Goal: Information Seeking & Learning: Learn about a topic

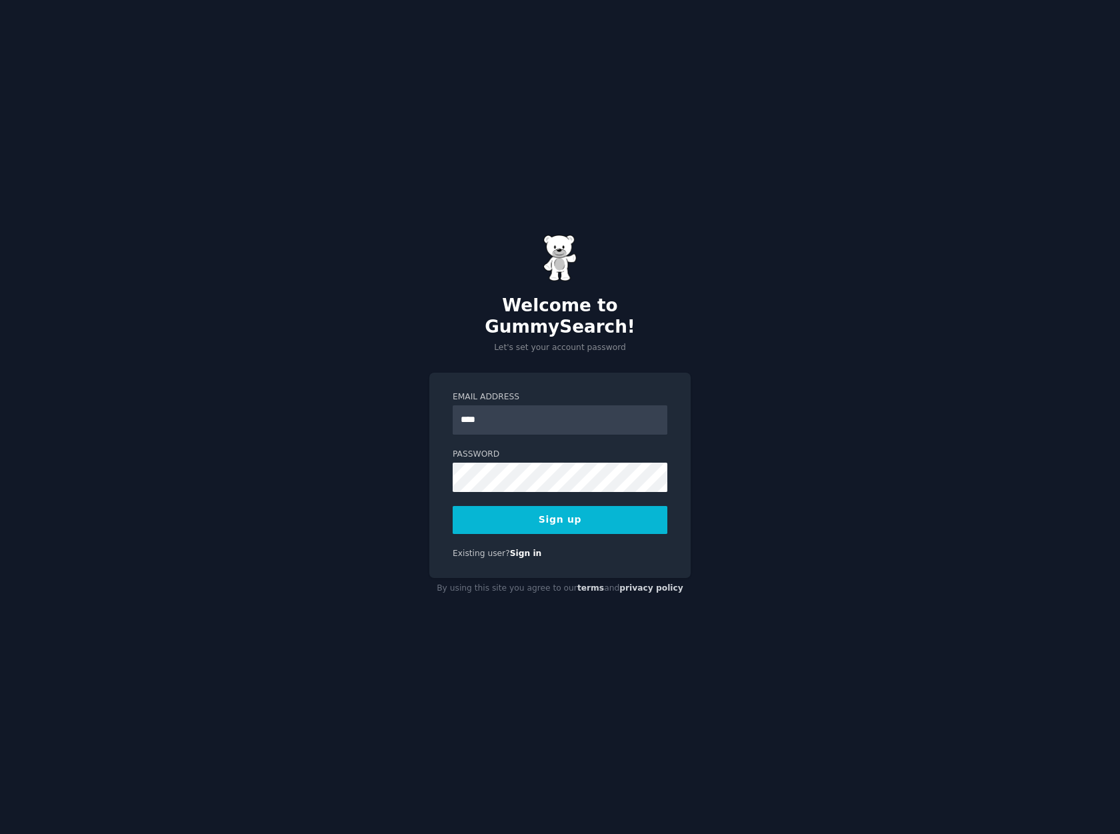
type input "**********"
click at [584, 508] on button "Sign up" at bounding box center [560, 520] width 215 height 28
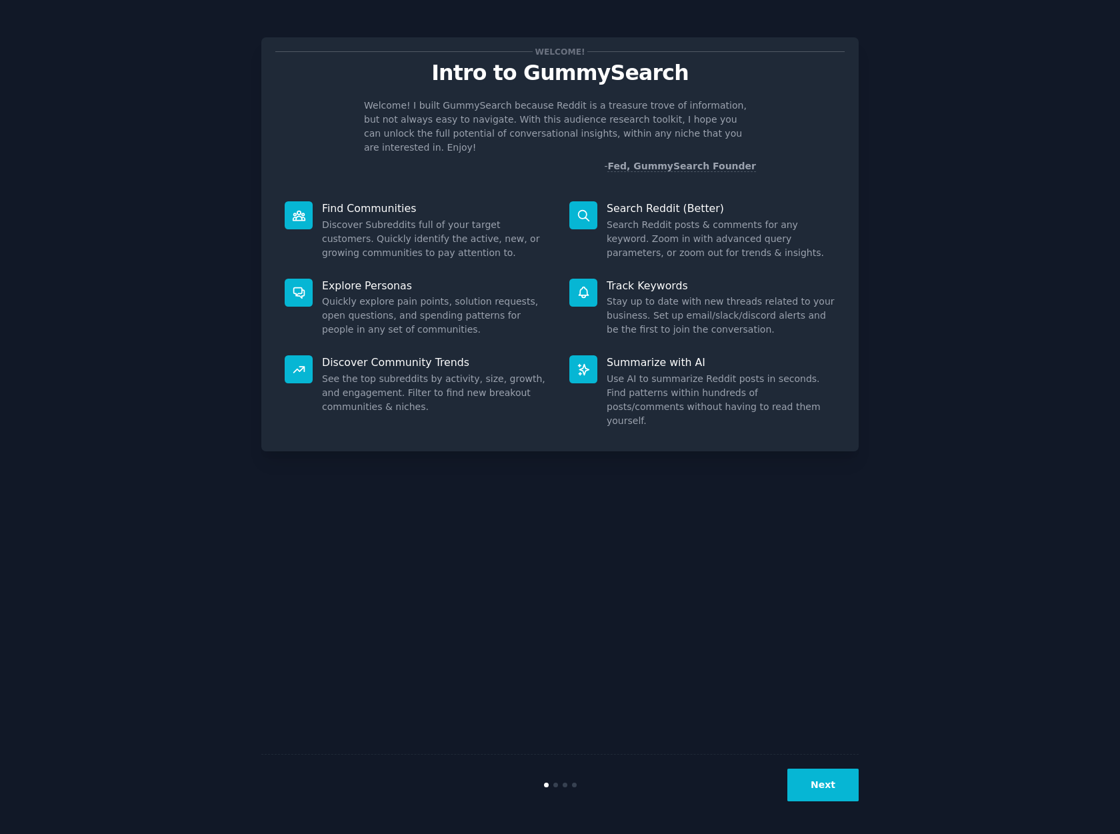
click at [822, 794] on button "Next" at bounding box center [822, 784] width 71 height 33
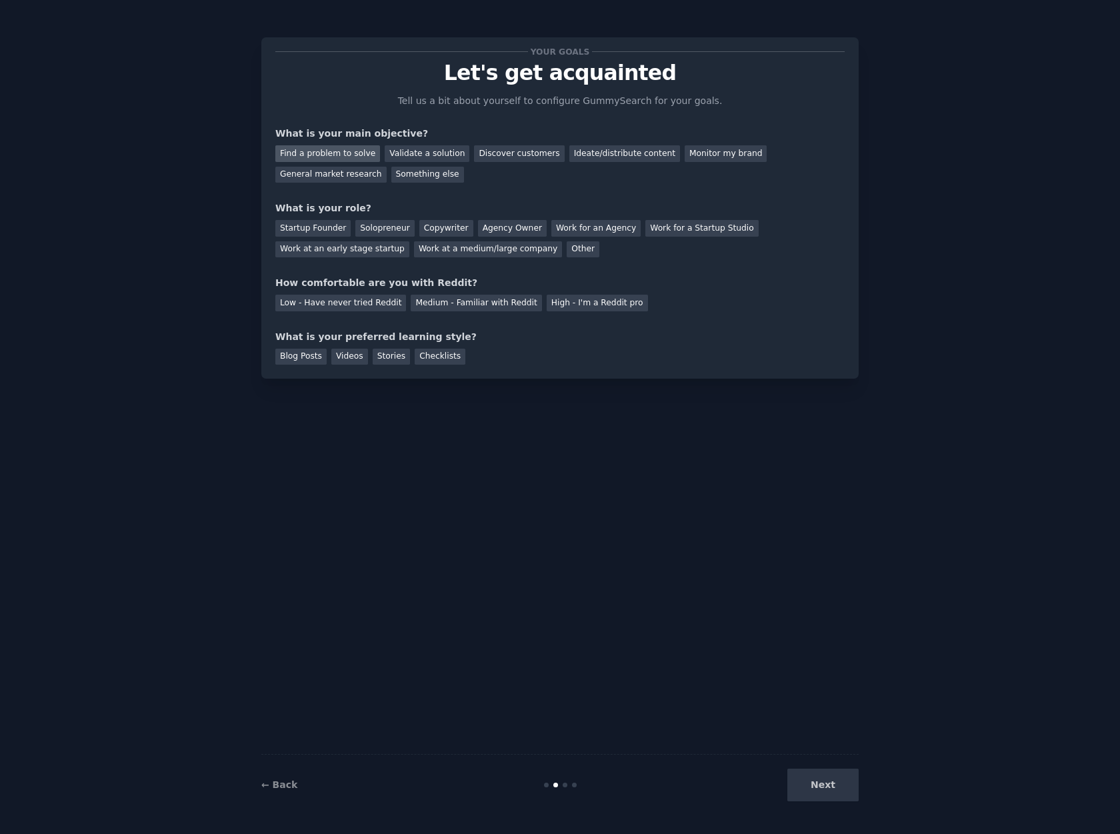
click at [323, 152] on div "Find a problem to solve" at bounding box center [327, 153] width 105 height 17
click at [497, 159] on div "Discover customers" at bounding box center [519, 153] width 90 height 17
click at [348, 148] on div "Find a problem to solve" at bounding box center [327, 153] width 105 height 17
click at [365, 229] on div "Solopreneur" at bounding box center [384, 228] width 59 height 17
click at [450, 303] on div "Medium - Familiar with Reddit" at bounding box center [476, 303] width 131 height 17
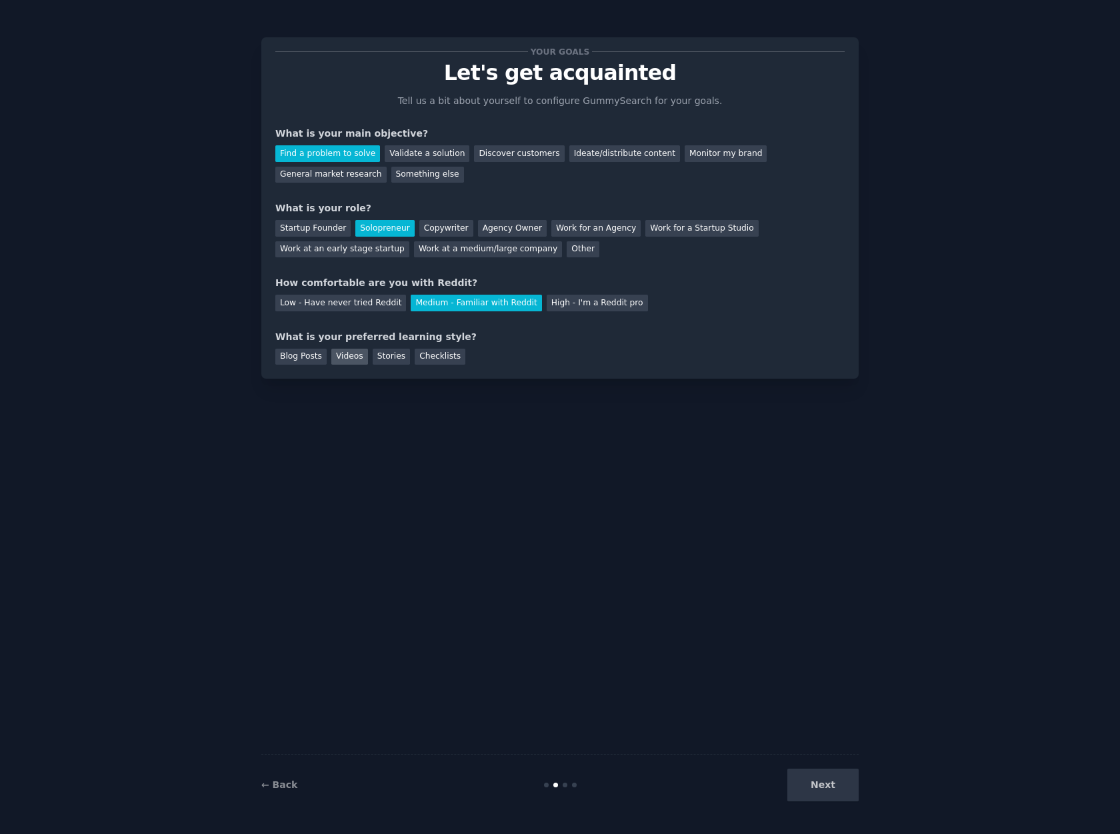
click at [340, 353] on div "Videos" at bounding box center [349, 357] width 37 height 17
click at [823, 788] on button "Next" at bounding box center [822, 784] width 71 height 33
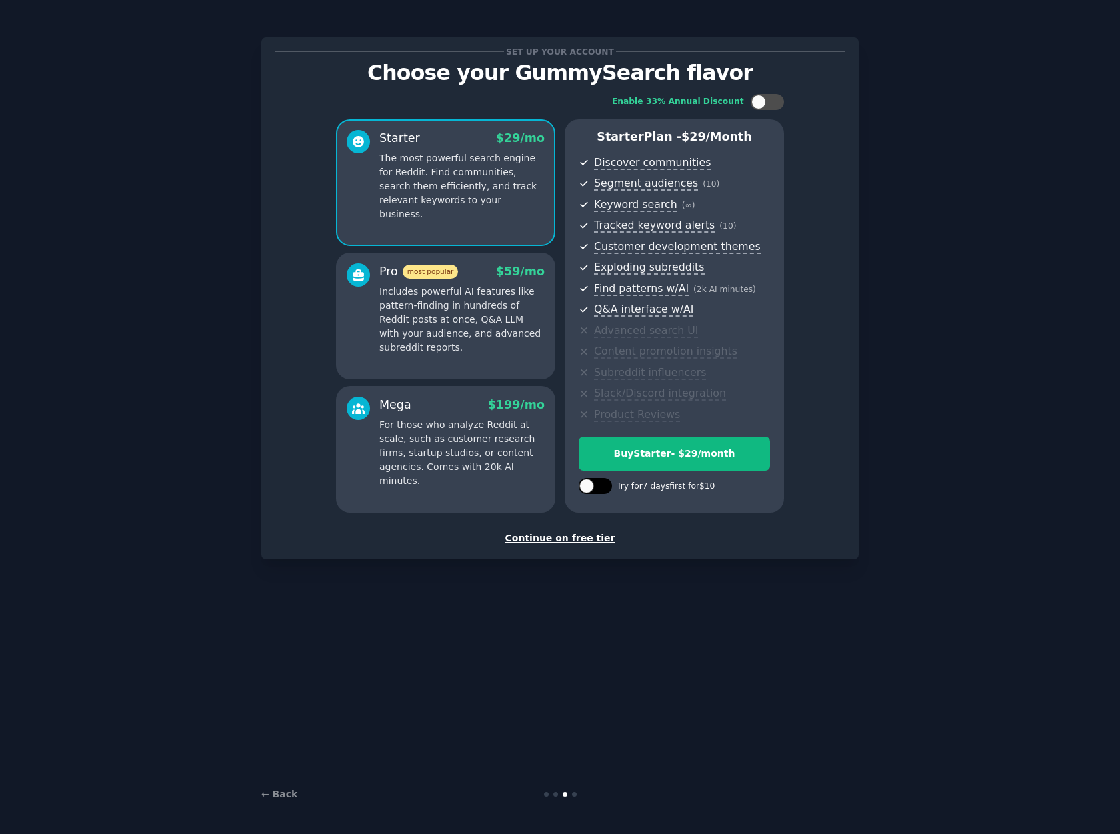
click at [595, 488] on div at bounding box center [595, 486] width 33 height 16
click at [589, 487] on icon at bounding box center [587, 486] width 7 height 7
checkbox input "false"
click at [577, 537] on div "Continue on free tier" at bounding box center [559, 538] width 569 height 14
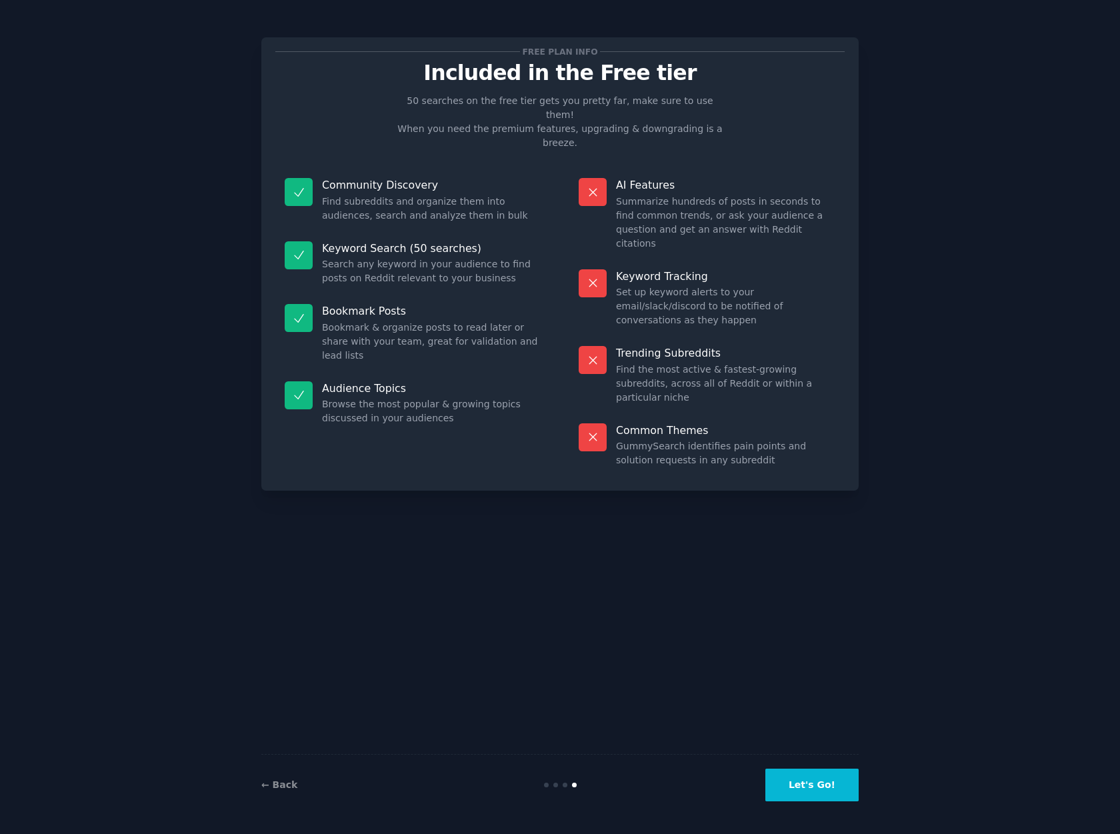
click at [820, 788] on button "Let's Go!" at bounding box center [811, 784] width 93 height 33
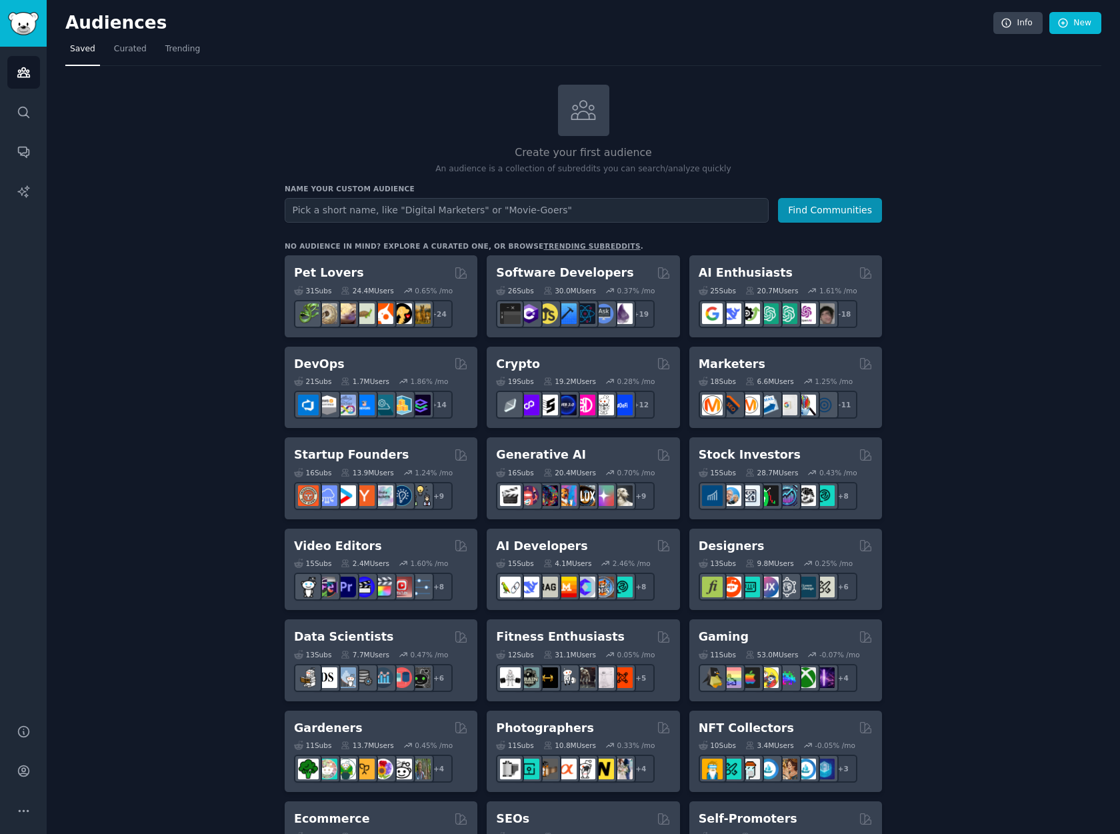
click at [324, 216] on input "text" at bounding box center [527, 210] width 484 height 25
type input "Insurance Agents"
click at [852, 210] on button "Find Communities" at bounding box center [830, 210] width 104 height 25
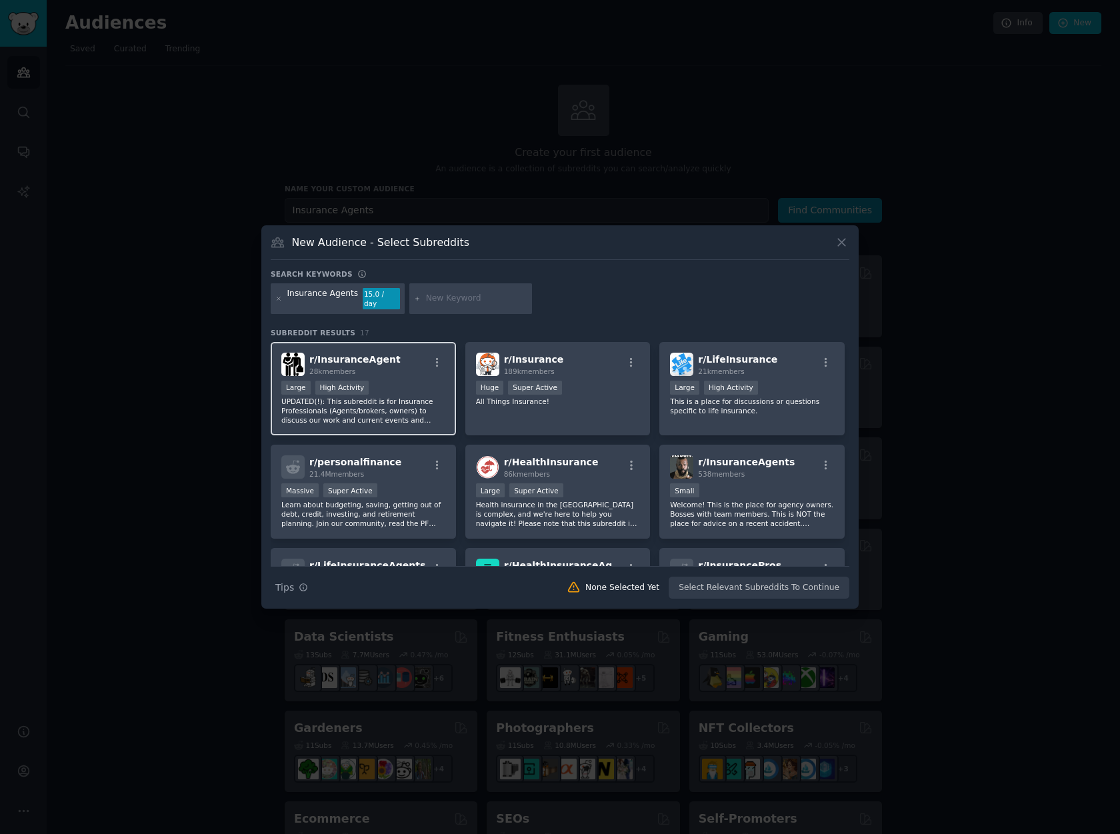
click at [401, 385] on div ">= 80th percentile for submissions / day Large High Activity" at bounding box center [363, 389] width 164 height 17
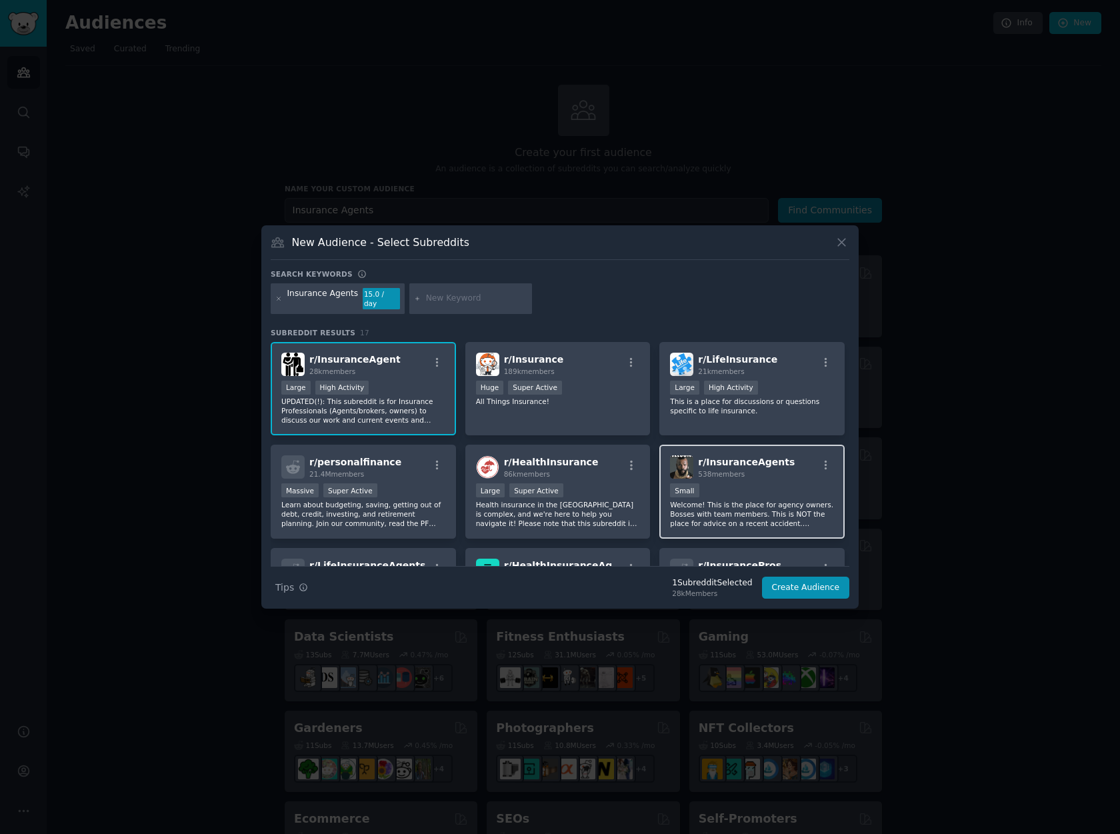
click at [768, 492] on div "100 - 1000 members Small" at bounding box center [752, 491] width 164 height 17
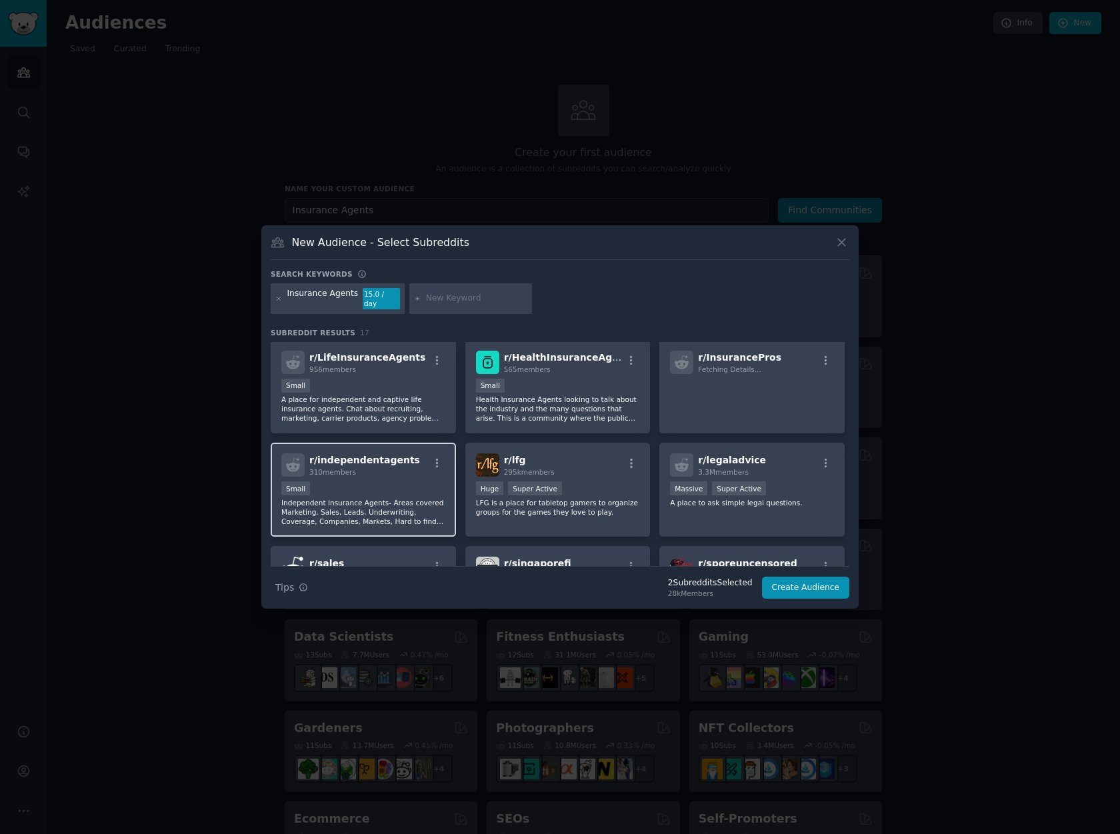
scroll to position [224, 0]
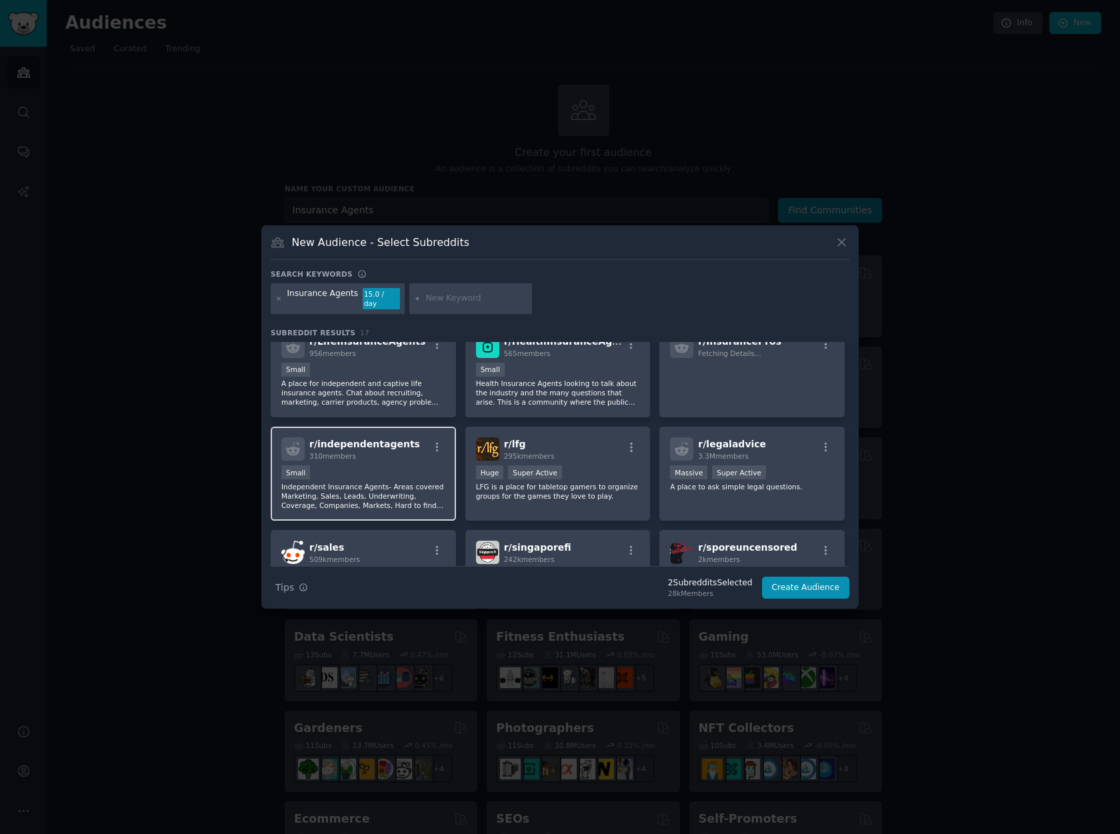
click at [362, 465] on div "Small" at bounding box center [363, 473] width 164 height 17
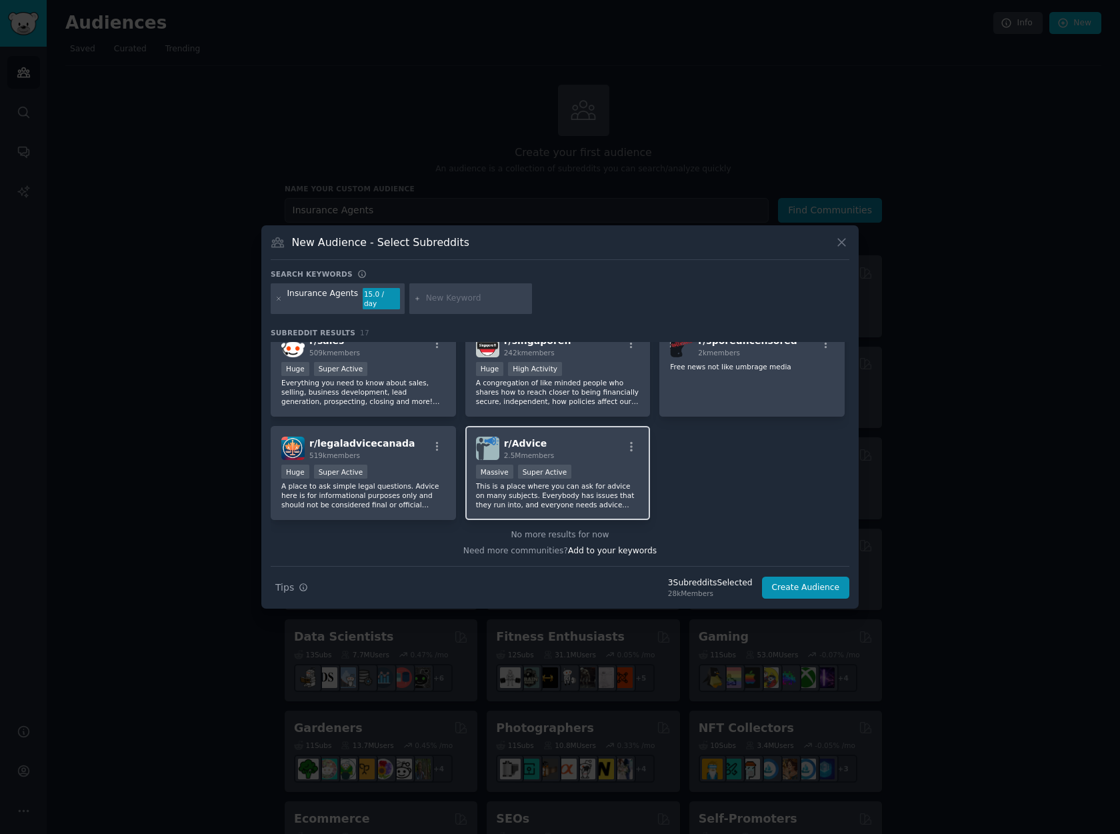
scroll to position [431, 0]
click at [808, 578] on button "Create Audience" at bounding box center [806, 588] width 88 height 23
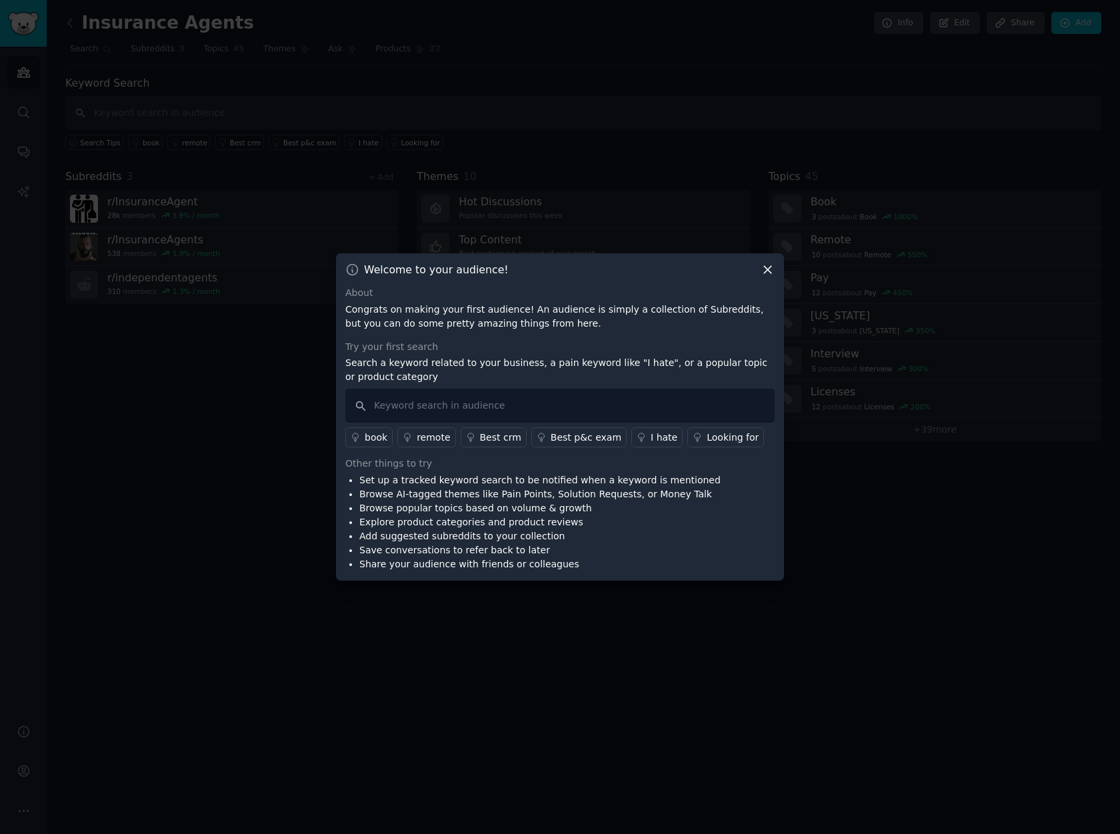
click at [772, 267] on icon at bounding box center [767, 270] width 14 height 14
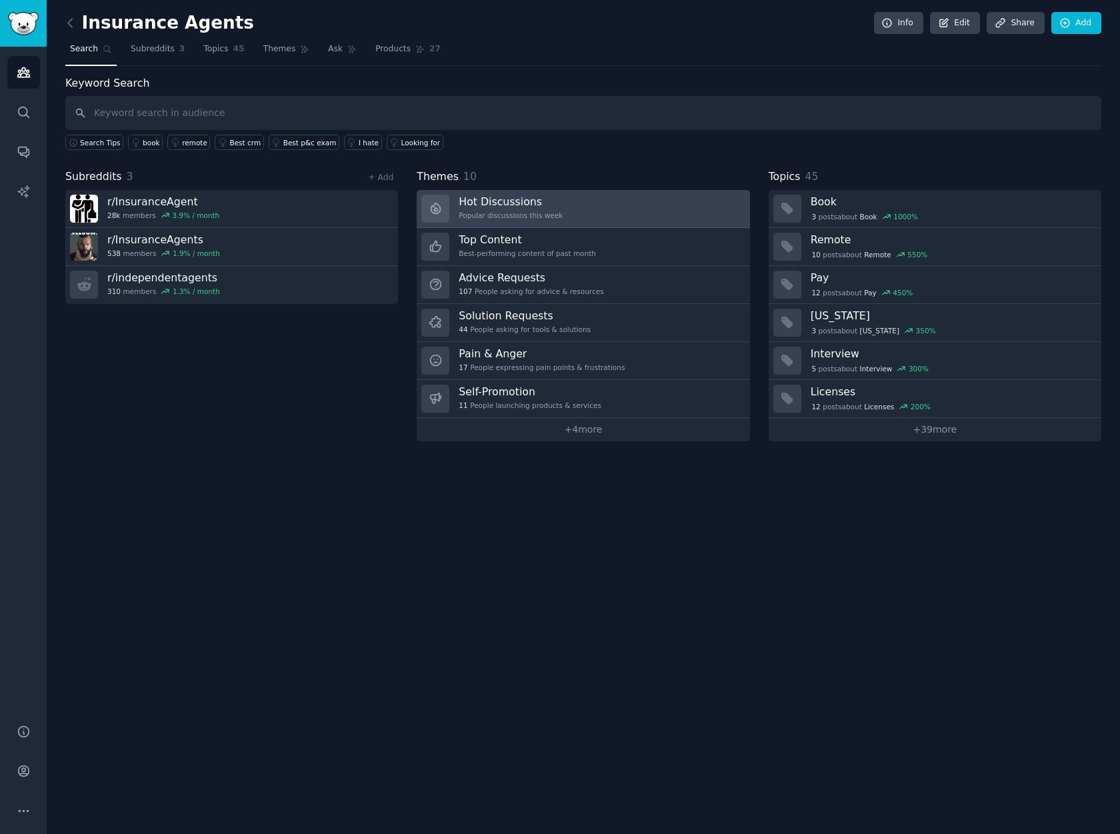
click at [488, 208] on div "Hot Discussions Popular discussions this week" at bounding box center [511, 209] width 104 height 28
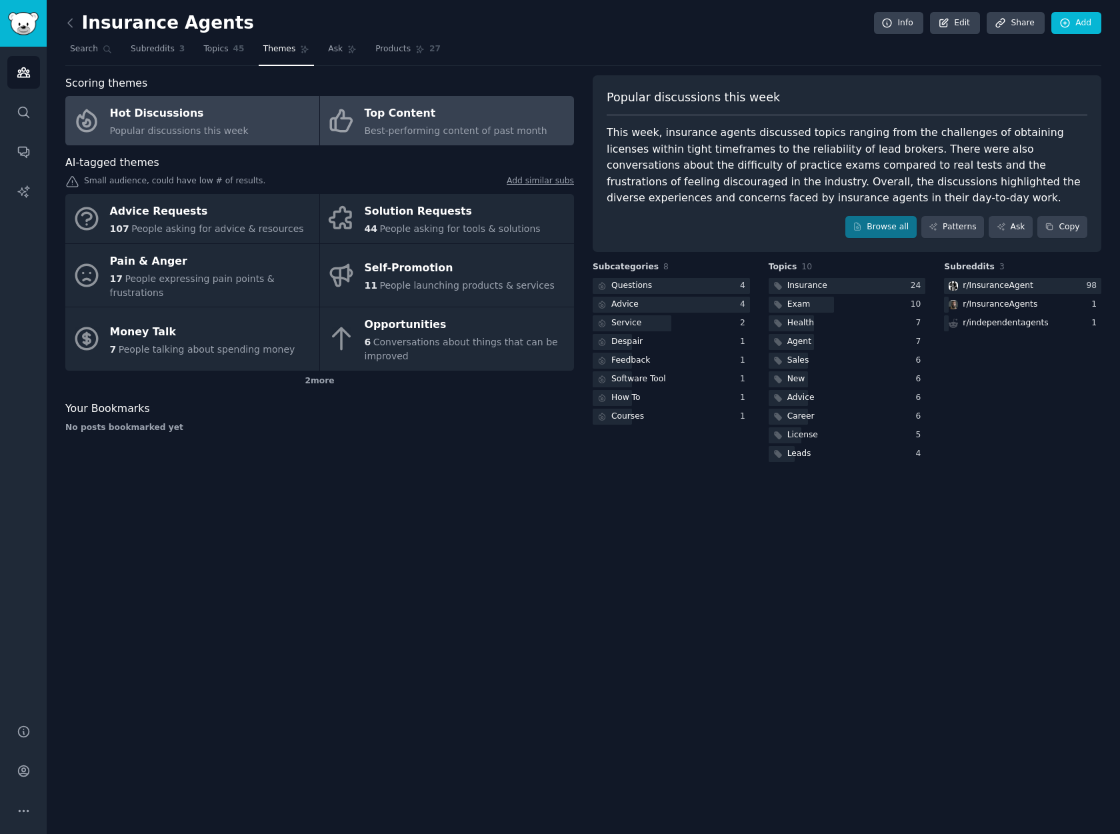
click at [427, 126] on span "Best-performing content of past month" at bounding box center [456, 130] width 183 height 11
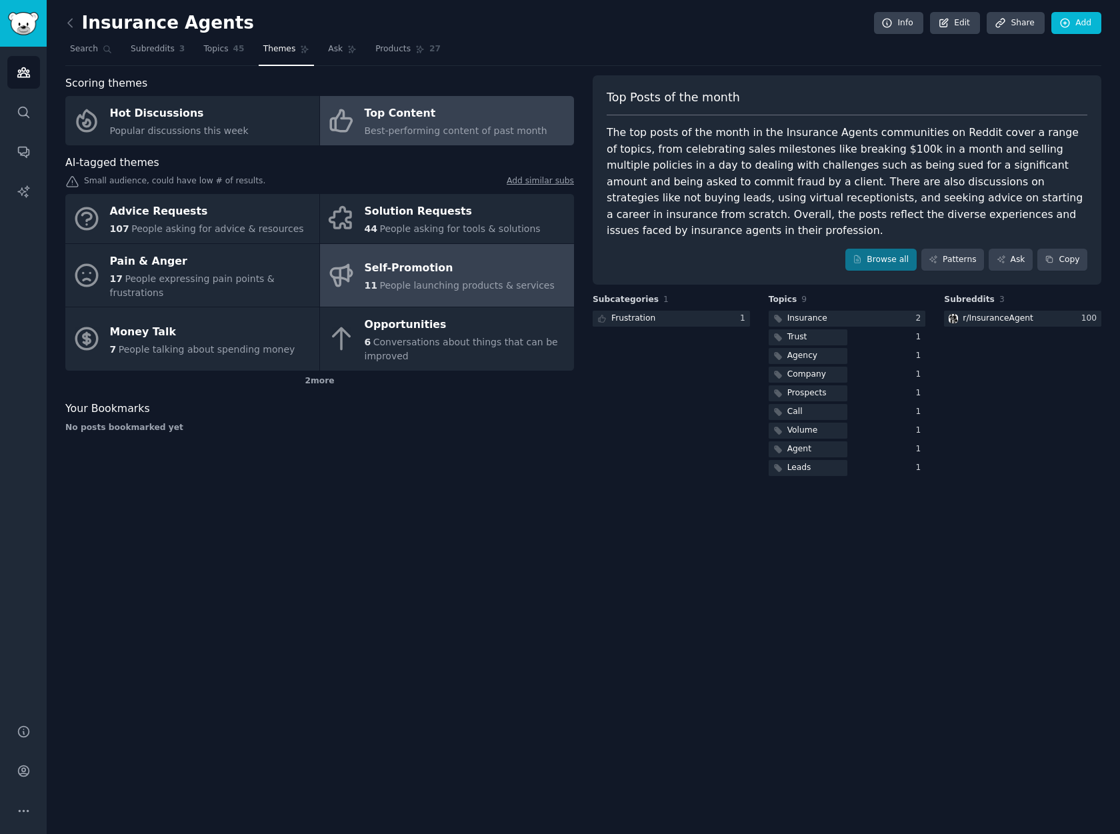
click at [428, 279] on div "11 People launching products & services" at bounding box center [460, 286] width 190 height 14
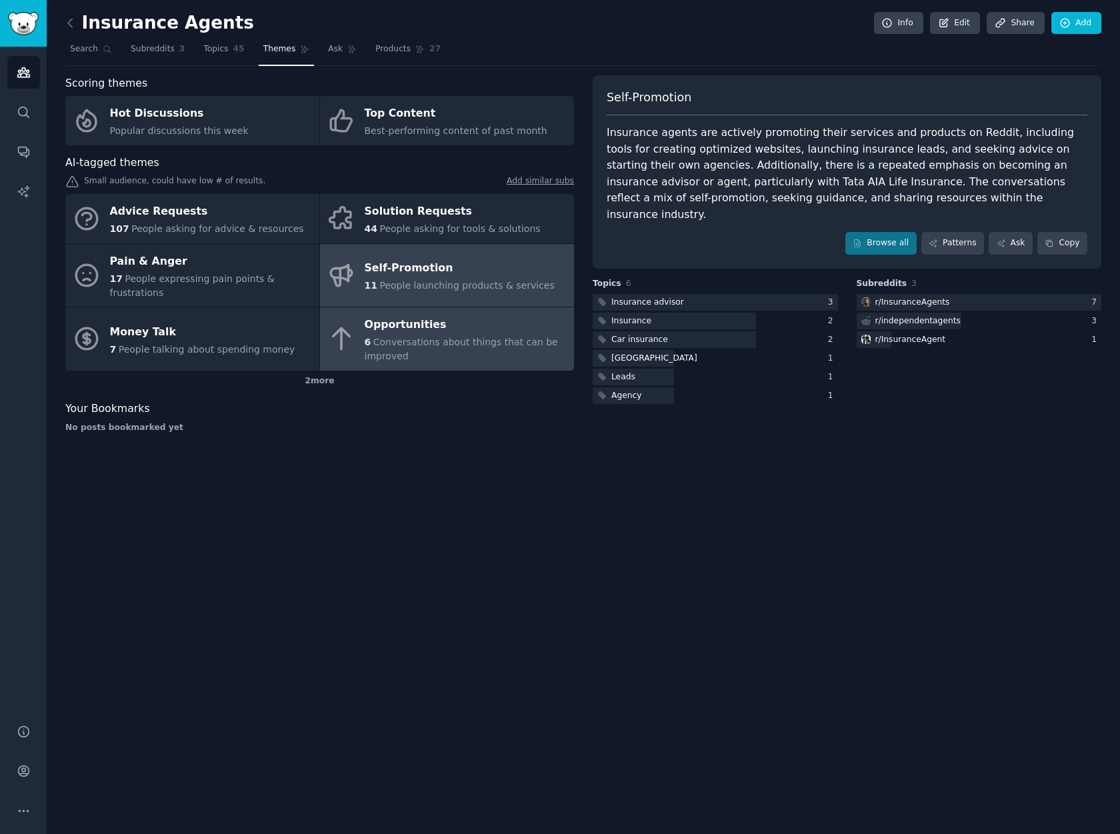
click at [395, 337] on span "Conversations about things that can be improved" at bounding box center [461, 349] width 193 height 25
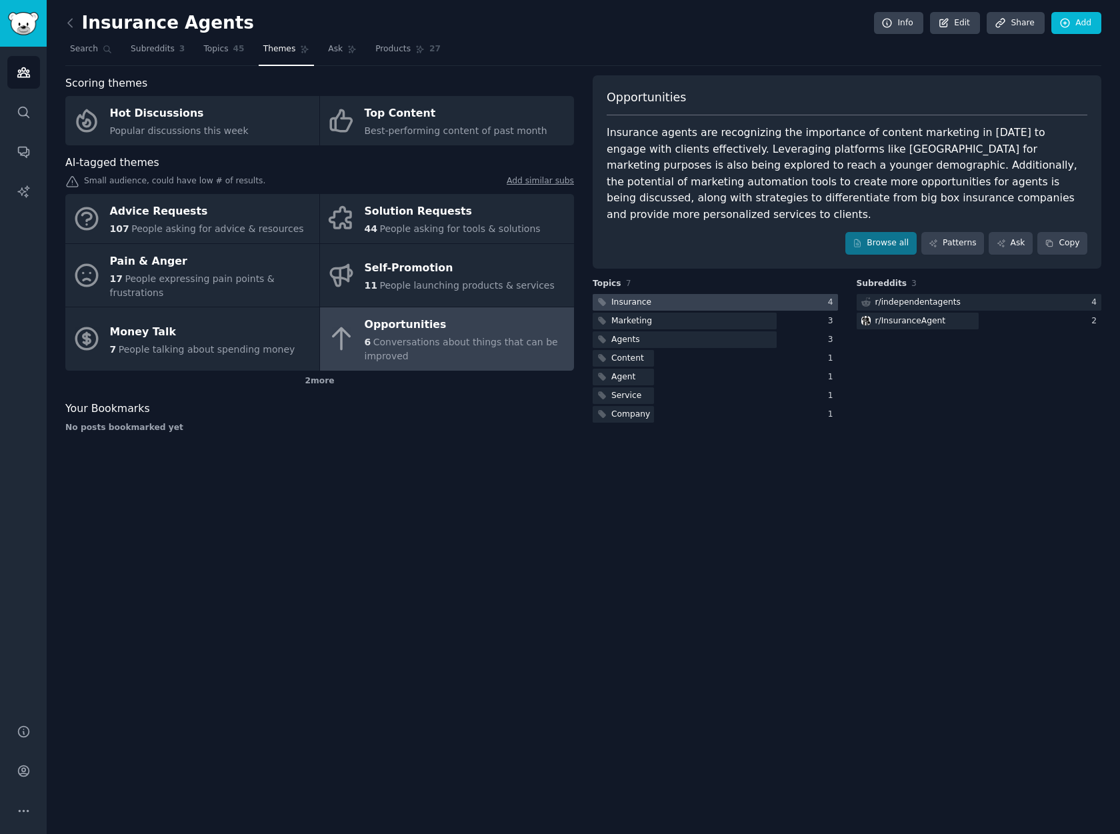
click at [634, 297] on div "Insurance" at bounding box center [631, 303] width 40 height 12
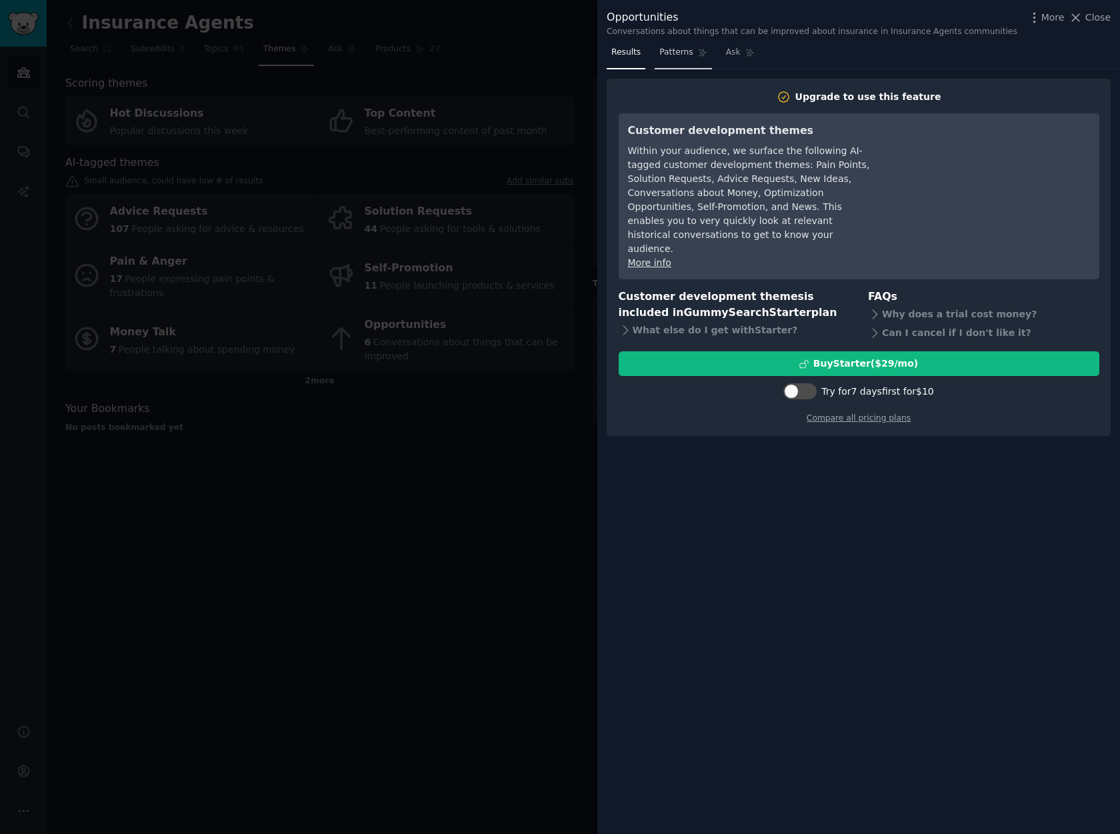
click at [677, 57] on span "Patterns" at bounding box center [675, 53] width 33 height 12
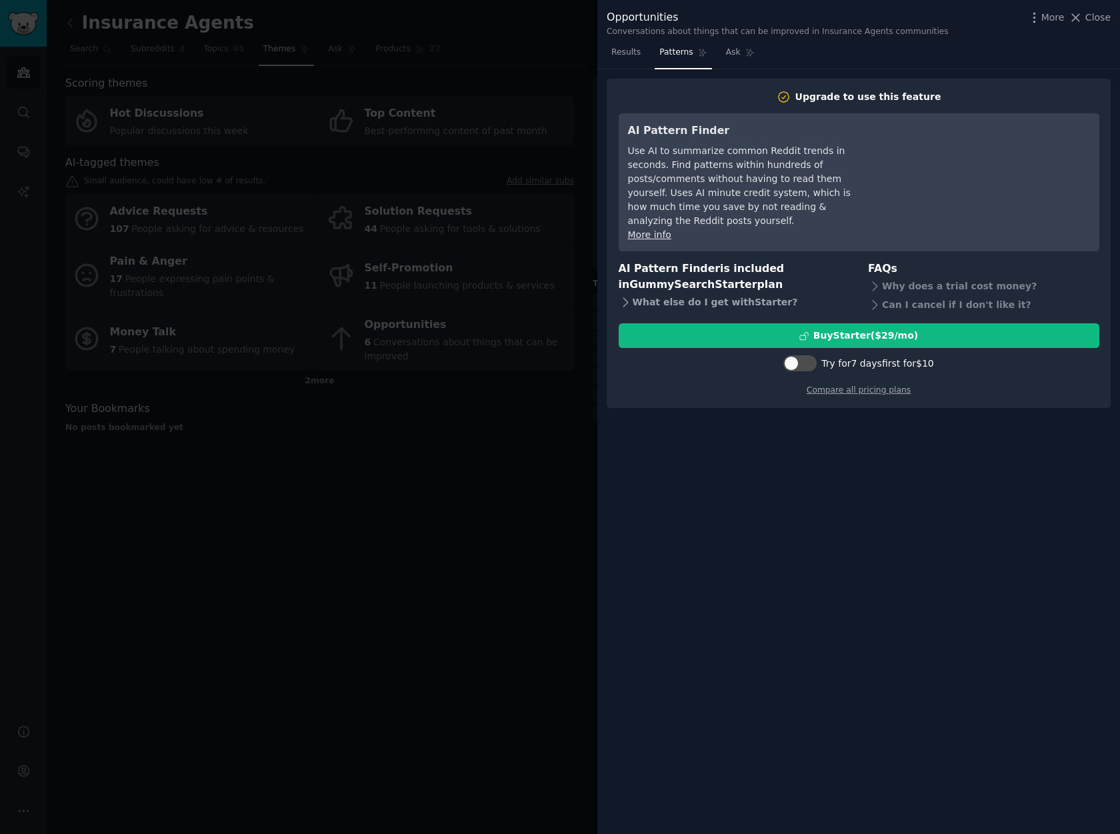
click at [625, 295] on icon at bounding box center [626, 302] width 14 height 14
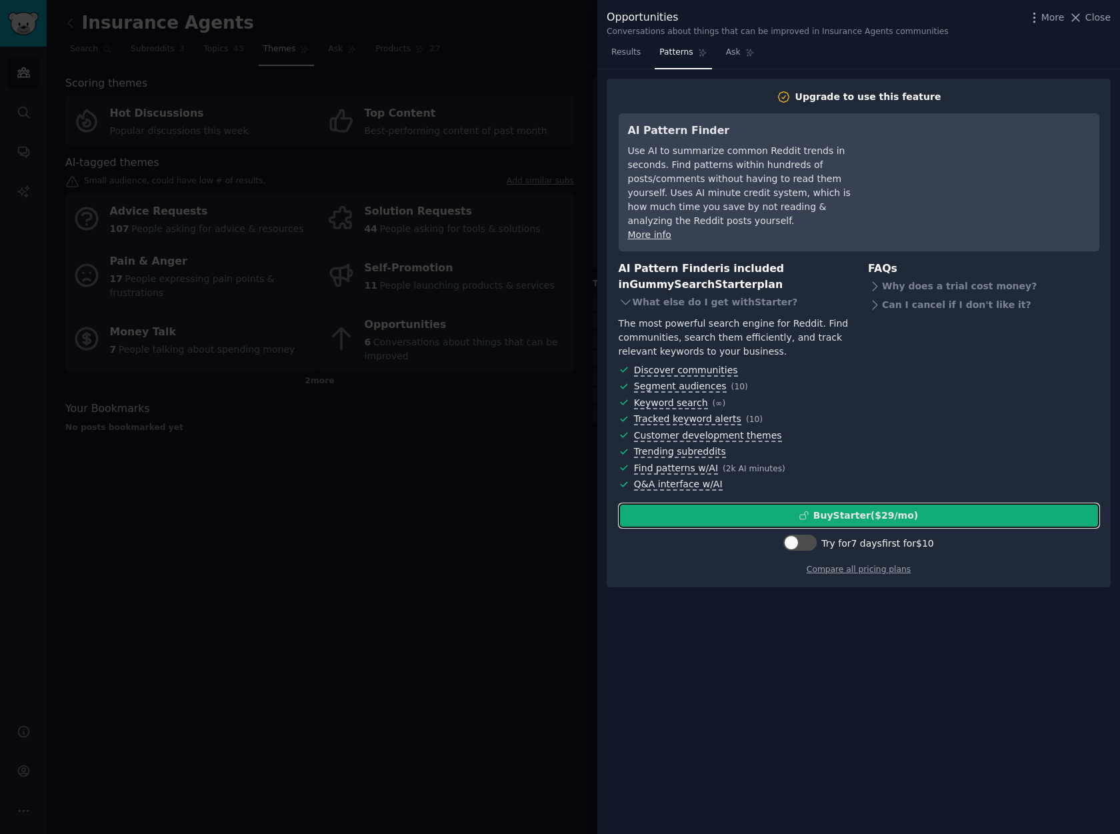
click at [863, 509] on div "Buy Starter ($ 29 /mo )" at bounding box center [865, 516] width 105 height 14
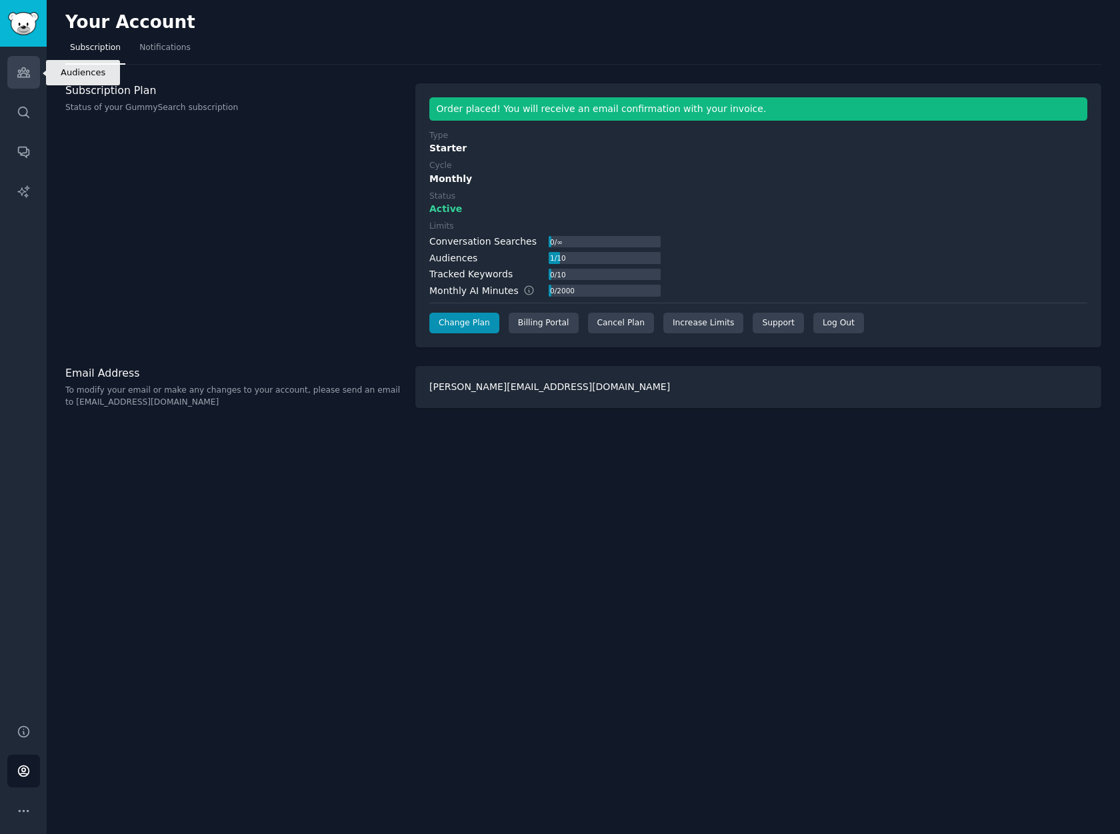
click at [23, 73] on icon "Sidebar" at bounding box center [23, 72] width 12 height 9
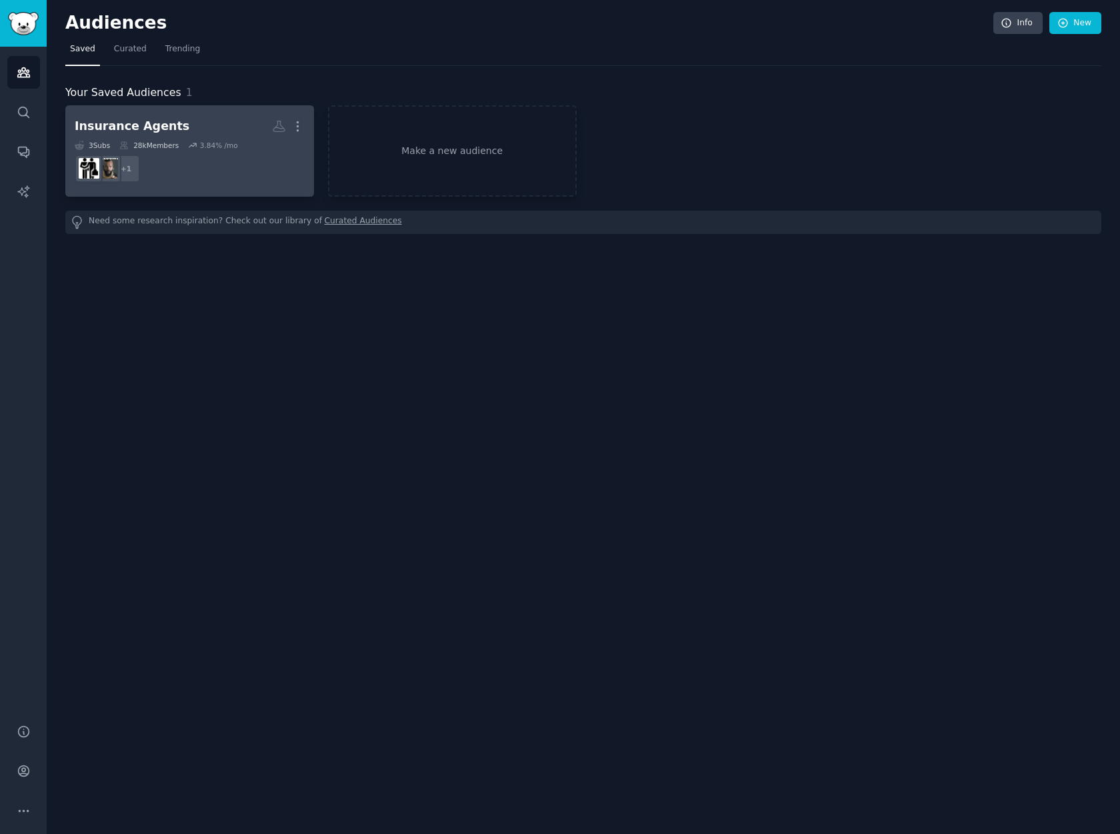
click at [204, 151] on dd "+ 1" at bounding box center [190, 168] width 230 height 37
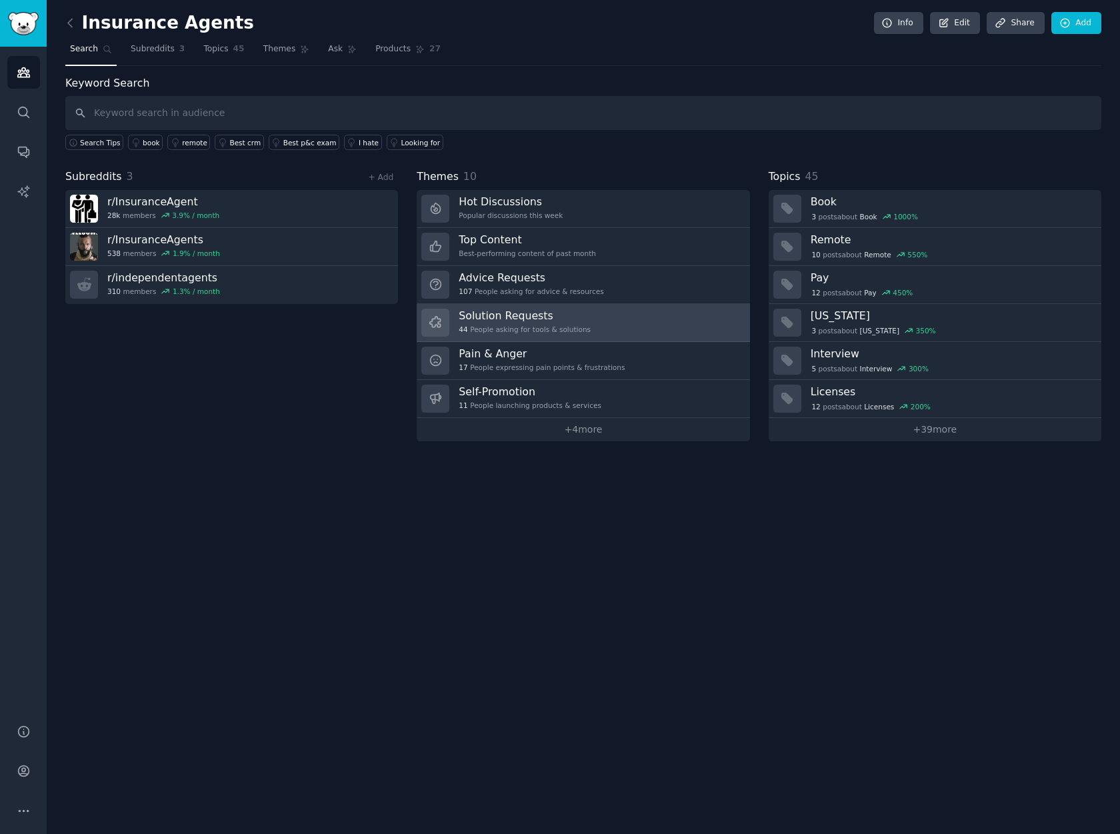
click at [514, 319] on h3 "Solution Requests" at bounding box center [525, 316] width 132 height 14
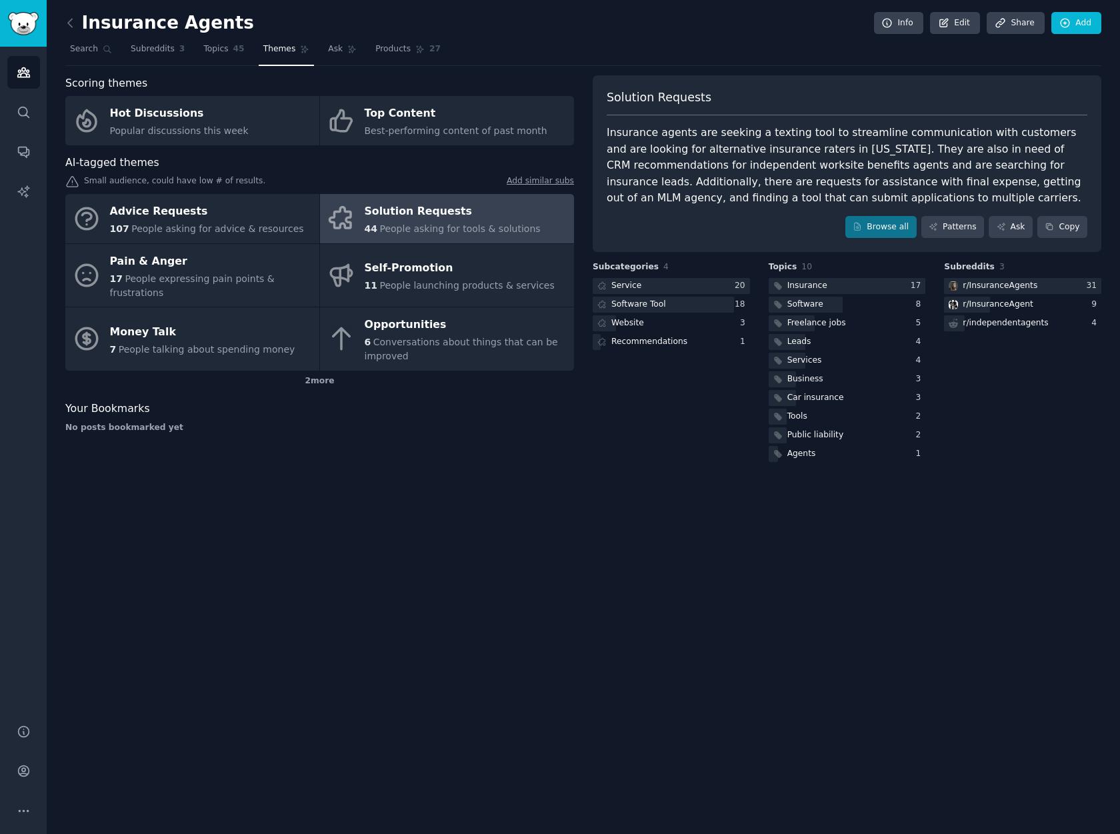
click at [403, 210] on div "Solution Requests" at bounding box center [453, 211] width 176 height 21
click at [635, 323] on div "Website" at bounding box center [627, 323] width 33 height 12
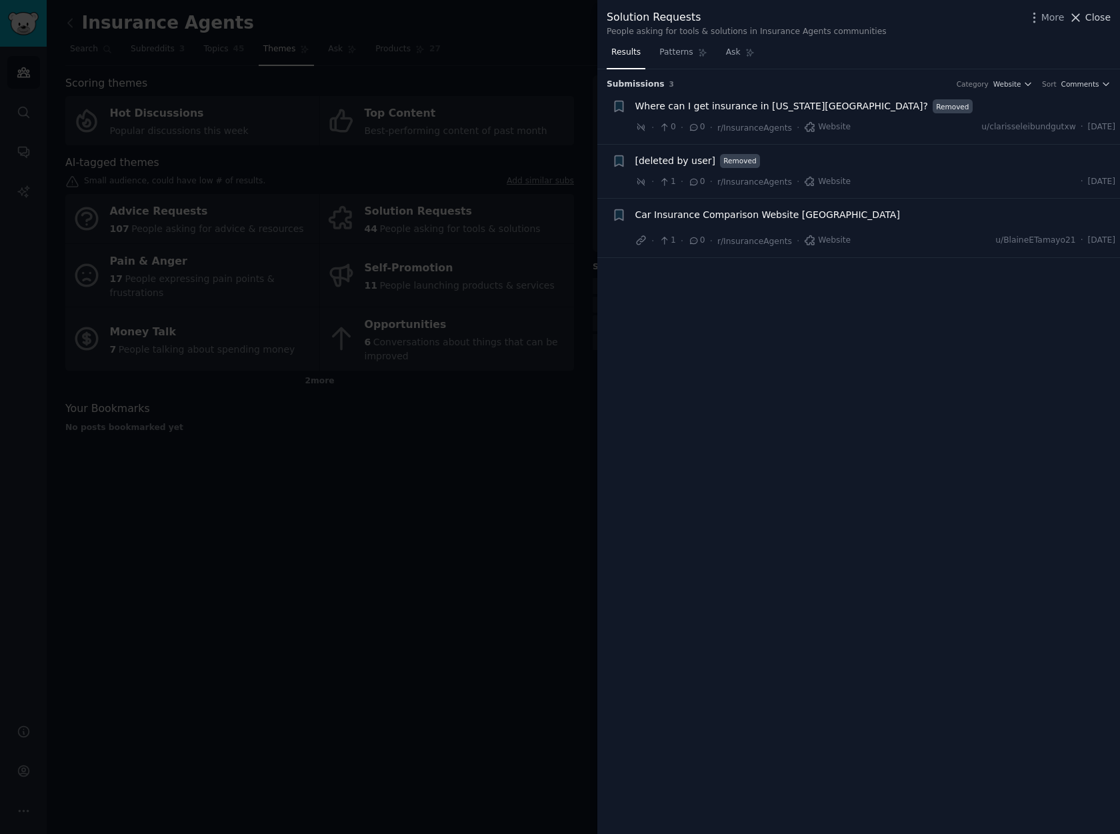
click at [1082, 19] on icon at bounding box center [1075, 18] width 14 height 14
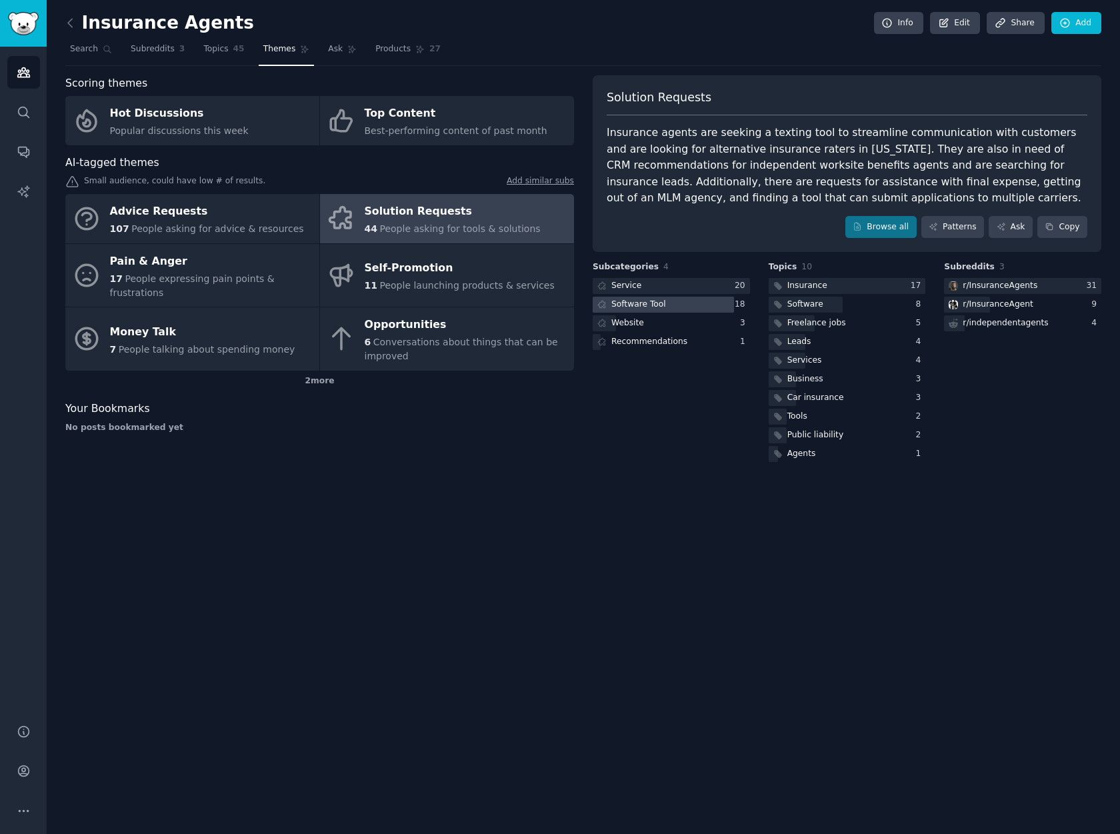
click at [639, 303] on div "Software Tool" at bounding box center [638, 305] width 55 height 12
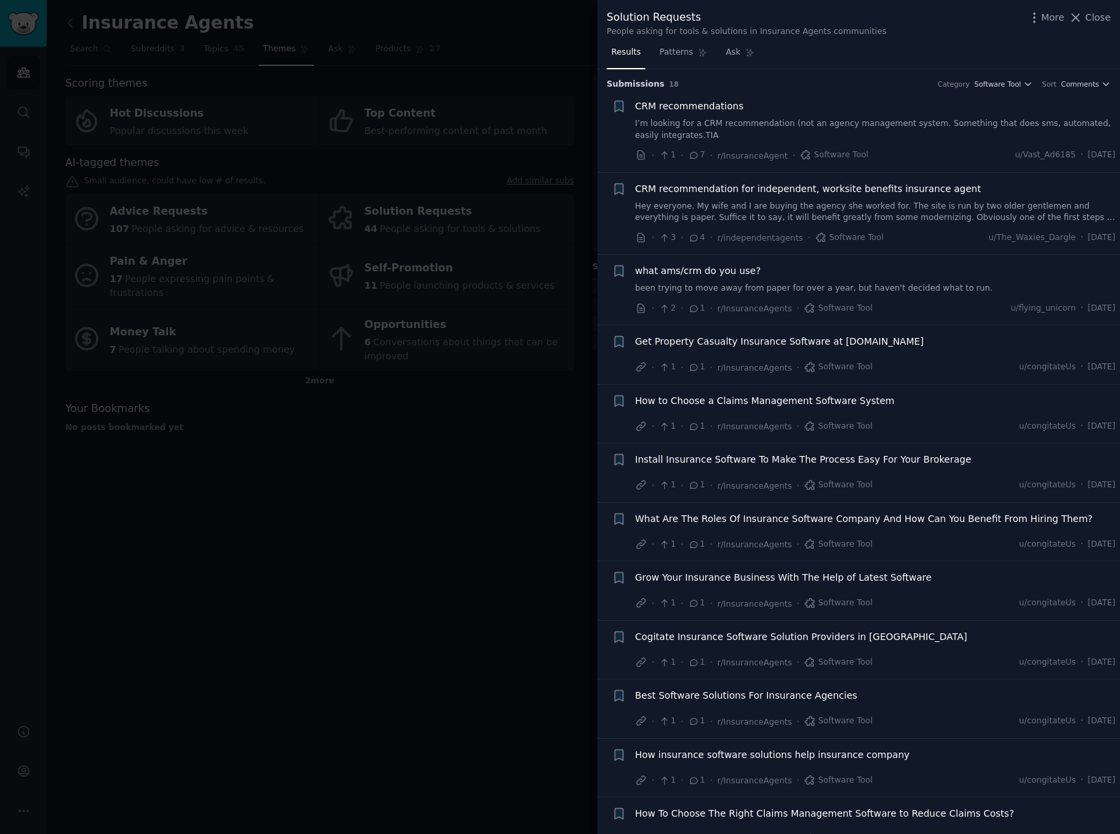
scroll to position [111, 0]
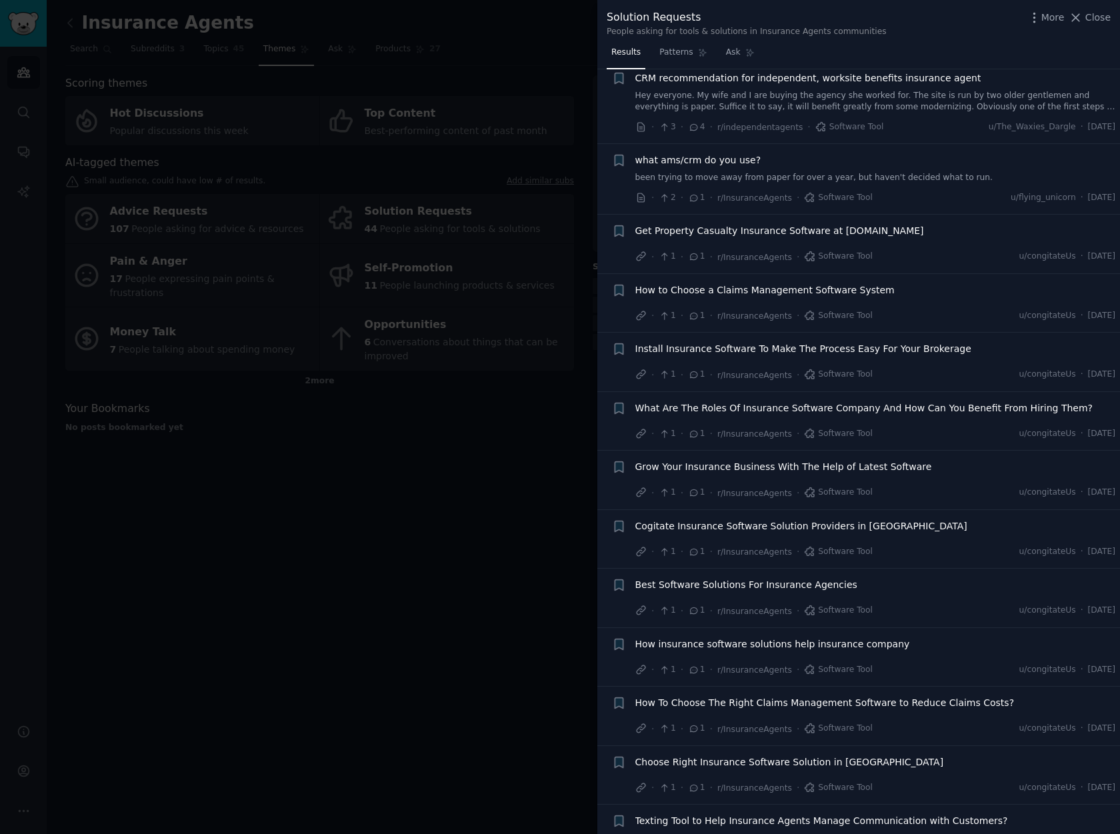
click at [724, 586] on span "Best Software Solutions For Insurance Agencies" at bounding box center [746, 585] width 222 height 14
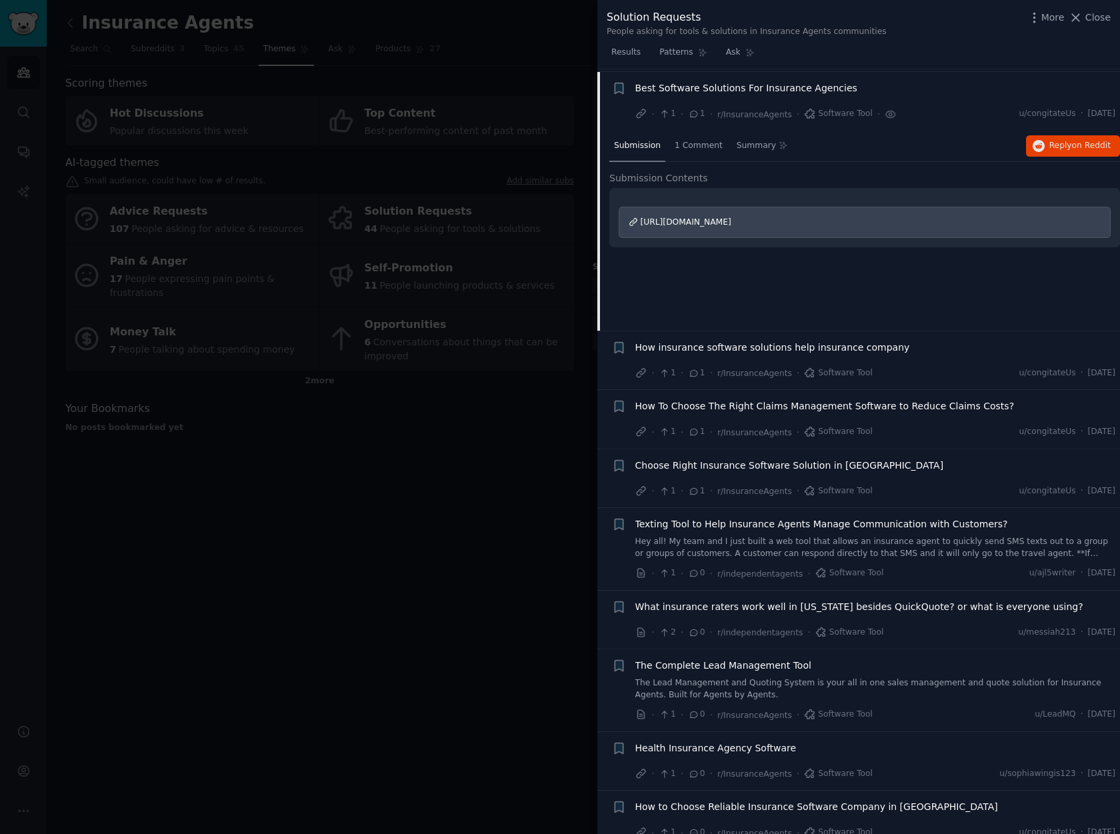
scroll to position [610, 0]
click at [696, 224] on span "[URL][DOMAIN_NAME]" at bounding box center [686, 219] width 91 height 9
click at [840, 524] on span "Texting Tool to Help Insurance Agents Manage Communication with Customers?" at bounding box center [821, 522] width 373 height 14
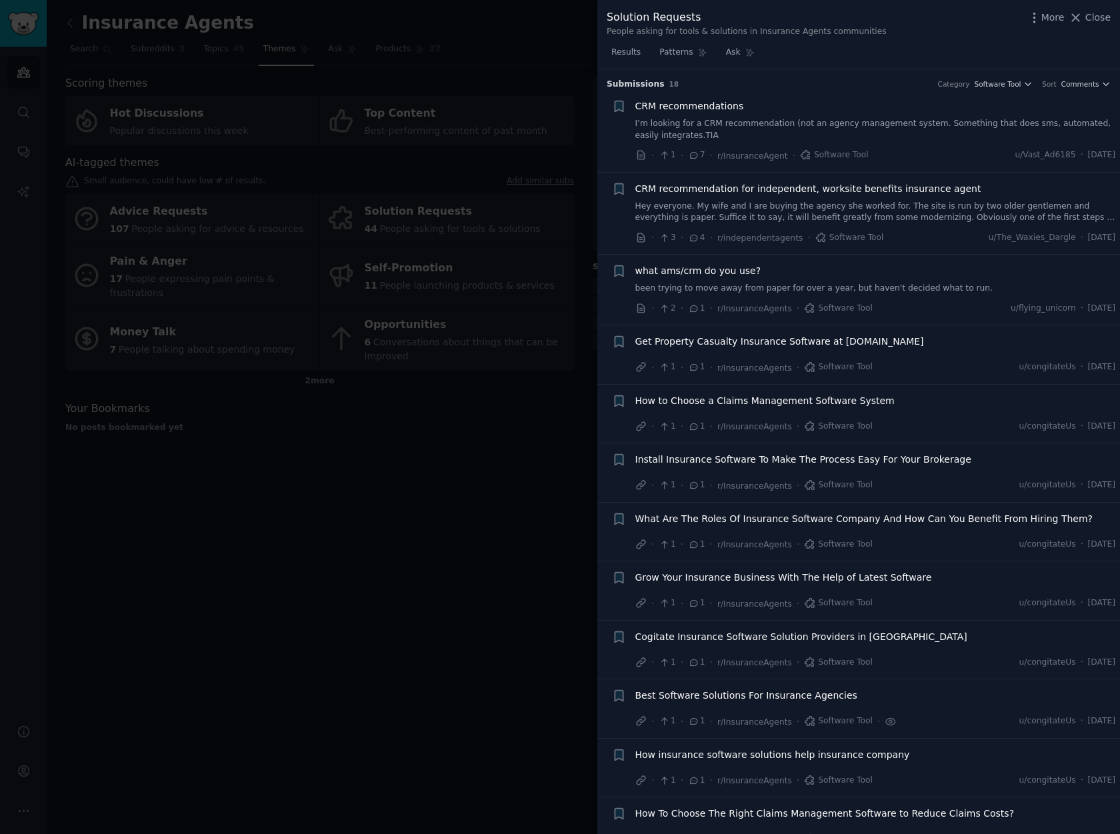
click at [736, 347] on span "Get Property Casualty Insurance Software at [DOMAIN_NAME]" at bounding box center [779, 342] width 289 height 14
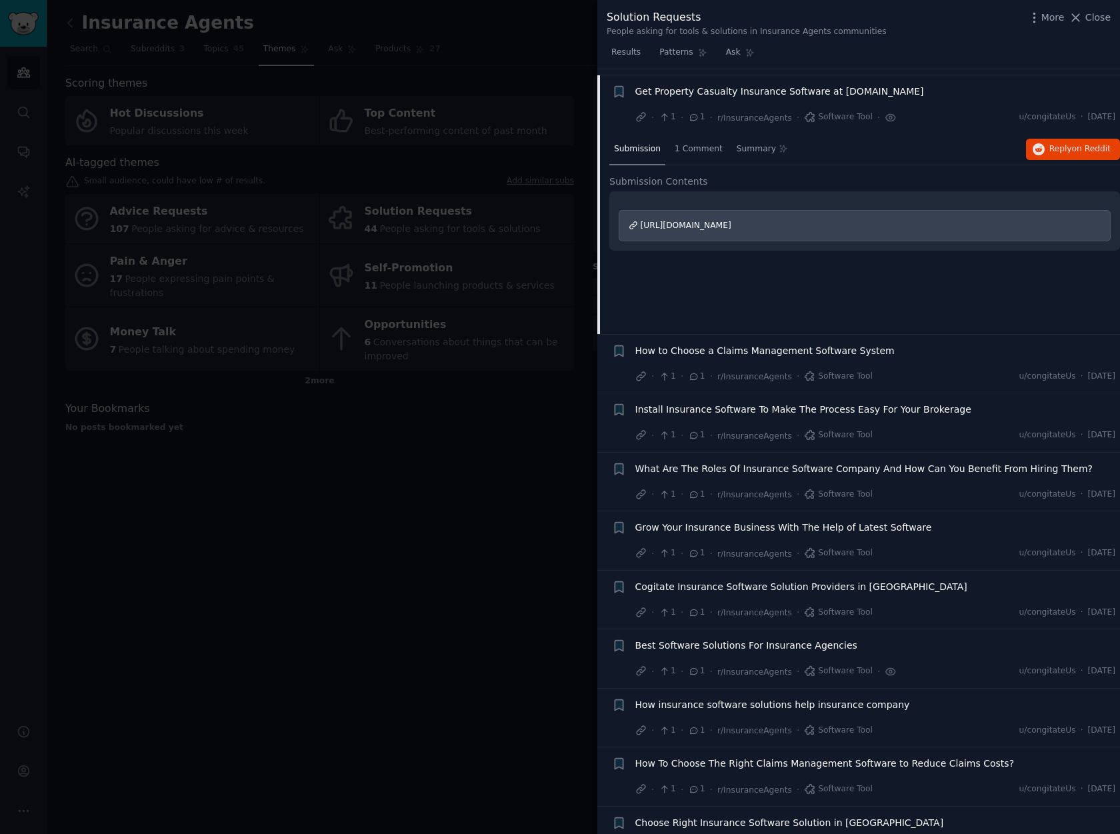
scroll to position [256, 0]
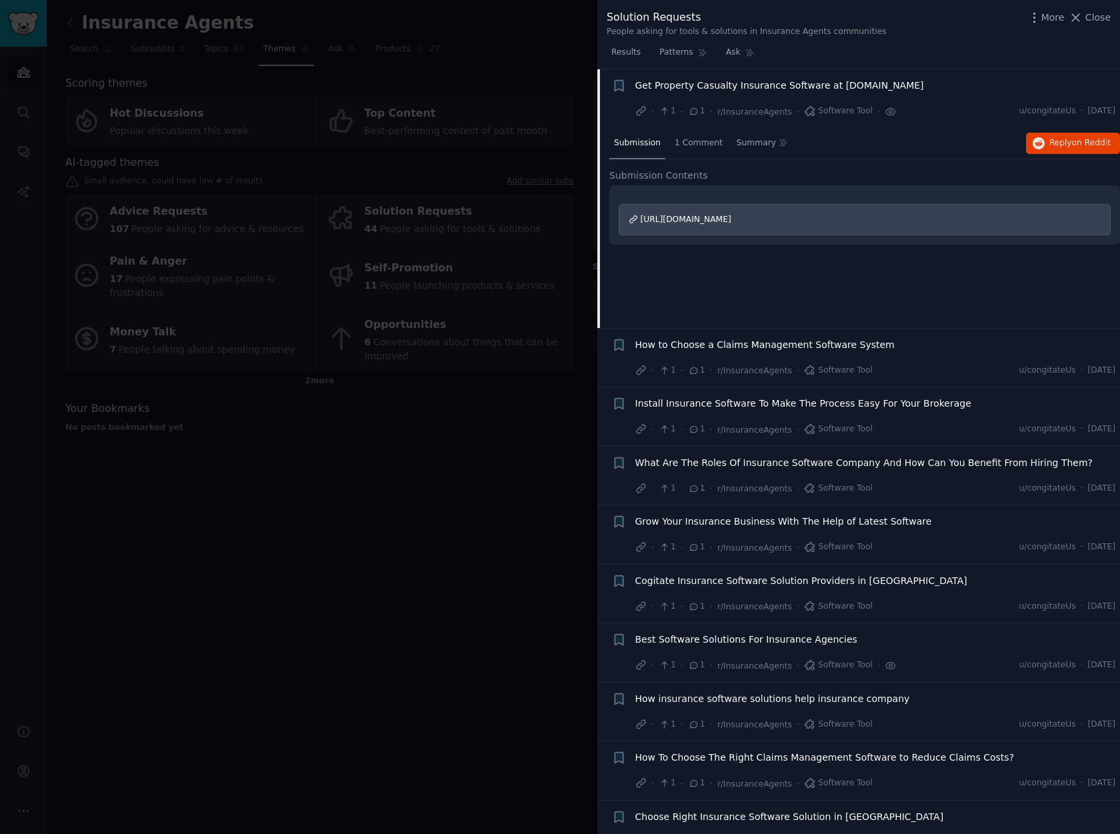
click at [731, 219] on span "[URL][DOMAIN_NAME]" at bounding box center [686, 219] width 91 height 9
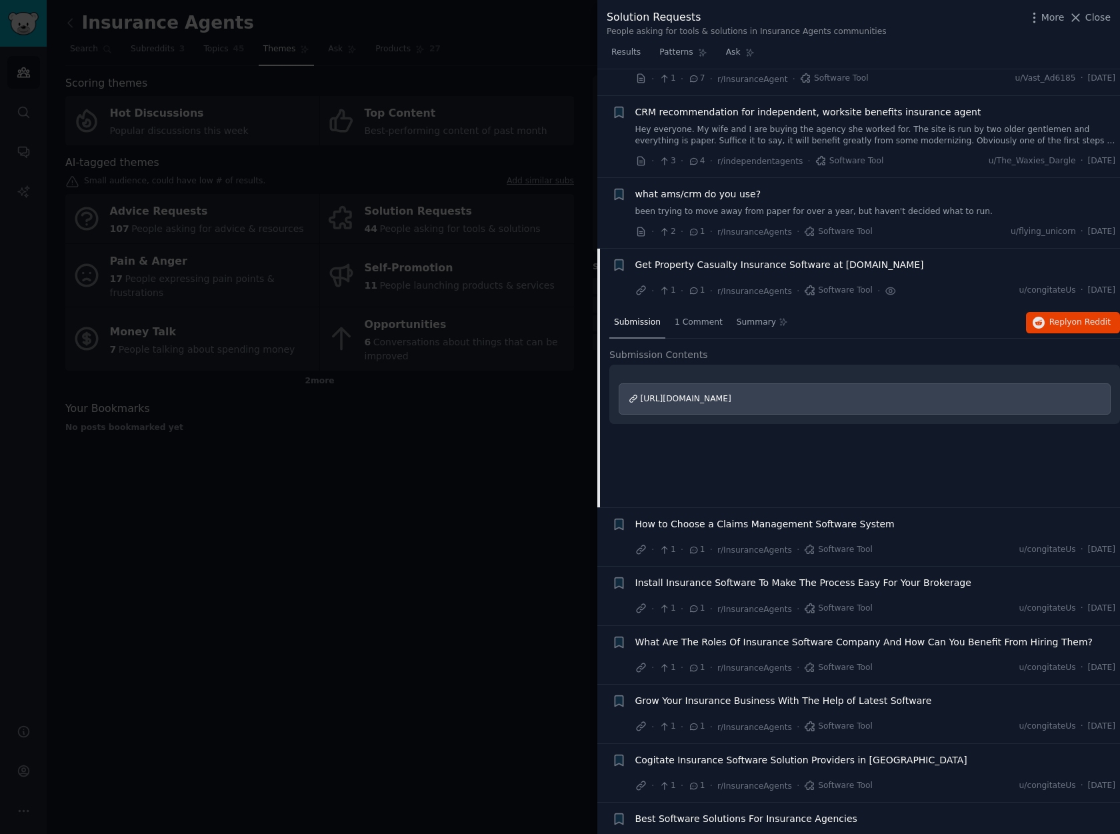
scroll to position [0, 0]
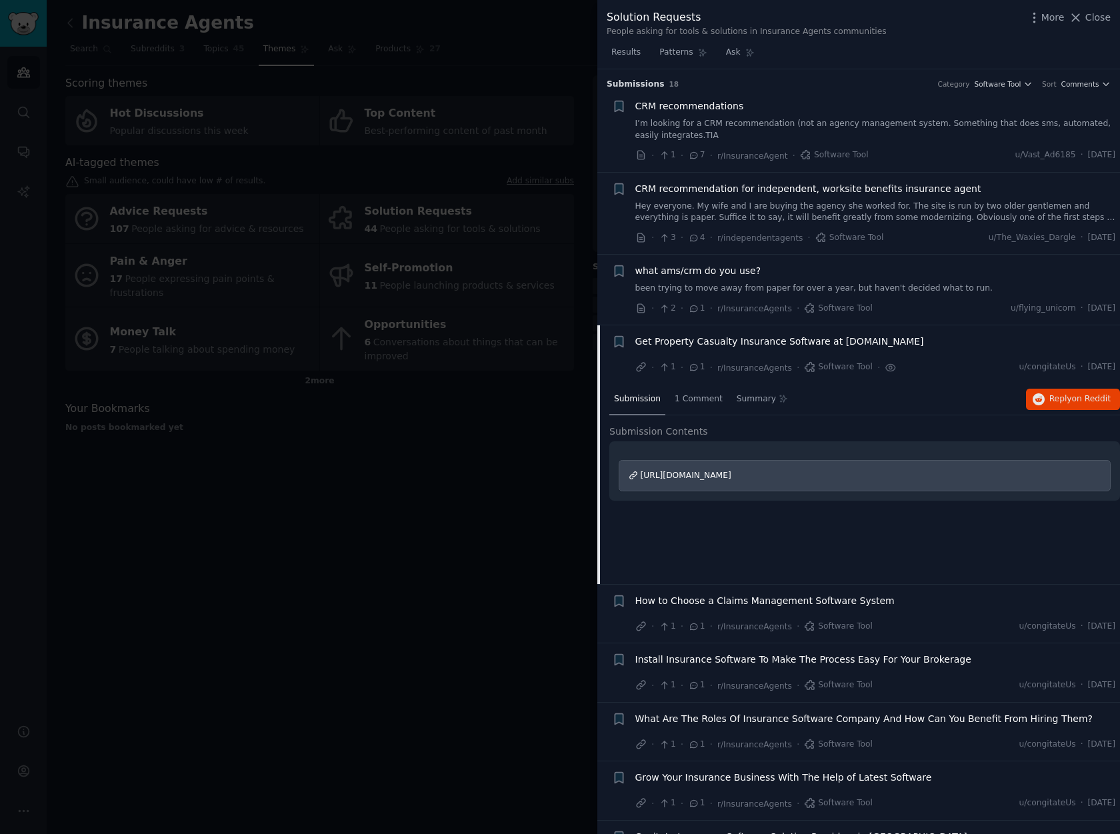
click at [777, 189] on span "CRM recommendation for independent, worksite benefits insurance agent" at bounding box center [808, 189] width 346 height 14
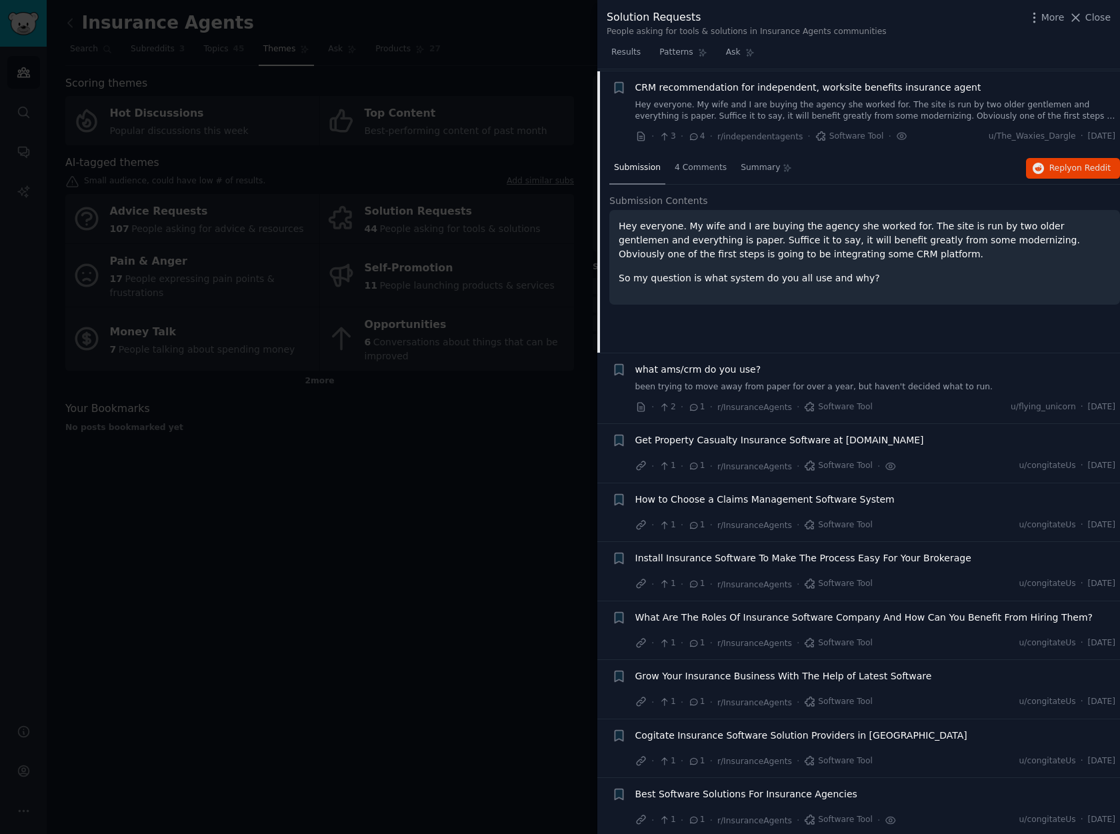
scroll to position [103, 0]
click at [1088, 16] on span "Close" at bounding box center [1097, 18] width 25 height 14
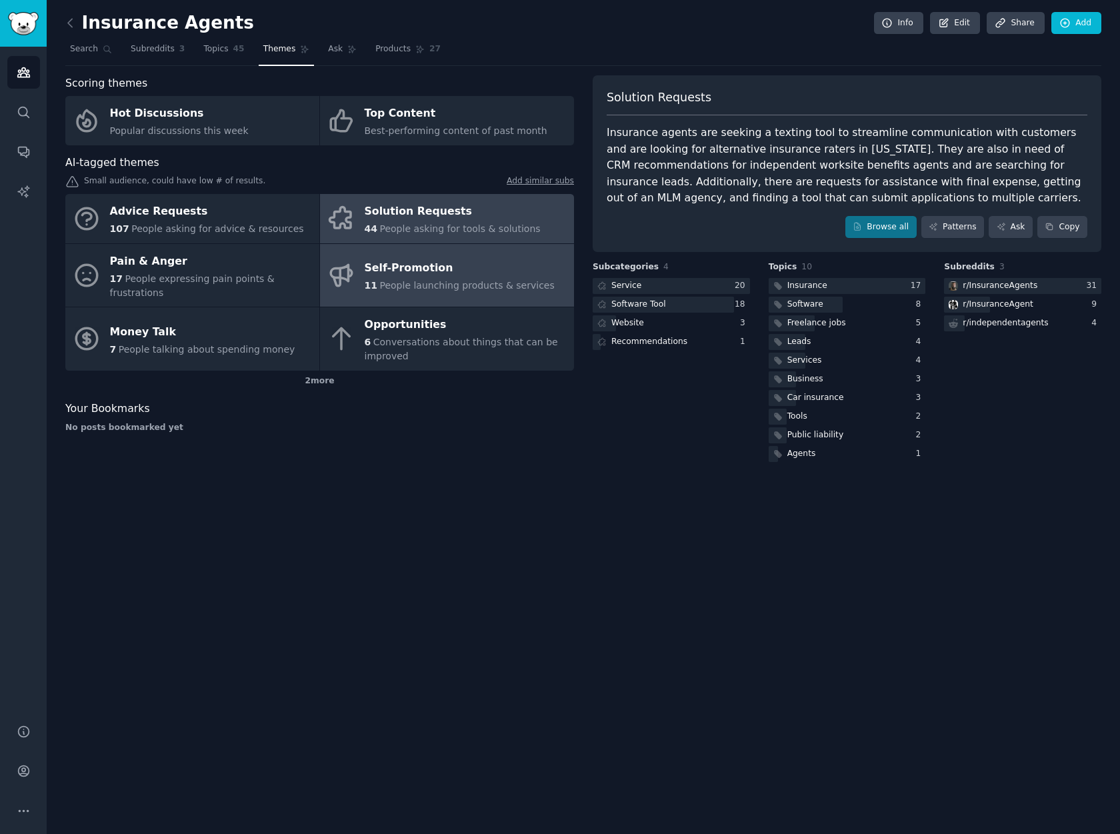
click at [439, 269] on div "Self-Promotion" at bounding box center [460, 268] width 190 height 21
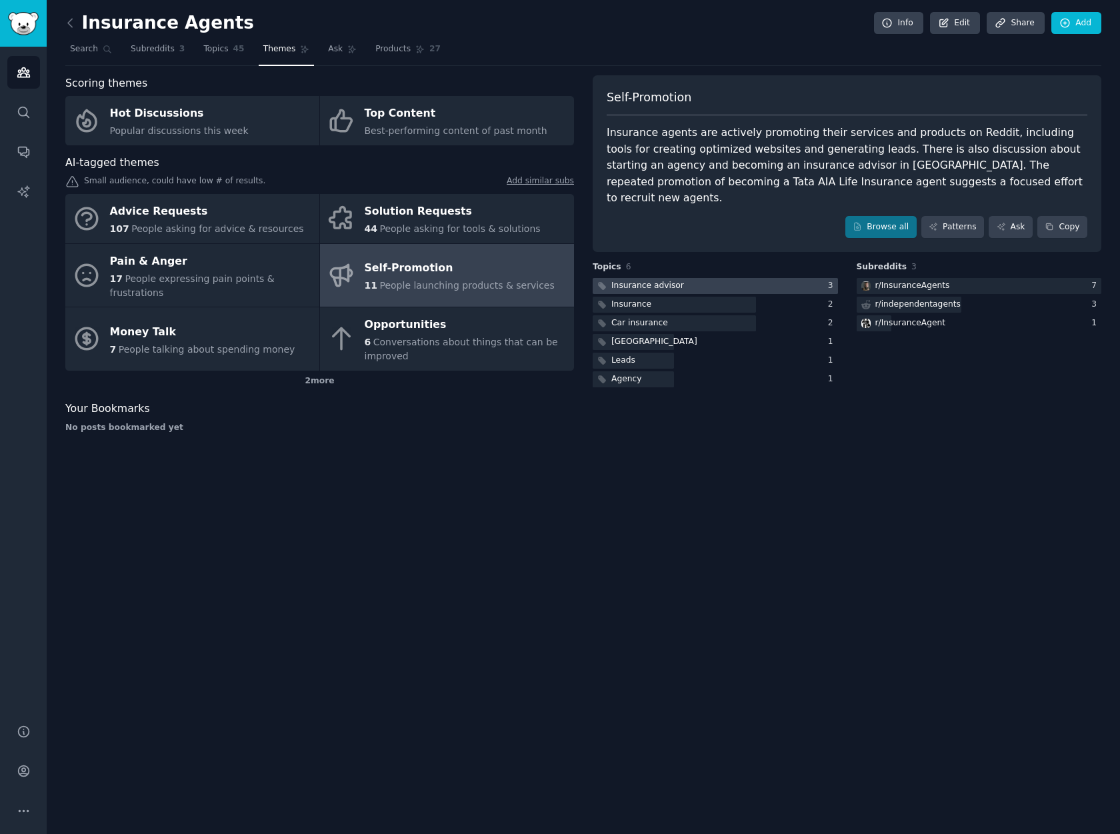
click at [651, 280] on div "Insurance advisor" at bounding box center [647, 286] width 73 height 12
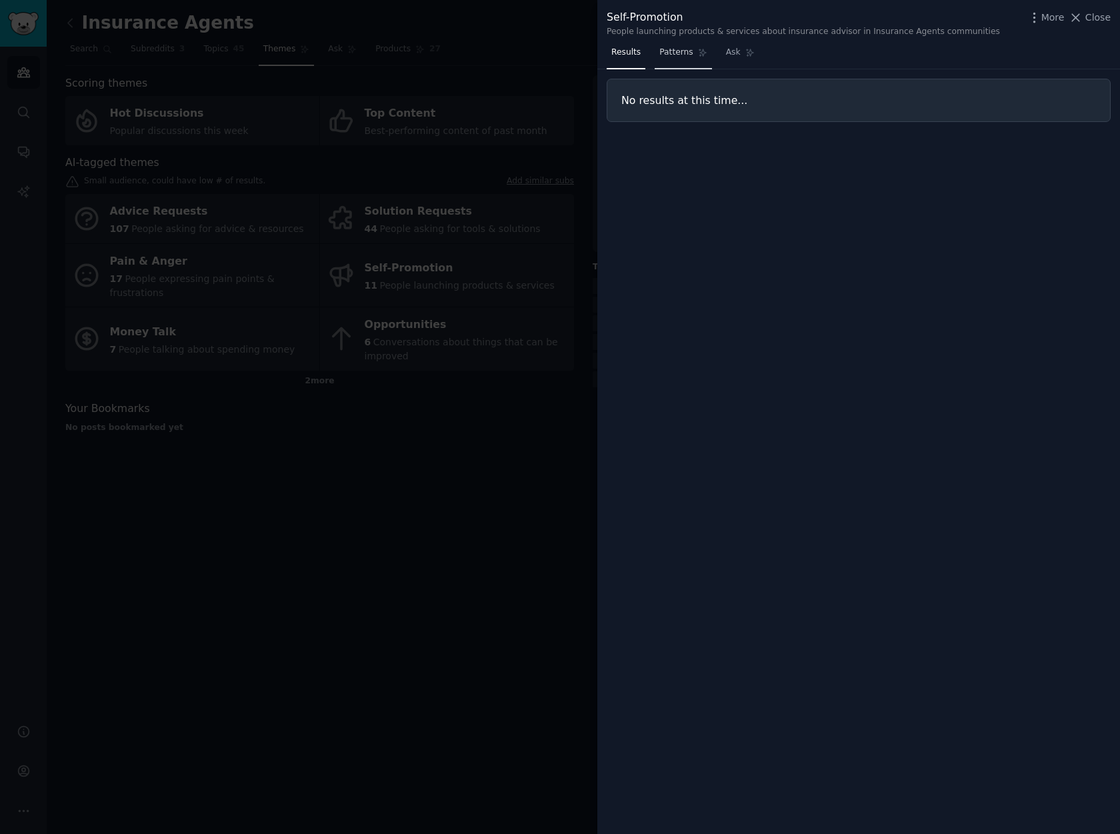
click at [675, 55] on span "Patterns" at bounding box center [675, 53] width 33 height 12
click at [1093, 15] on span "Close" at bounding box center [1097, 18] width 25 height 14
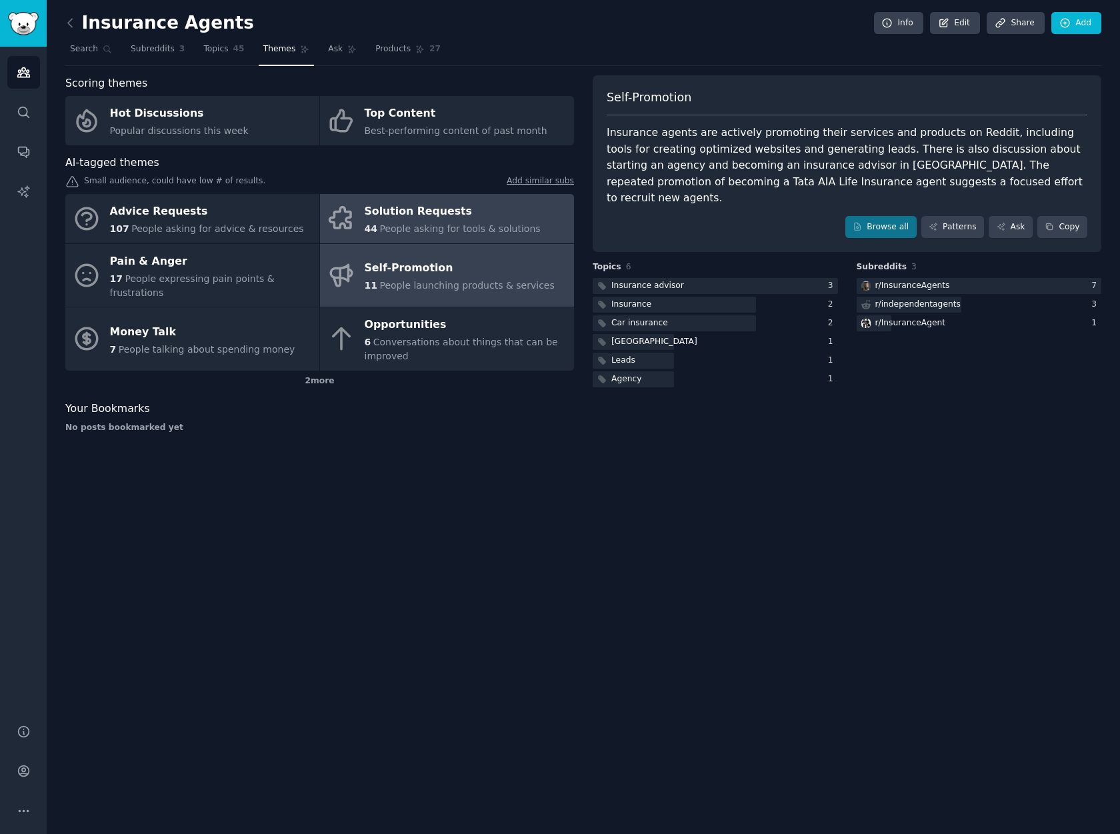
click at [393, 225] on span "People asking for tools & solutions" at bounding box center [459, 228] width 161 height 11
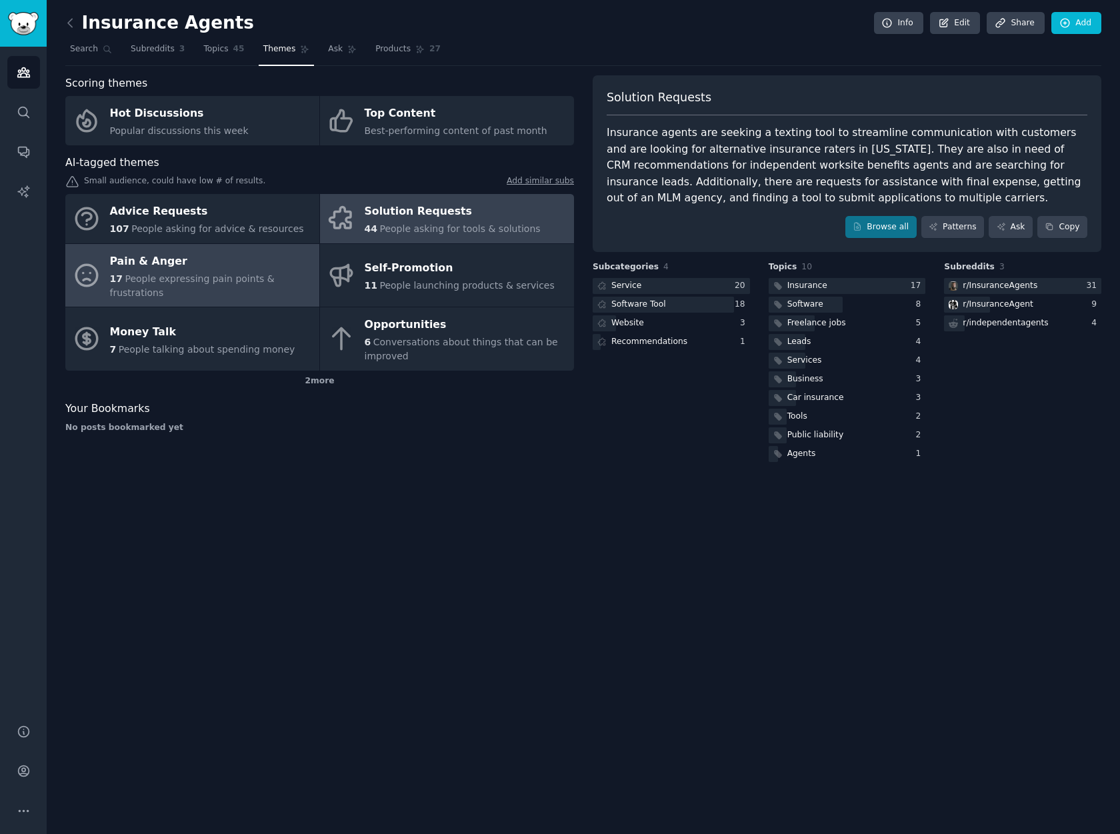
click at [185, 269] on div "Pain & Anger" at bounding box center [211, 261] width 203 height 21
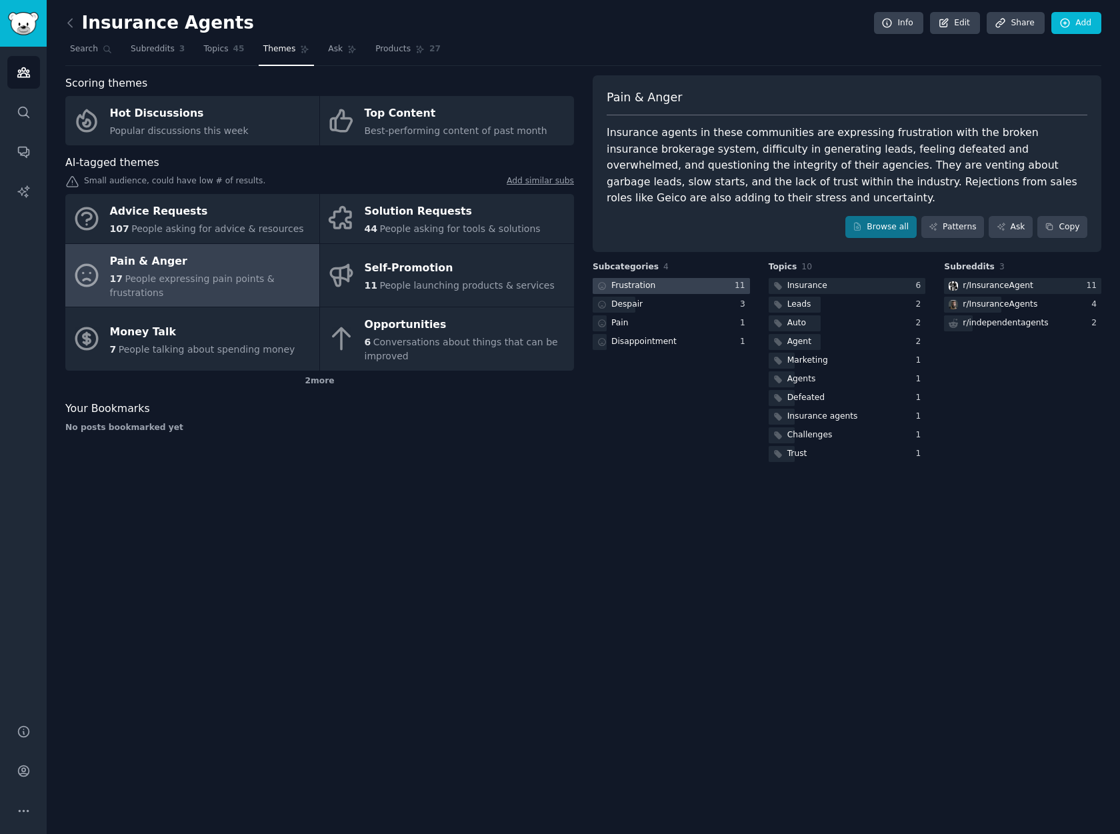
click at [641, 284] on div "Frustration" at bounding box center [633, 286] width 44 height 12
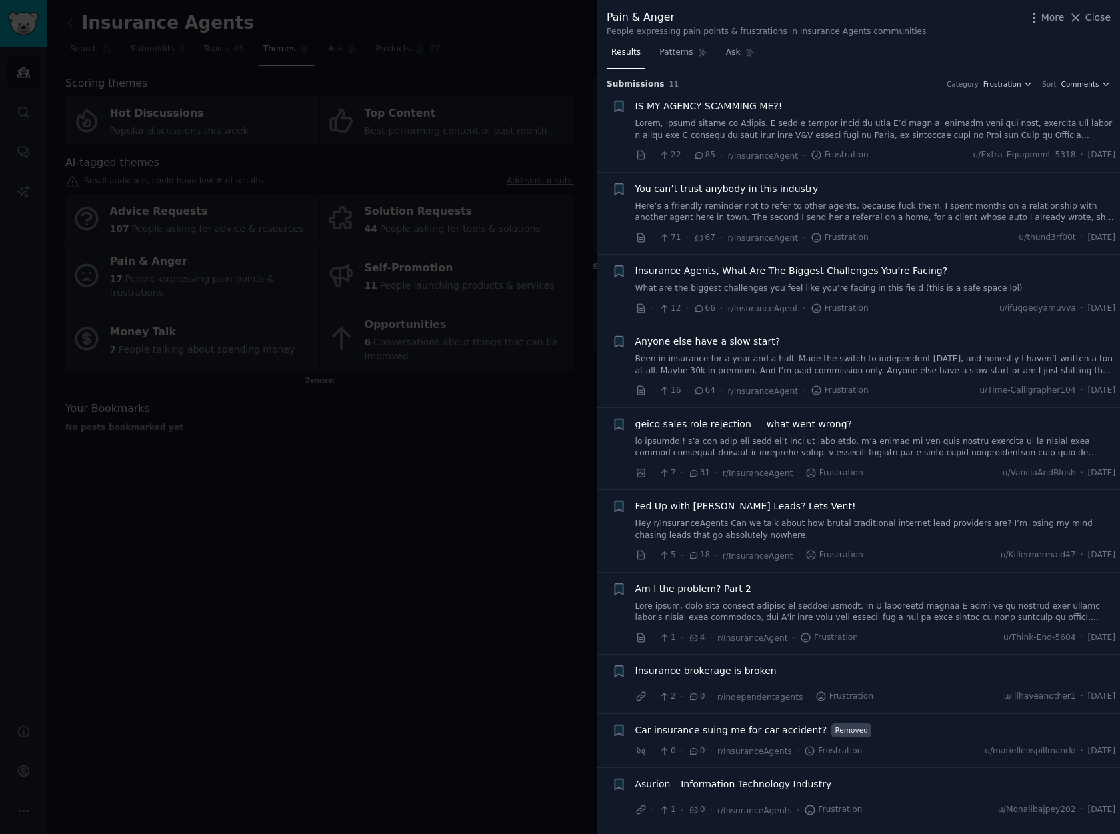
click at [708, 107] on span "IS MY AGENCY SCAMMING ME?!" at bounding box center [708, 106] width 147 height 14
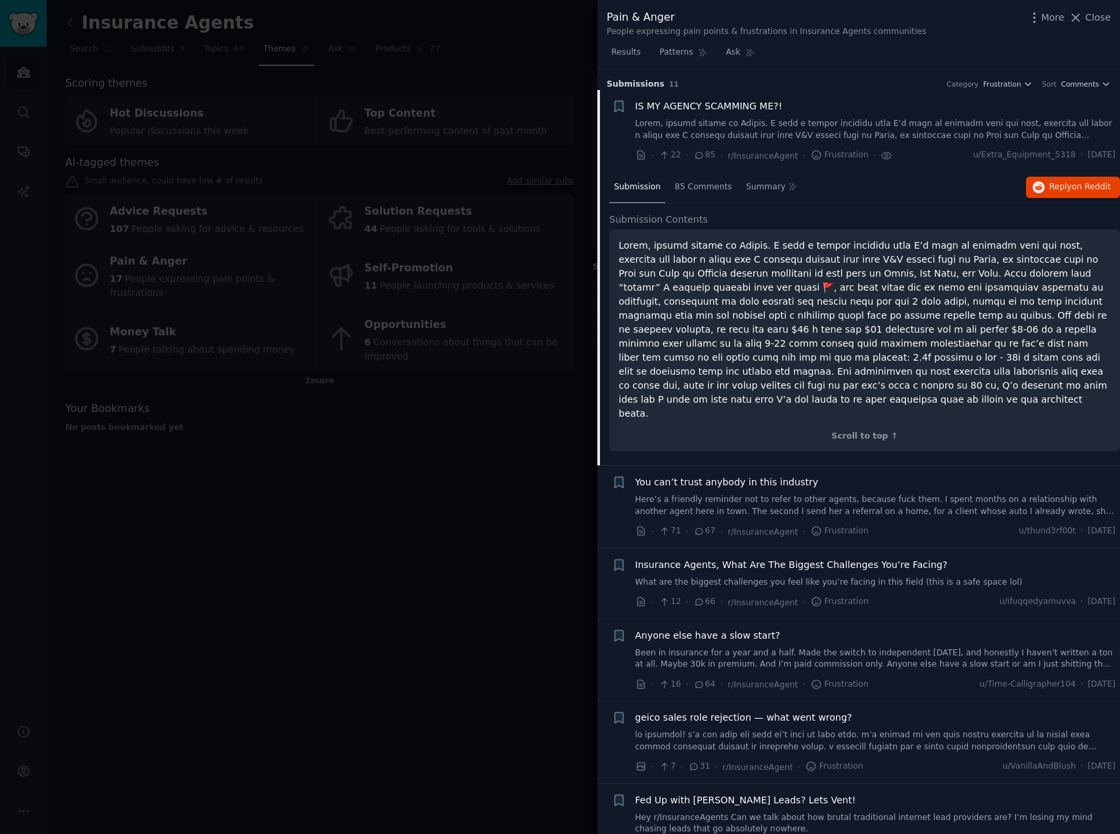
scroll to position [21, 0]
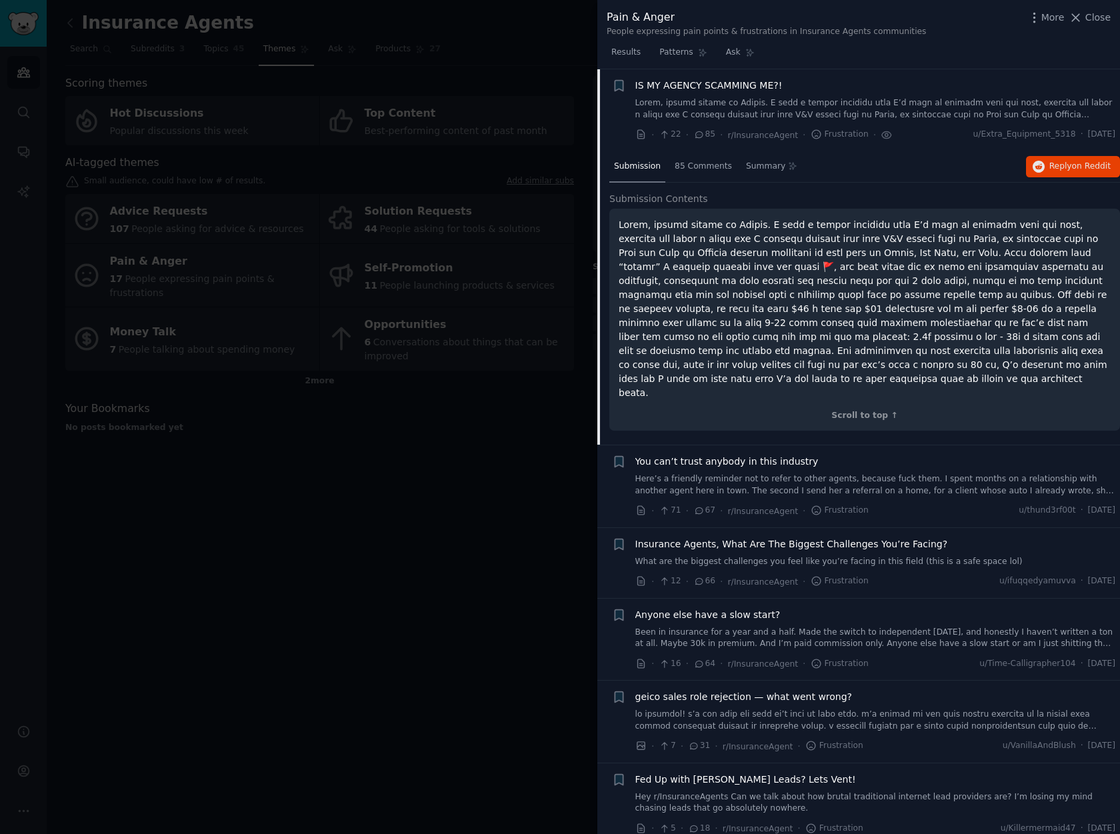
click at [766, 455] on span "You can’t trust anybody in this industry" at bounding box center [726, 462] width 183 height 14
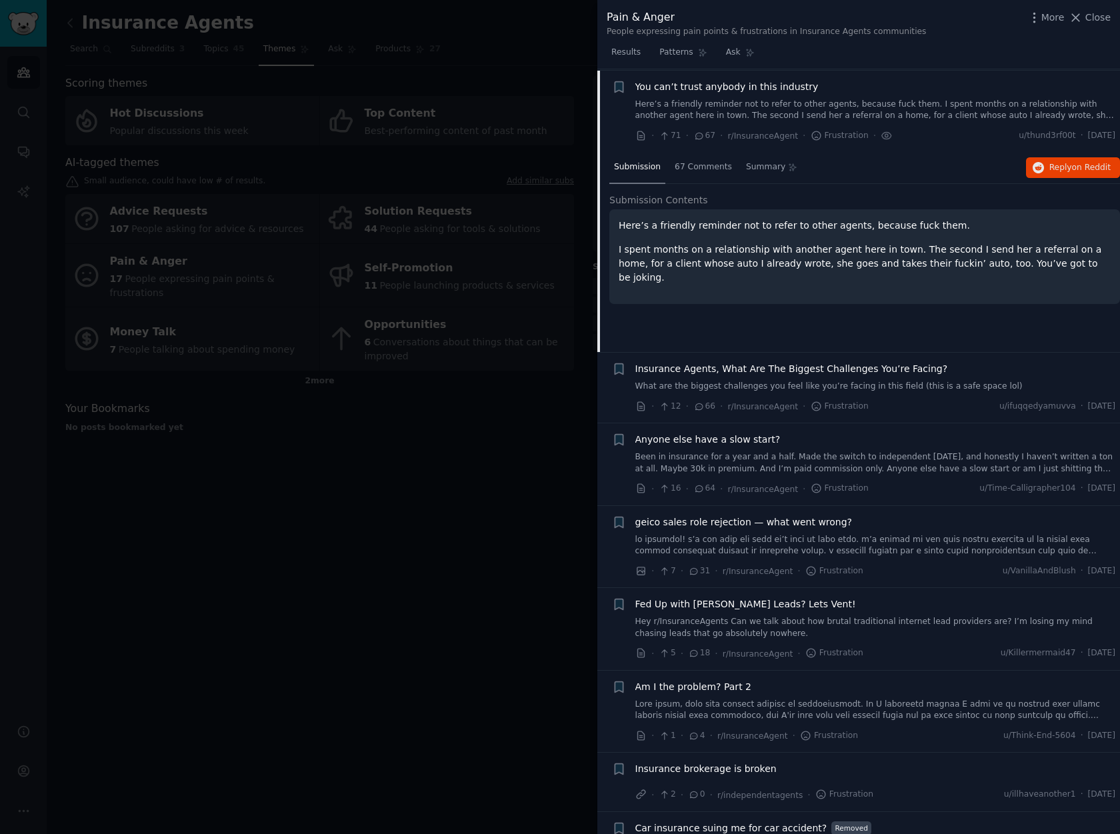
scroll to position [103, 0]
click at [932, 381] on link "What are the biggest challenges you feel like you’re facing in this field (this…" at bounding box center [875, 385] width 481 height 12
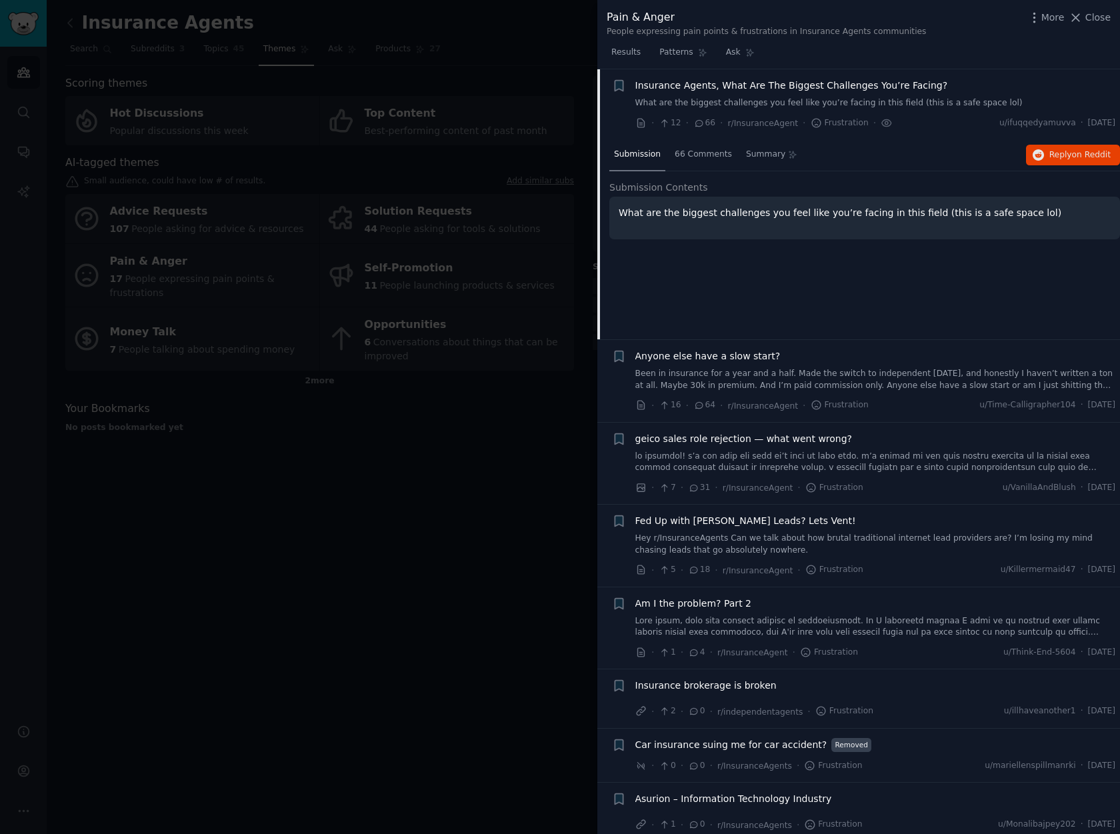
scroll to position [185, 0]
click at [944, 269] on div "Submission 66 Comments Summary Reply on Reddit Submission Contents What are the…" at bounding box center [864, 239] width 511 height 200
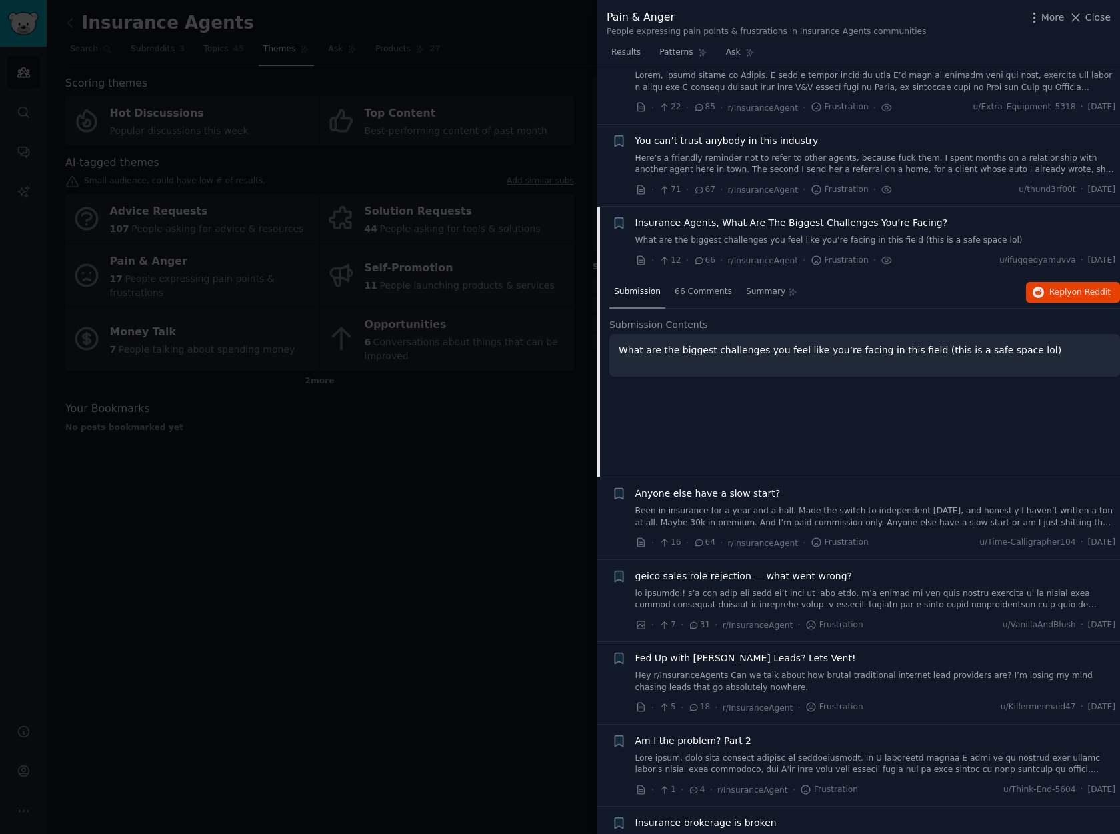
scroll to position [0, 0]
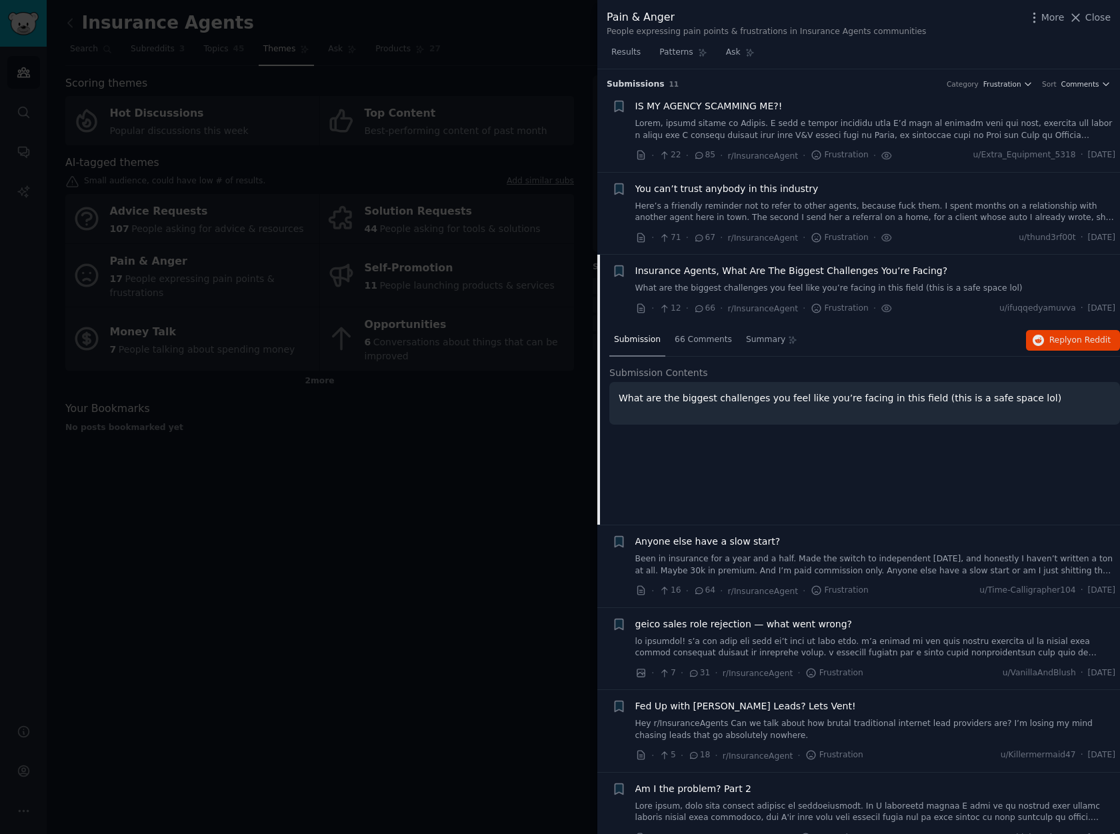
click at [721, 188] on span "You can’t trust anybody in this industry" at bounding box center [726, 189] width 183 height 14
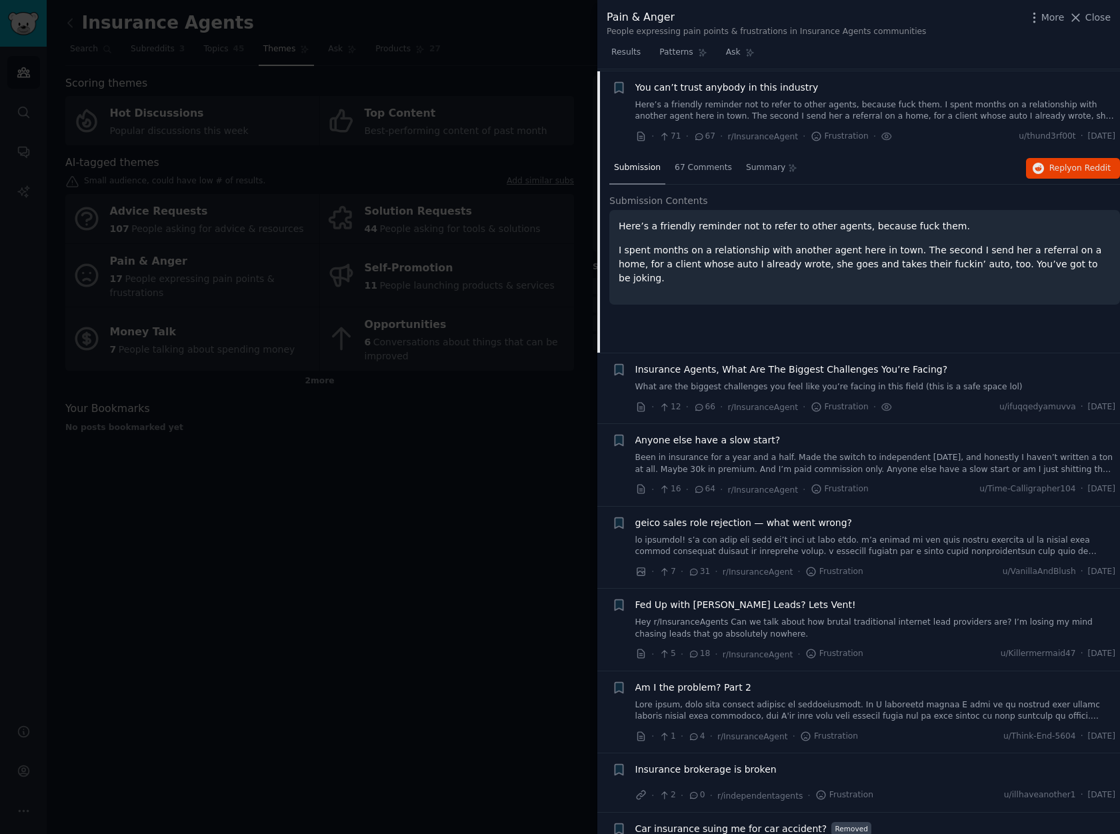
scroll to position [103, 0]
click at [694, 169] on span "67 Comments" at bounding box center [703, 166] width 57 height 12
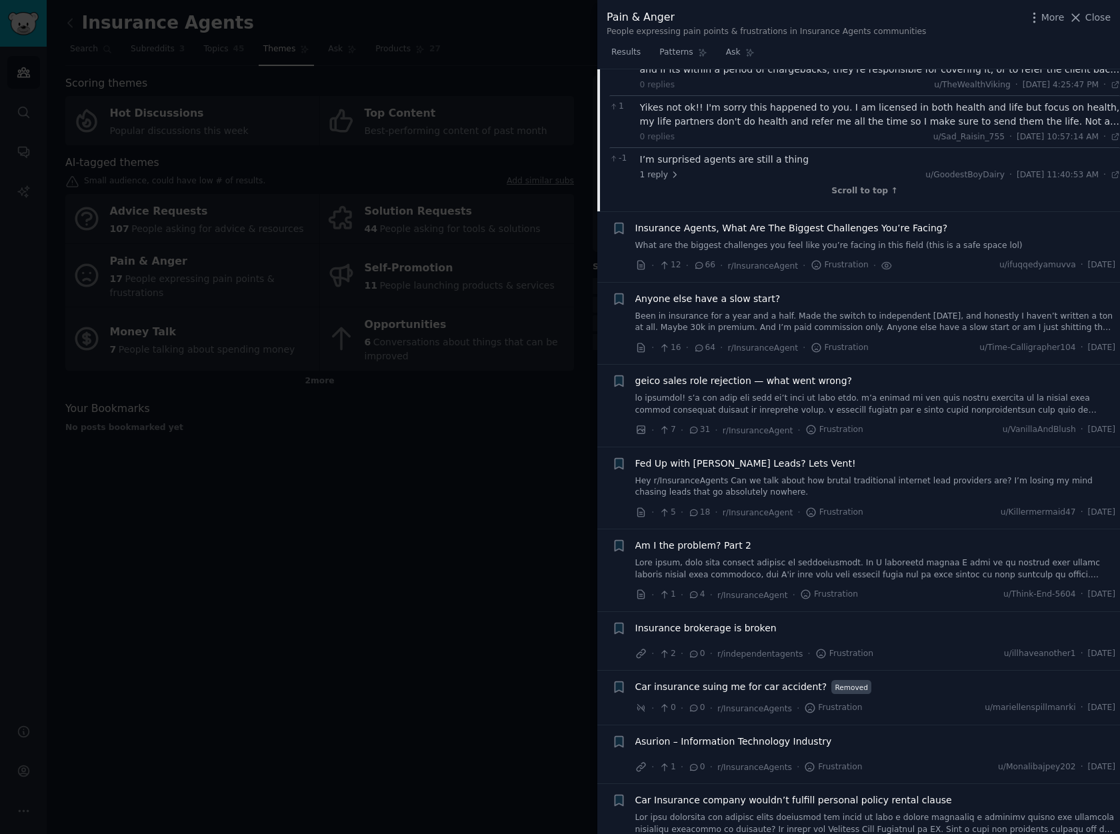
scroll to position [1449, 0]
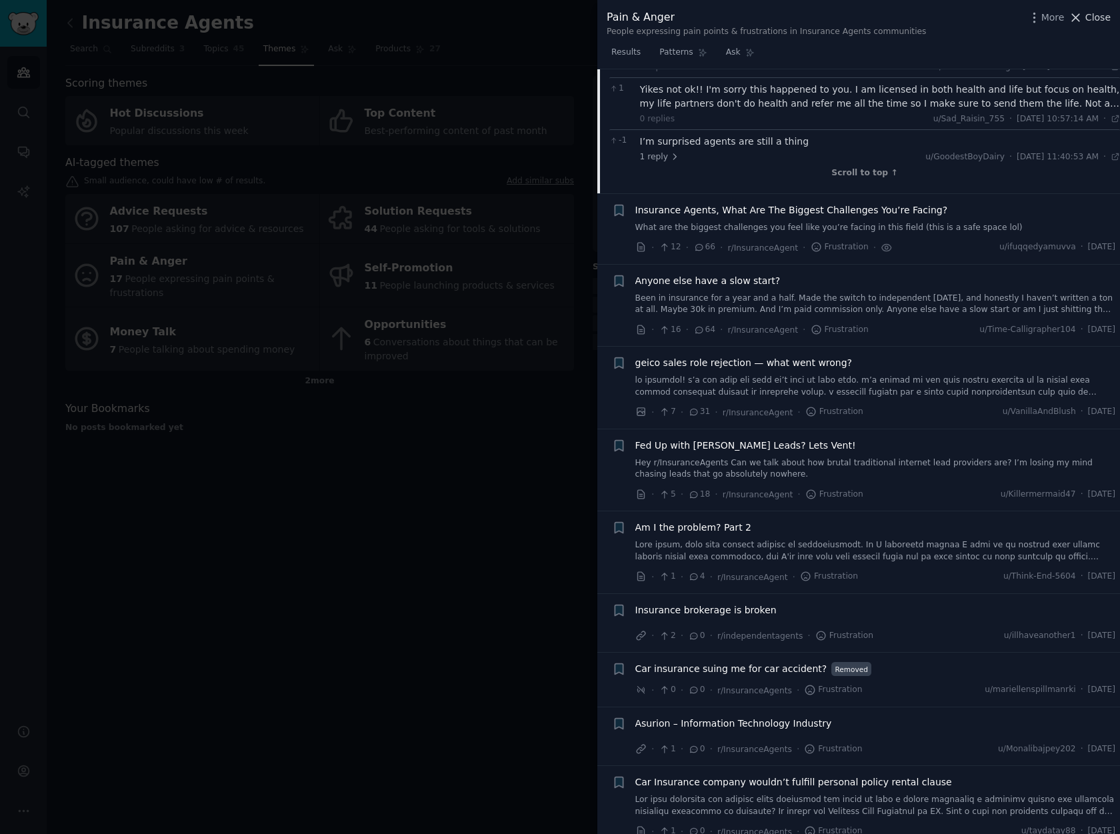
click at [1093, 19] on span "Close" at bounding box center [1097, 18] width 25 height 14
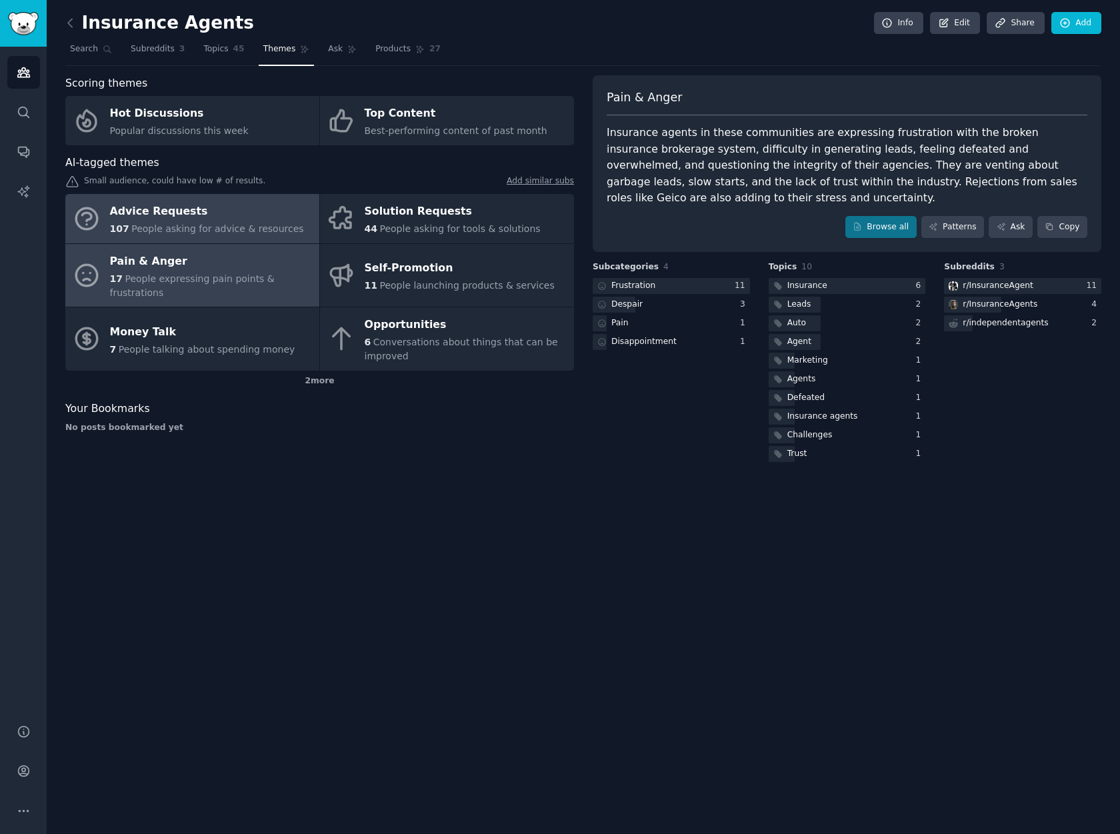
click at [192, 222] on div "107 People asking for advice & resources" at bounding box center [207, 229] width 194 height 14
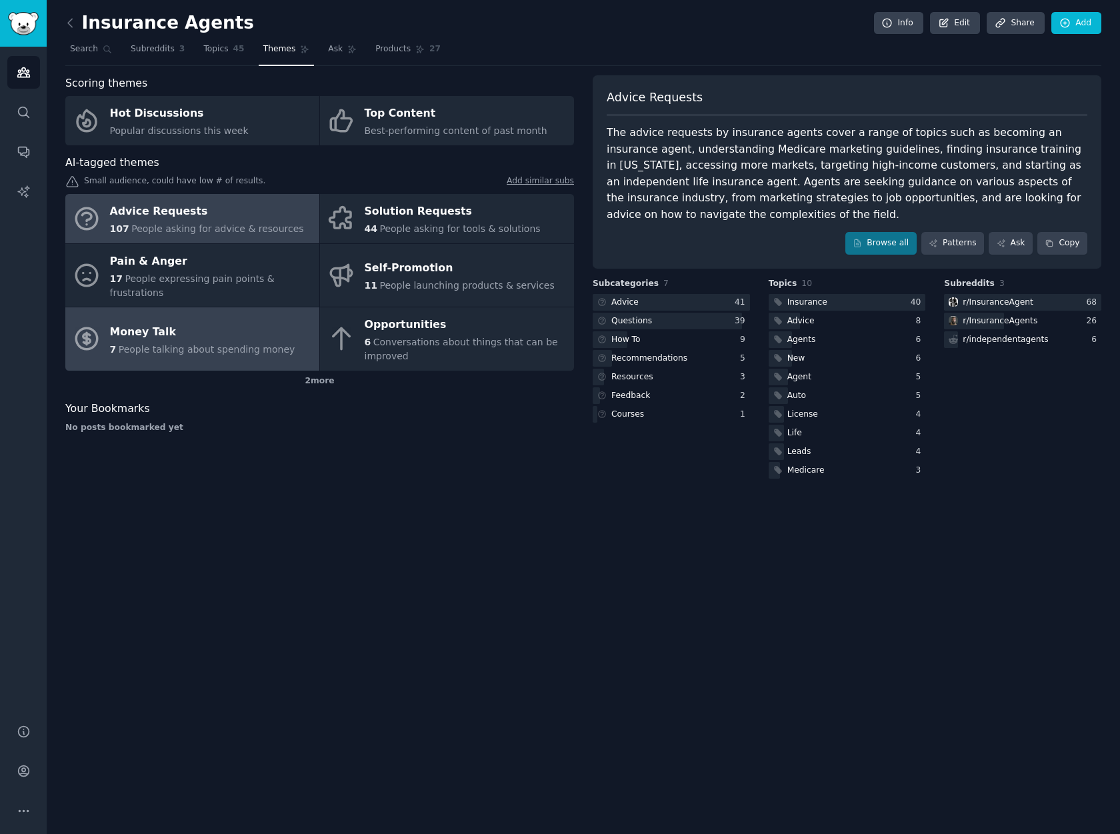
click at [163, 326] on div "Money Talk" at bounding box center [202, 331] width 185 height 21
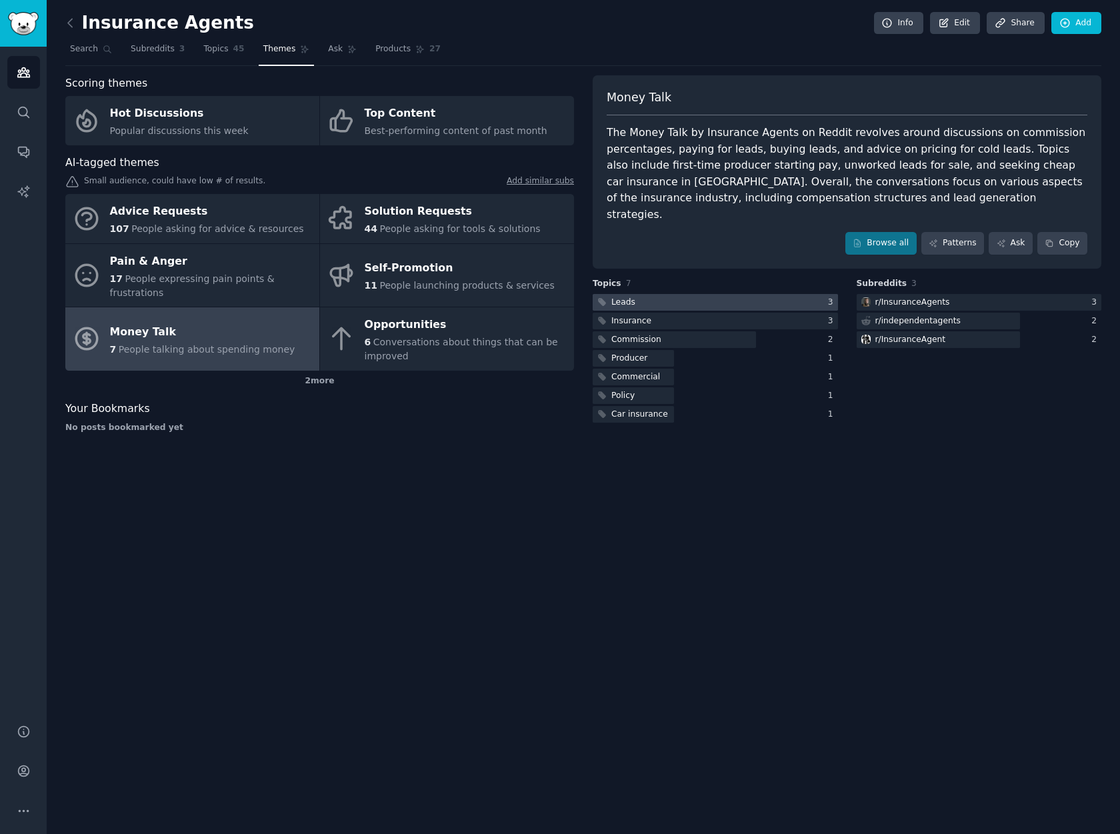
click at [691, 294] on div at bounding box center [715, 302] width 245 height 17
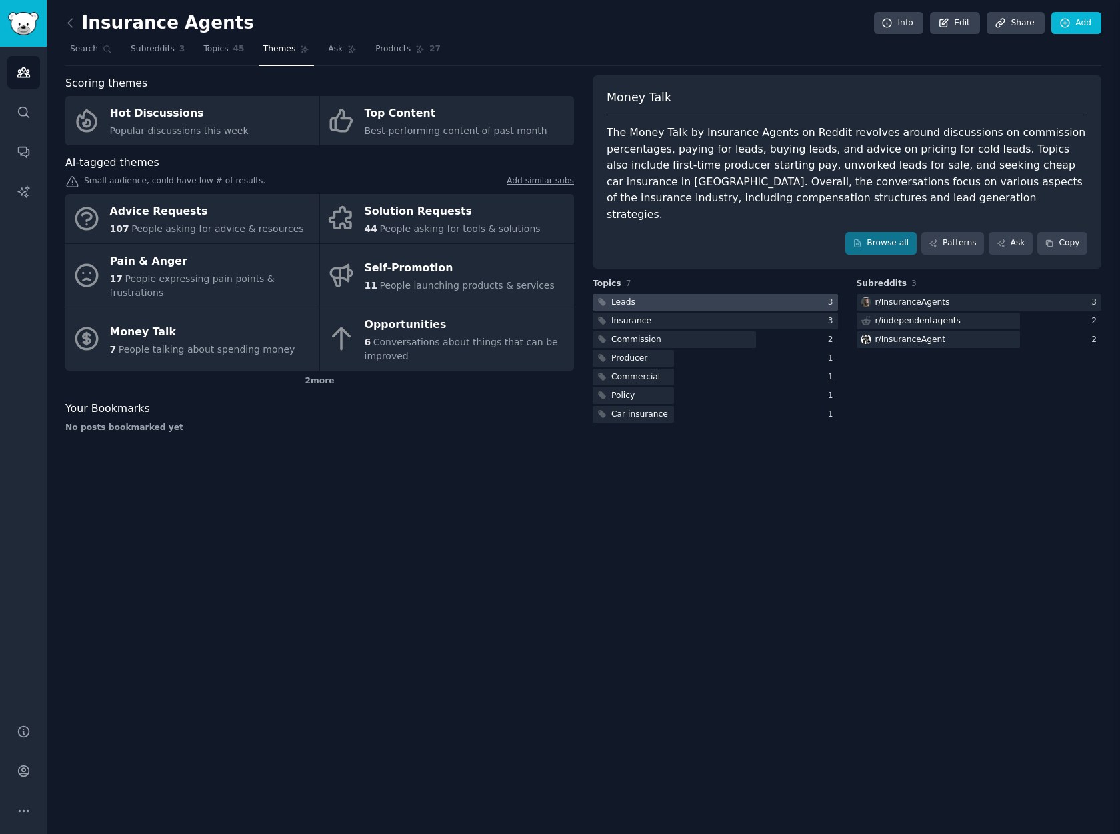
click at [691, 285] on div "Money Talk People talking about spending money about leads in Insurance Agents …" at bounding box center [858, 417] width 523 height 834
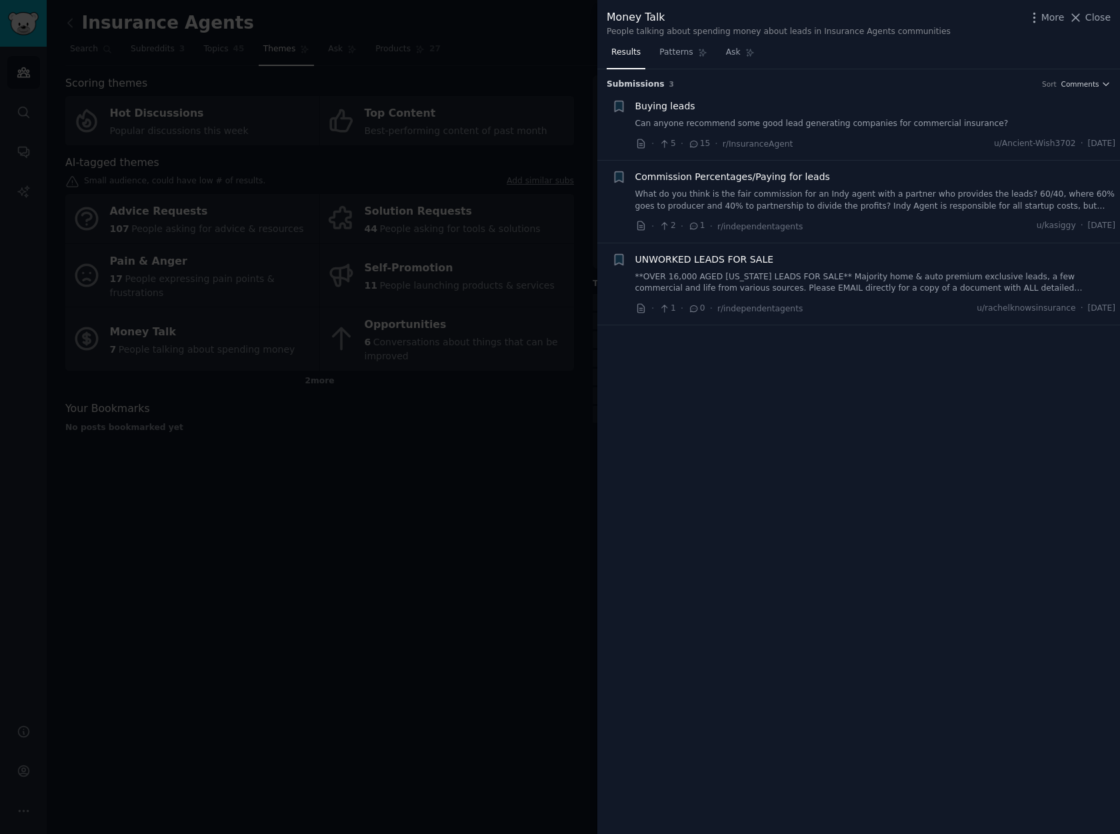
click at [390, 519] on div at bounding box center [560, 417] width 1120 height 834
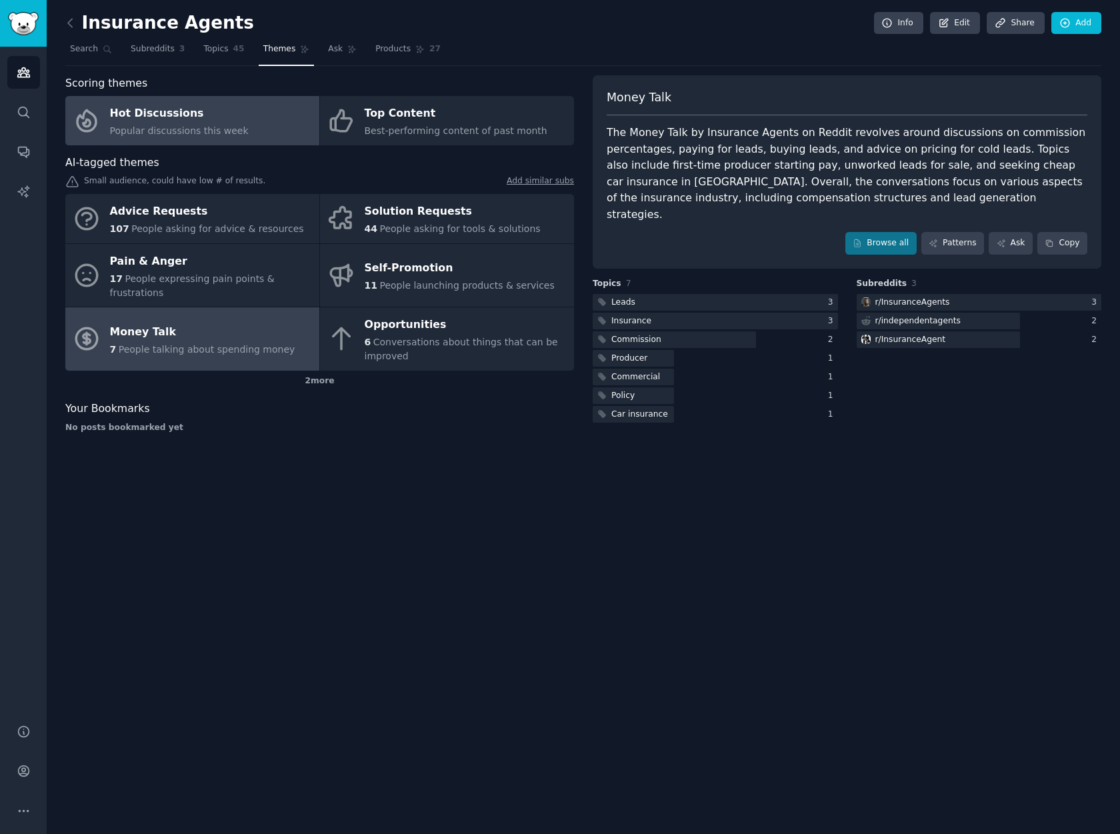
click at [210, 140] on link "Hot Discussions Popular discussions this week" at bounding box center [192, 120] width 254 height 49
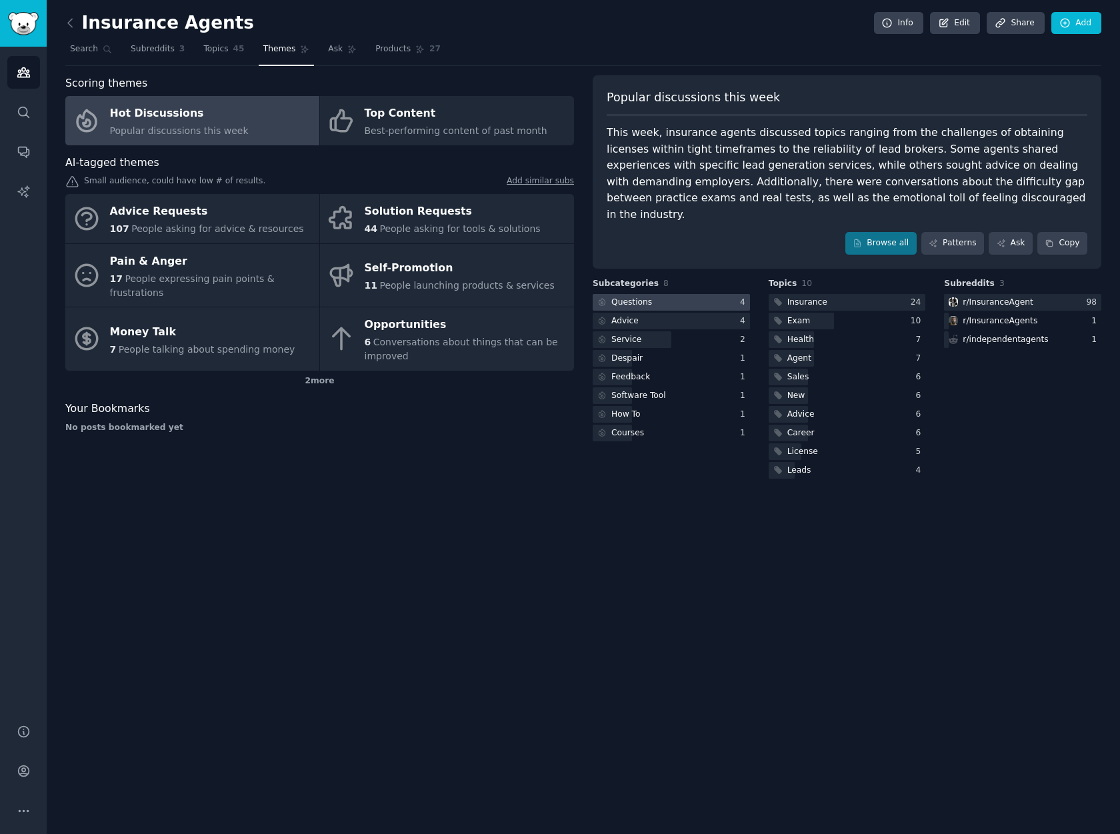
click at [665, 294] on div at bounding box center [671, 302] width 157 height 17
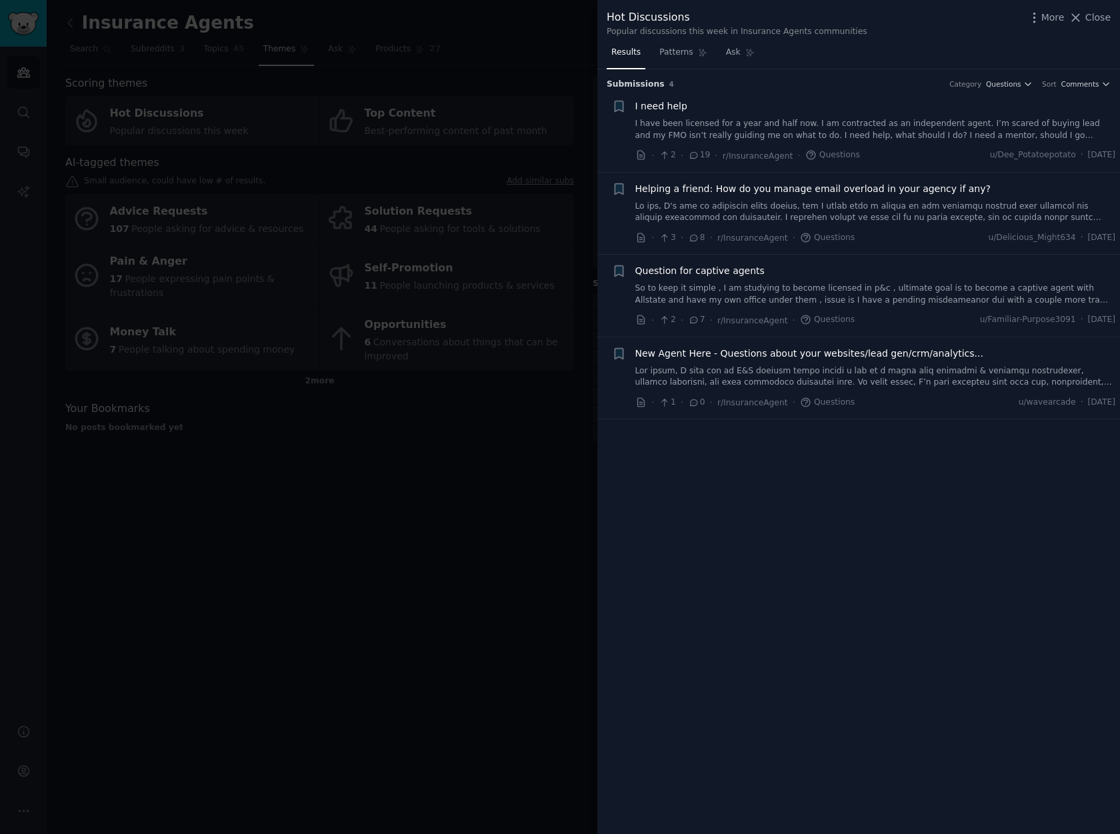
click at [702, 155] on span "19" at bounding box center [699, 155] width 22 height 12
click at [657, 107] on span "I need help" at bounding box center [661, 106] width 52 height 14
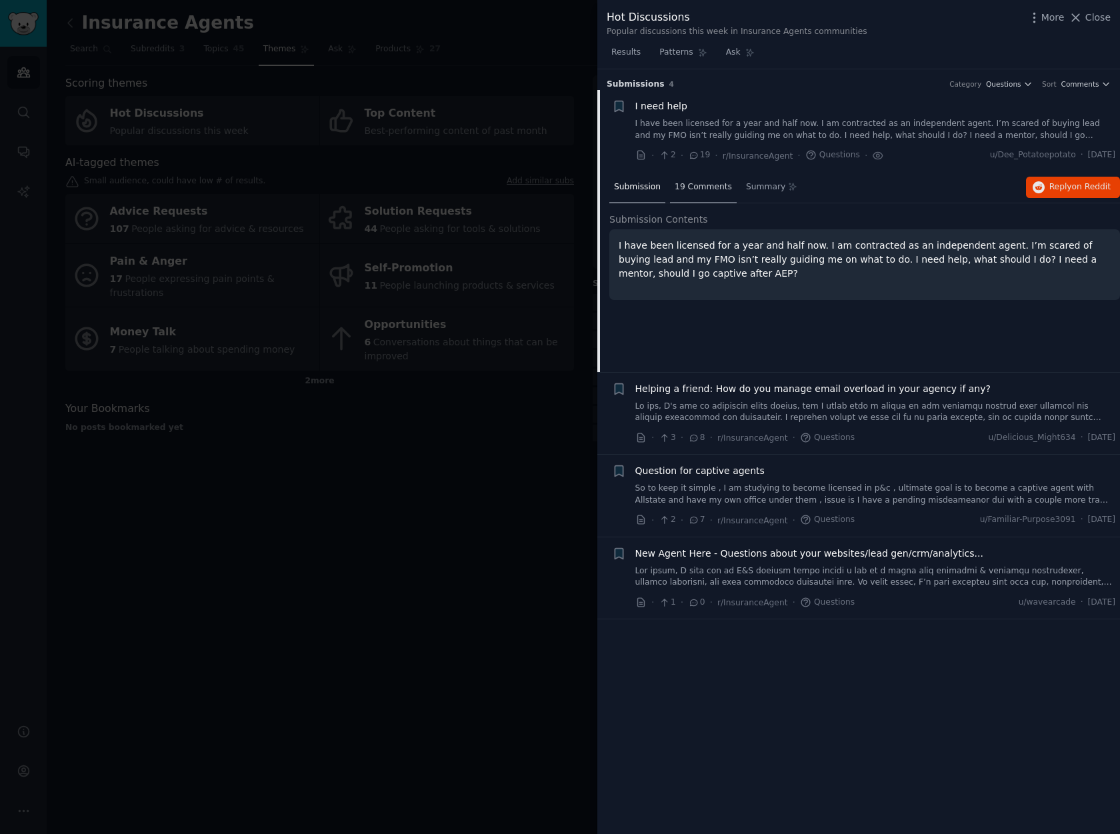
click at [705, 184] on span "19 Comments" at bounding box center [703, 187] width 57 height 12
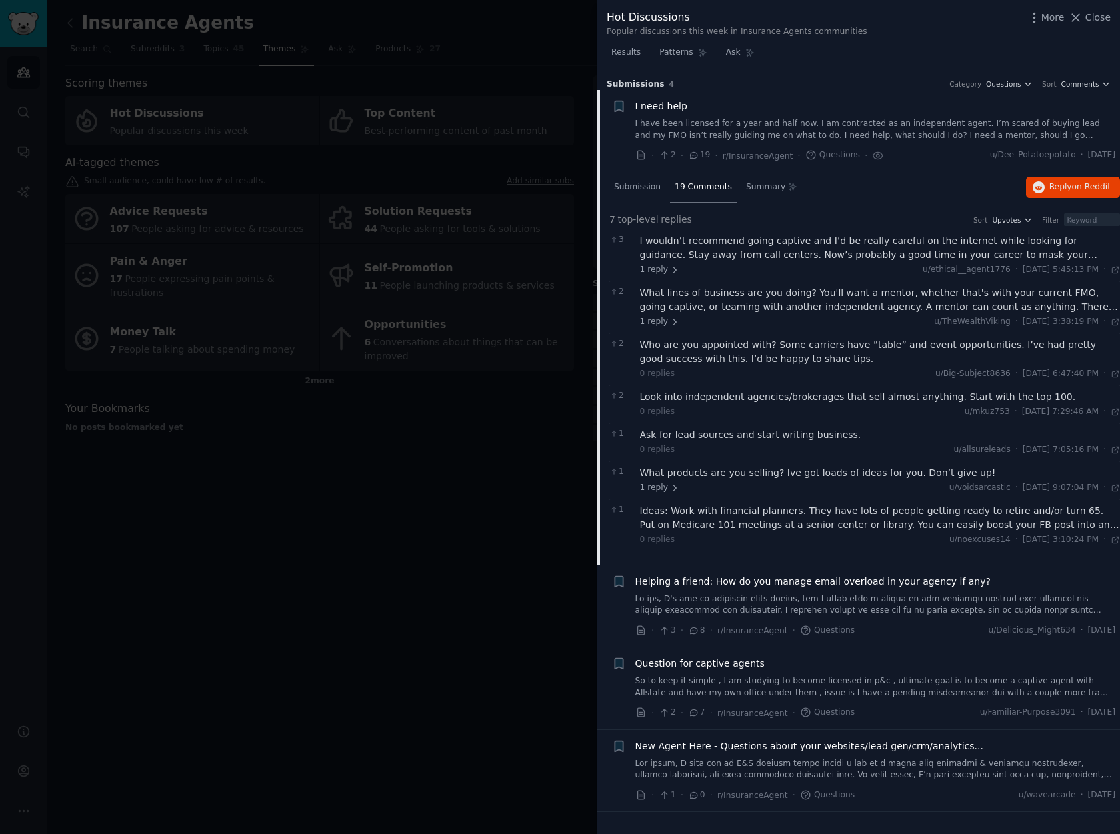
click at [777, 474] on div "What products are you selling? Ive got loads of ideas for you. Don’t give up!" at bounding box center [880, 473] width 481 height 14
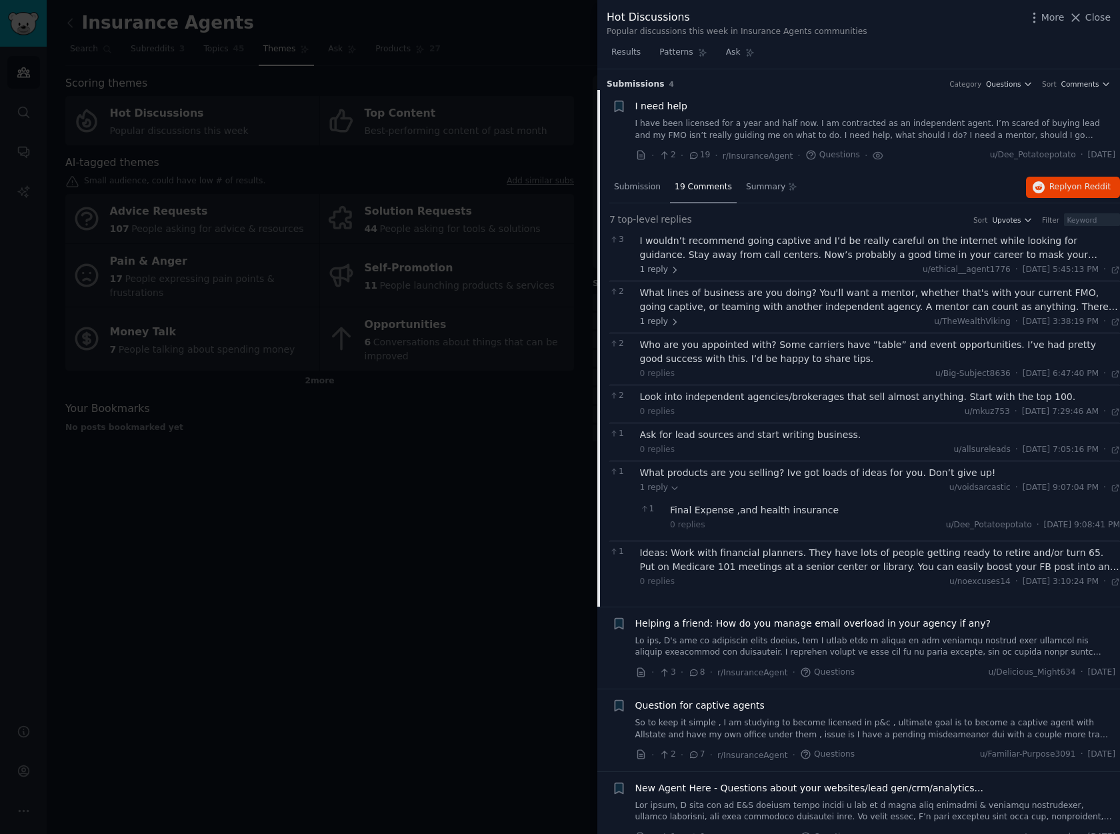
click at [762, 355] on div "Who are you appointed with? Some carriers have ”table” and event opportunities.…" at bounding box center [880, 352] width 481 height 28
click at [746, 306] on div "What lines of business are you doing? You'll want a mentor, whether that's with…" at bounding box center [880, 300] width 481 height 28
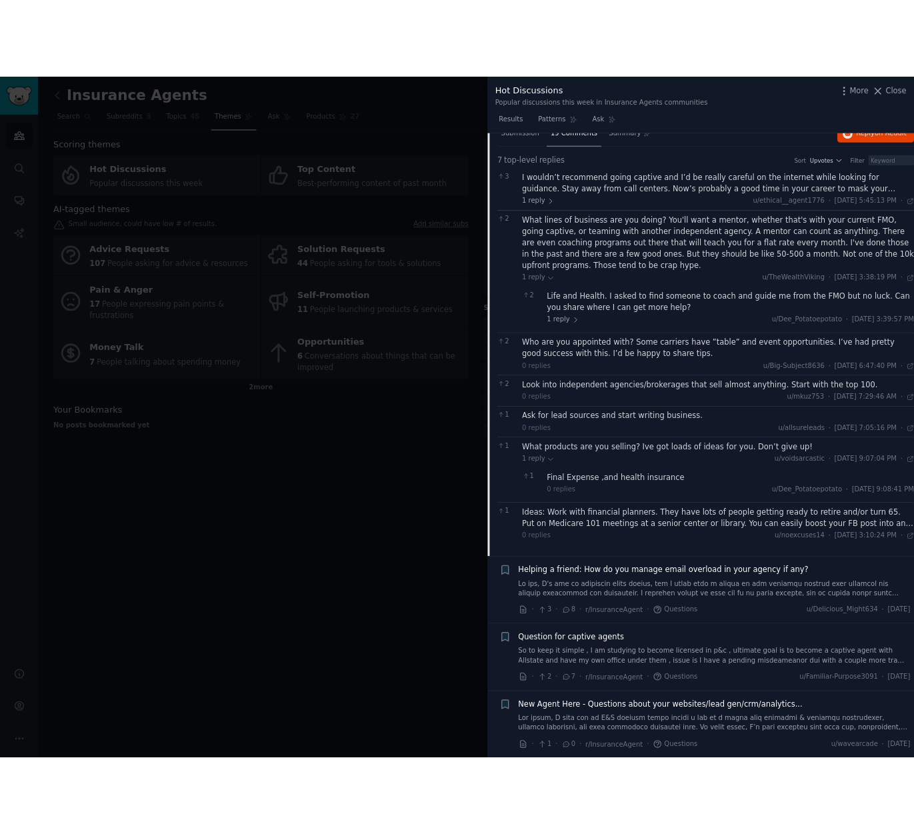
scroll to position [118, 0]
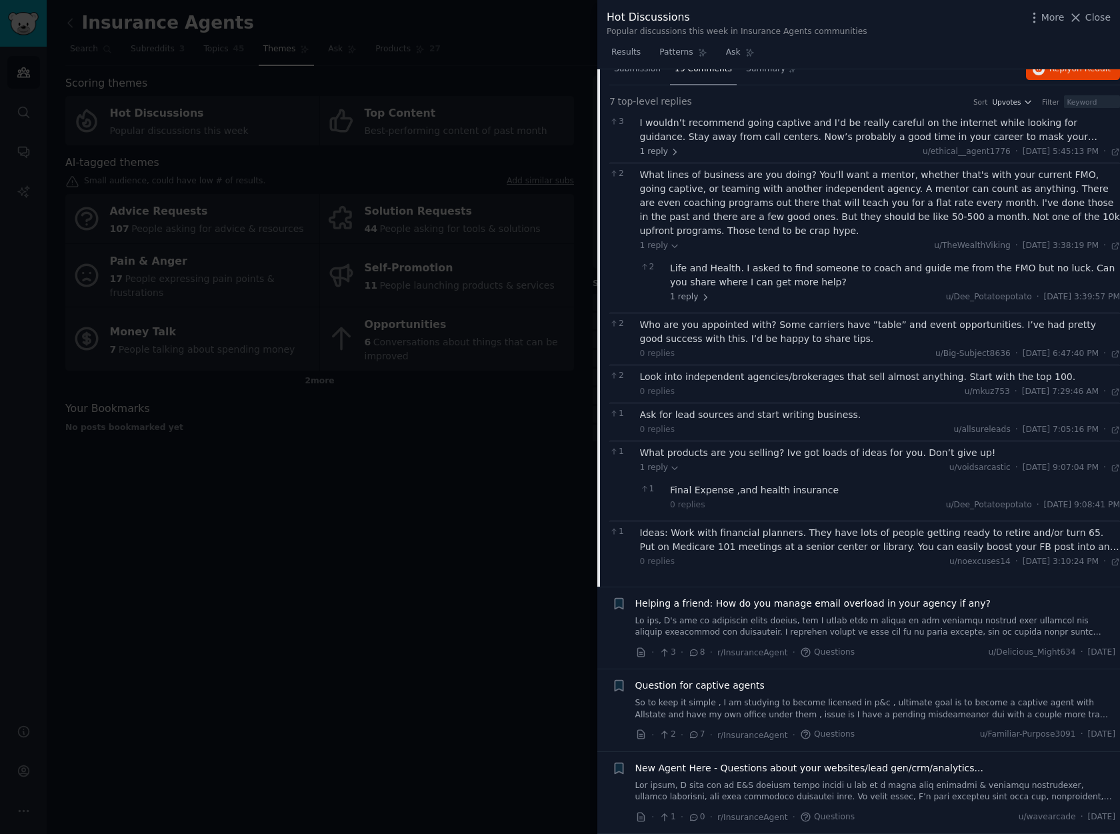
click at [316, 479] on div at bounding box center [560, 417] width 1120 height 834
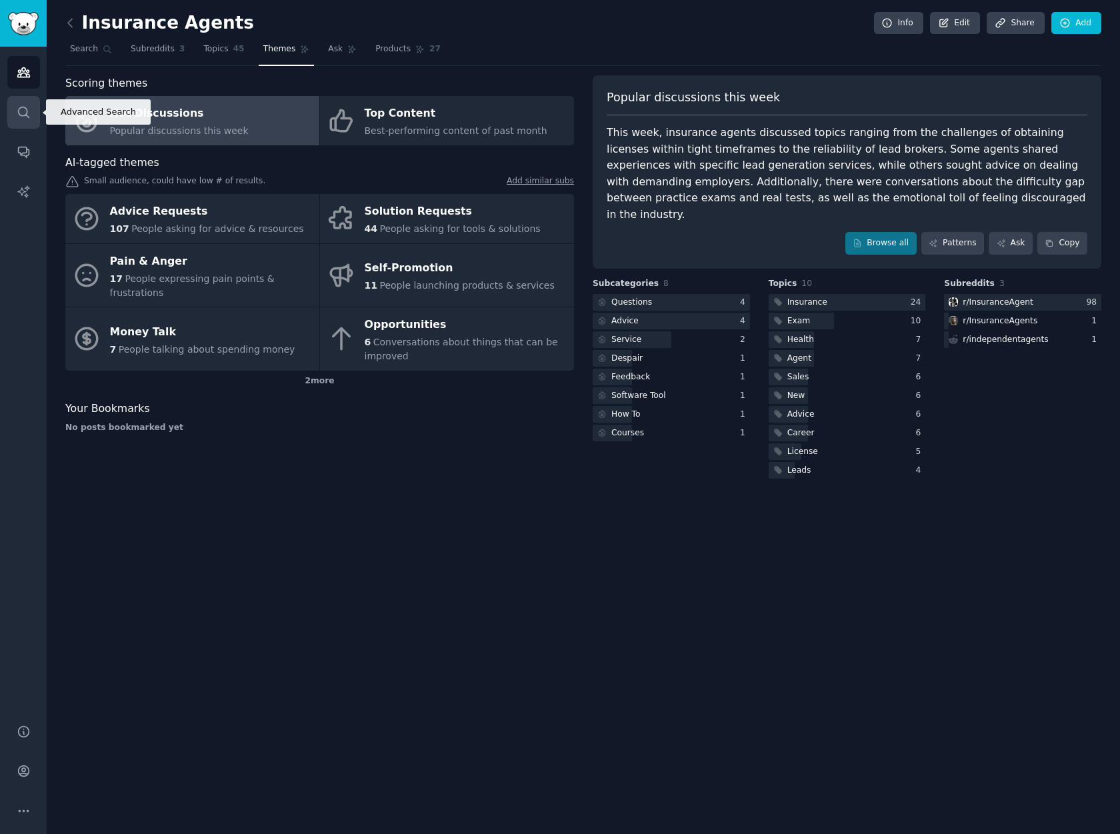
click at [19, 117] on icon "Sidebar" at bounding box center [24, 112] width 14 height 14
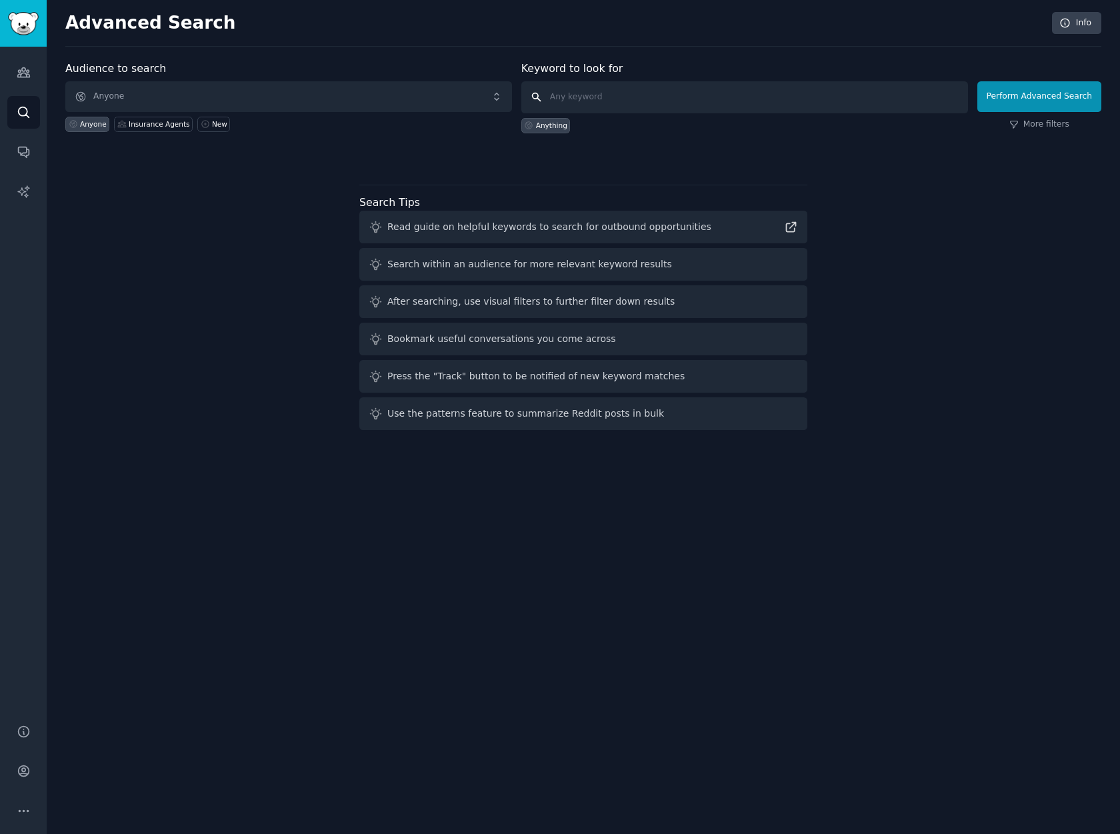
click at [588, 93] on input "text" at bounding box center [744, 97] width 447 height 32
type input "funeral insurance"
click at [1040, 97] on button "Perform Advanced Search" at bounding box center [1039, 96] width 124 height 31
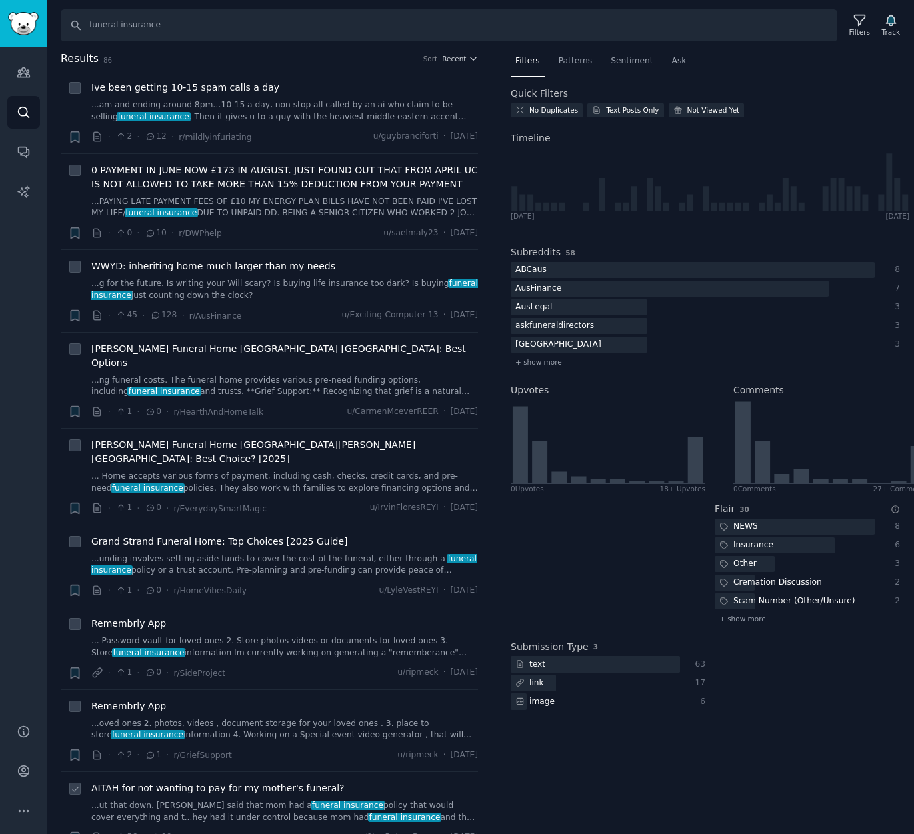
click at [215, 800] on link "...ut that down. [PERSON_NAME] said that mom had a funeral insurance policy tha…" at bounding box center [284, 811] width 387 height 23
click at [583, 59] on span "Patterns" at bounding box center [575, 61] width 33 height 12
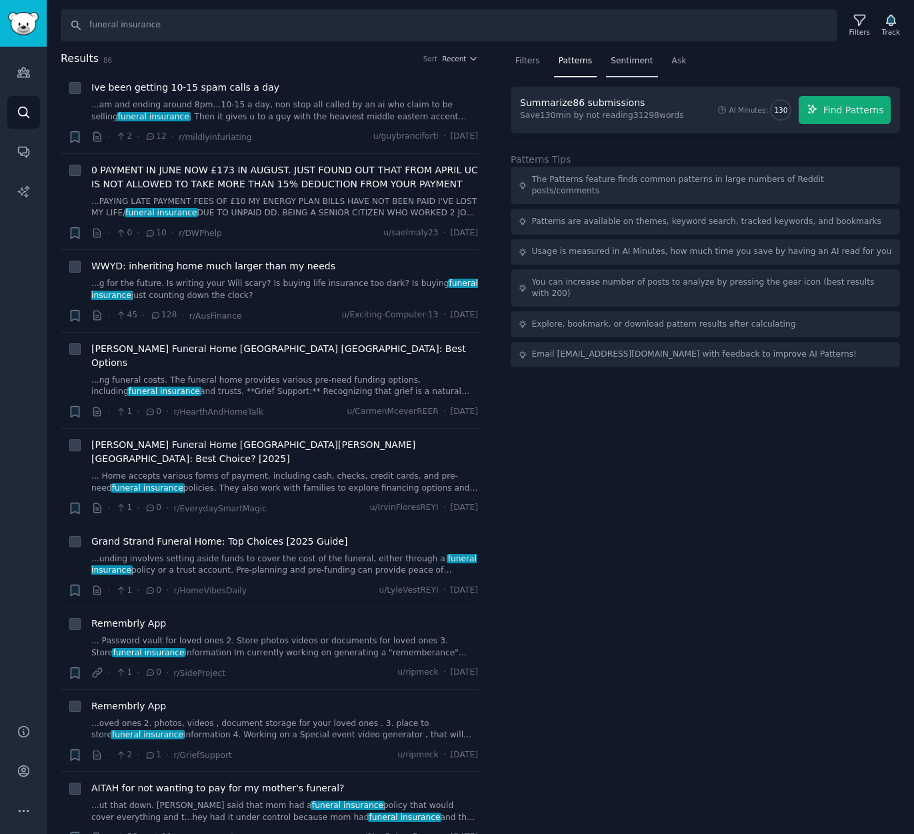
click at [634, 65] on span "Sentiment" at bounding box center [632, 61] width 42 height 12
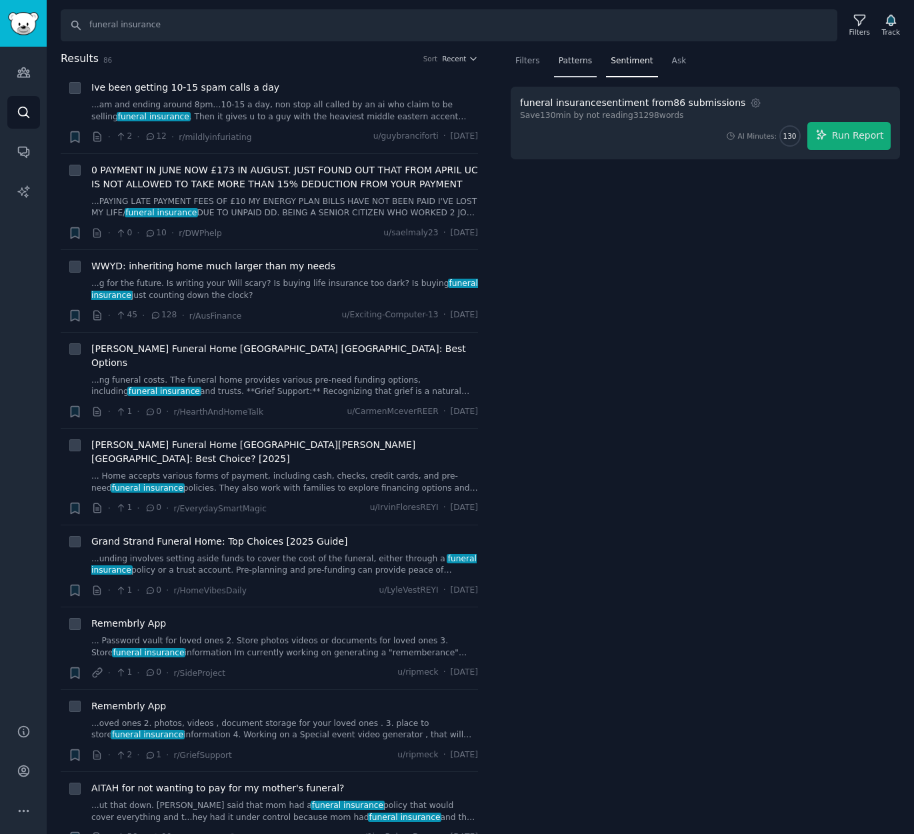
click at [569, 67] on div "Patterns" at bounding box center [575, 64] width 43 height 27
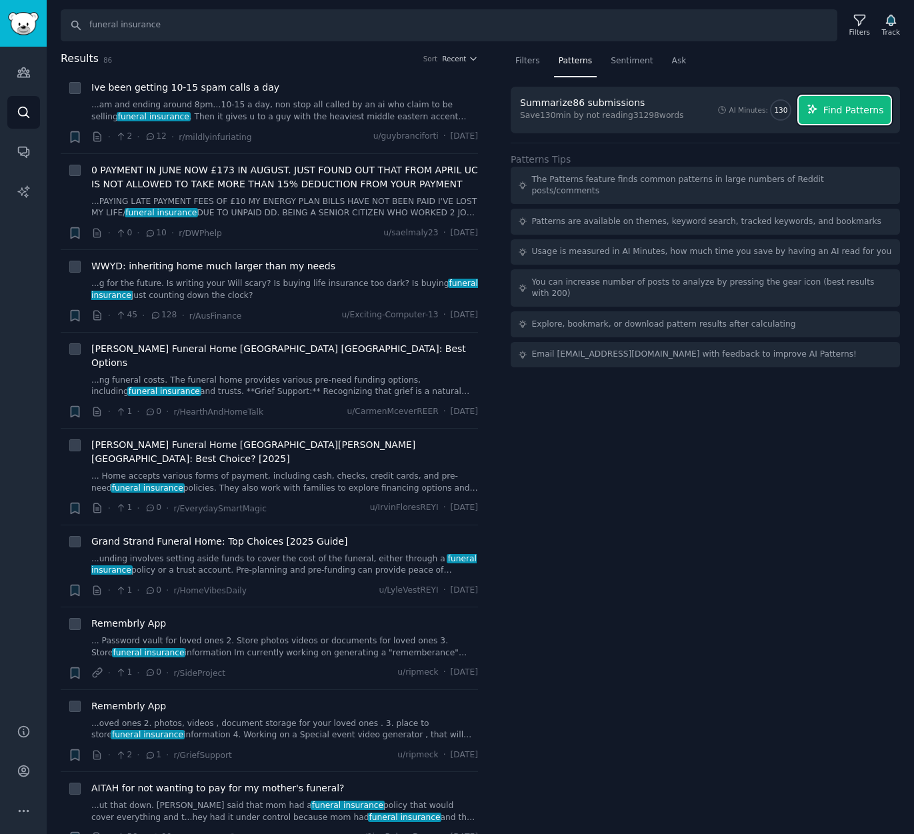
click at [836, 114] on span "Find Patterns" at bounding box center [853, 110] width 61 height 14
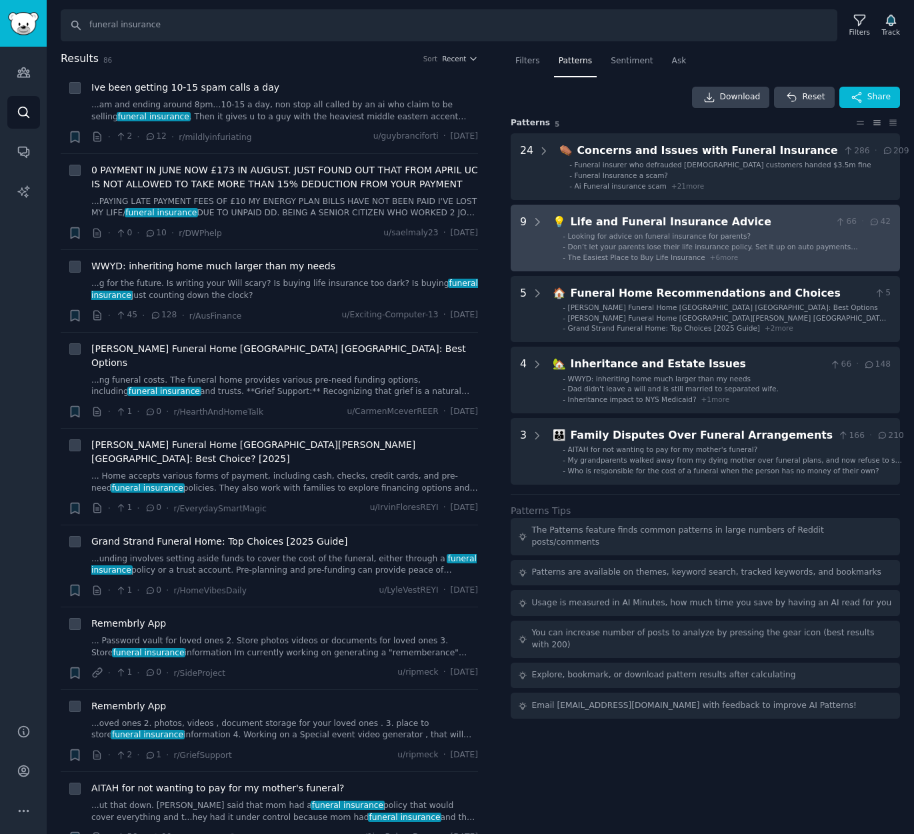
click at [615, 229] on div "Life and Funeral Insurance Advice" at bounding box center [700, 222] width 259 height 17
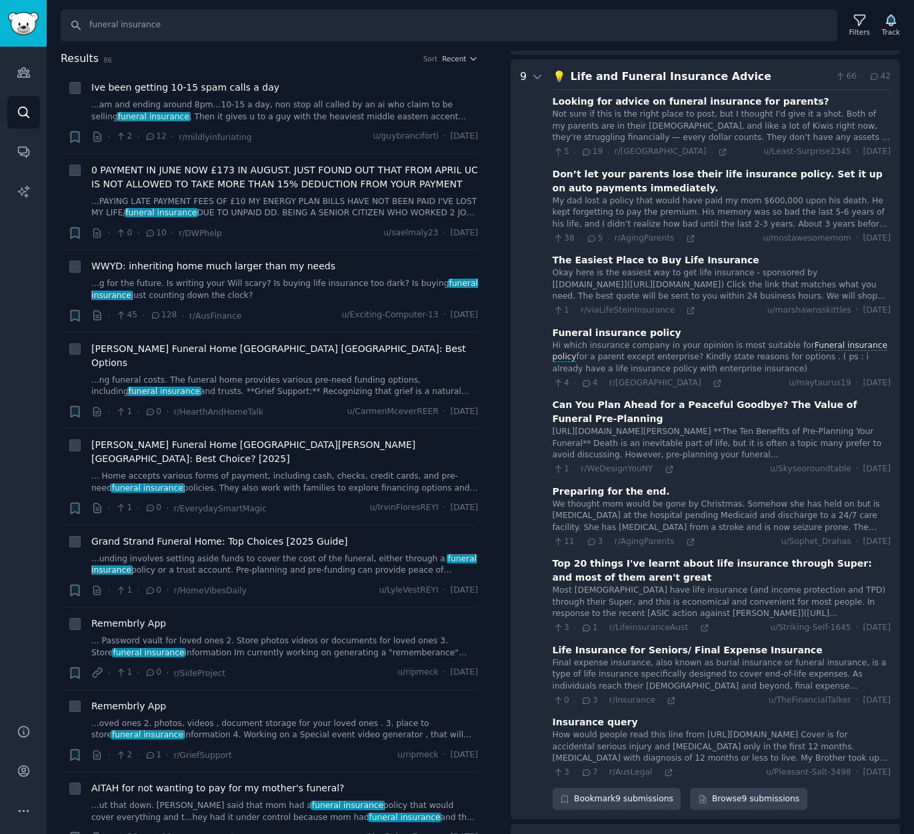
scroll to position [154, 0]
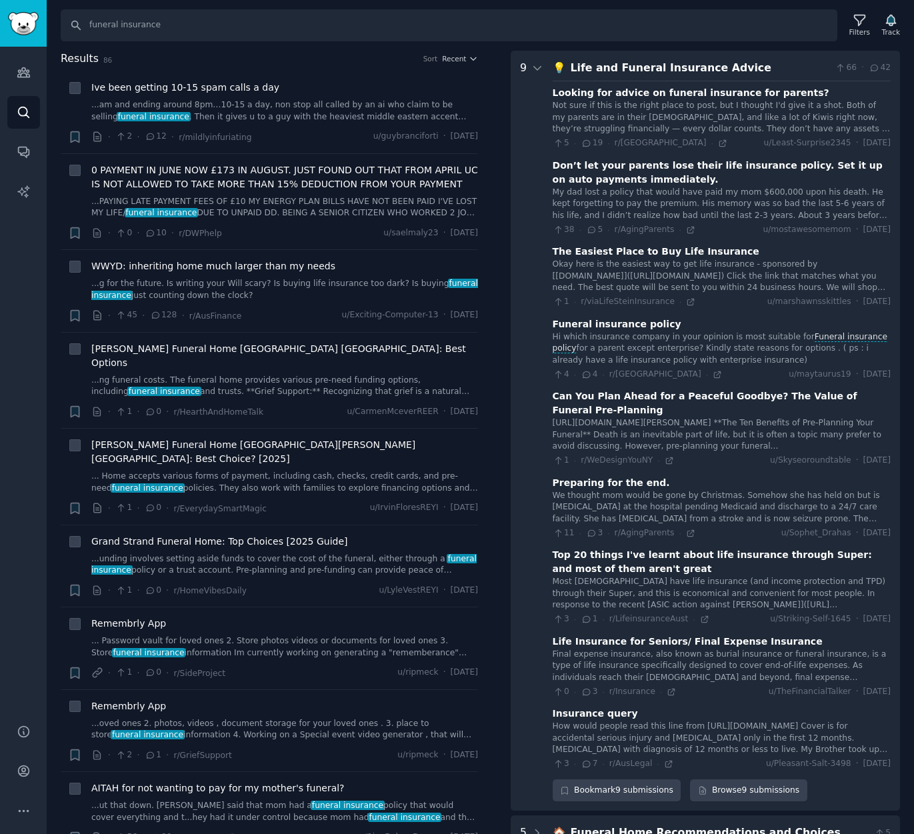
click at [667, 647] on div "Life Insurance for Seniors/ Final Expense Insurance" at bounding box center [688, 642] width 270 height 14
click at [585, 692] on icon at bounding box center [587, 691] width 12 height 9
click at [633, 665] on div "Final expense insurance, also known as burial insurance or funeral insurance, i…" at bounding box center [722, 666] width 338 height 35
click at [707, 649] on div "Final expense insurance, also known as burial insurance or funeral insurance, i…" at bounding box center [722, 666] width 338 height 35
click at [657, 643] on div "Life Insurance for Seniors/ Final Expense Insurance" at bounding box center [688, 642] width 270 height 14
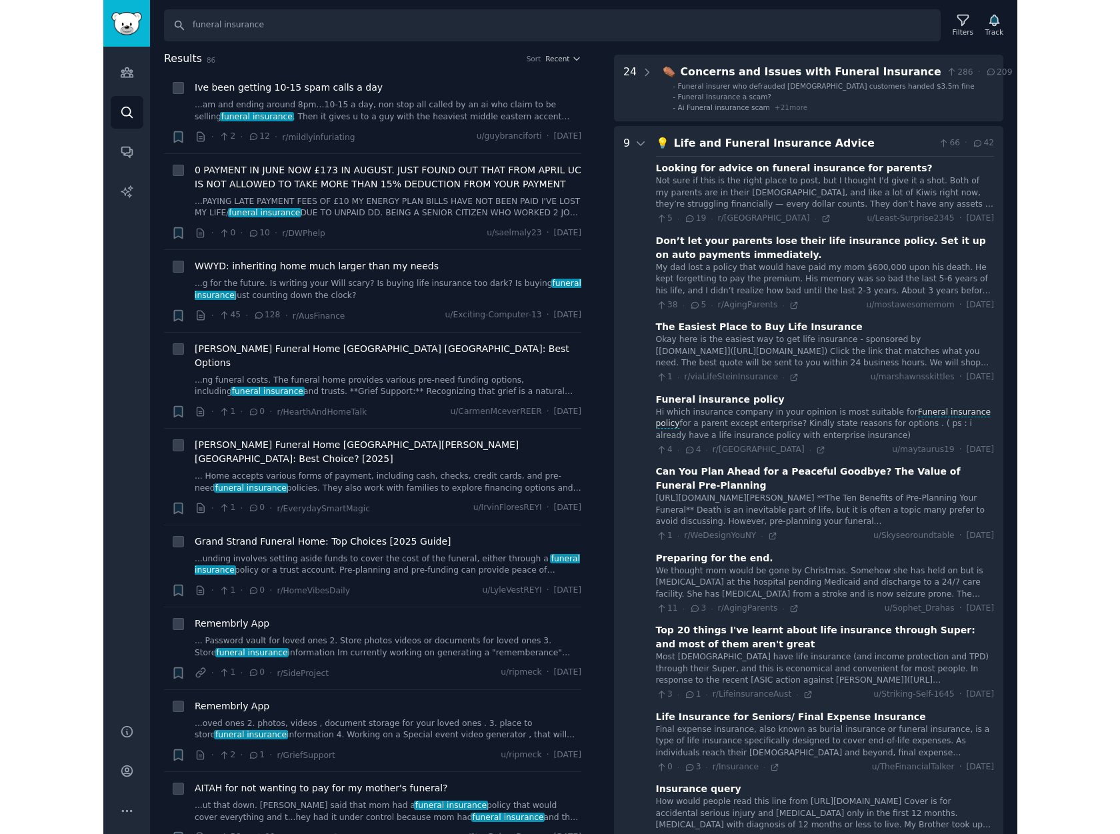
scroll to position [0, 0]
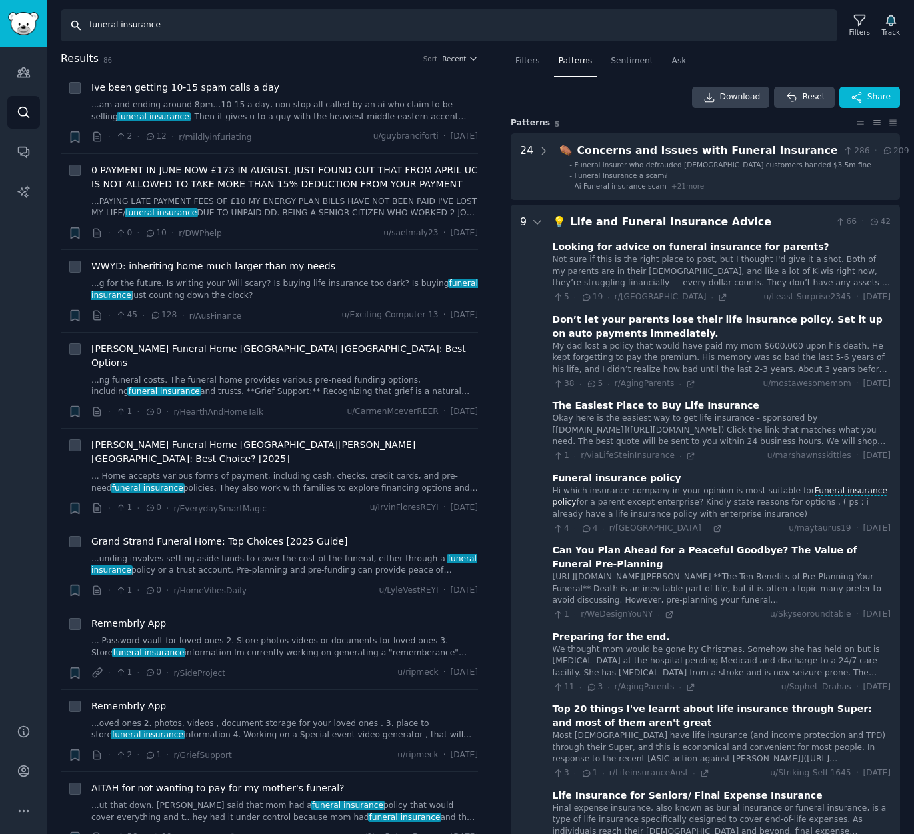
drag, startPoint x: 180, startPoint y: 23, endPoint x: 87, endPoint y: 27, distance: 93.4
click at [87, 27] on input "funeral insurance" at bounding box center [449, 25] width 776 height 32
type input "burial expense"
